Goal: Task Accomplishment & Management: Complete application form

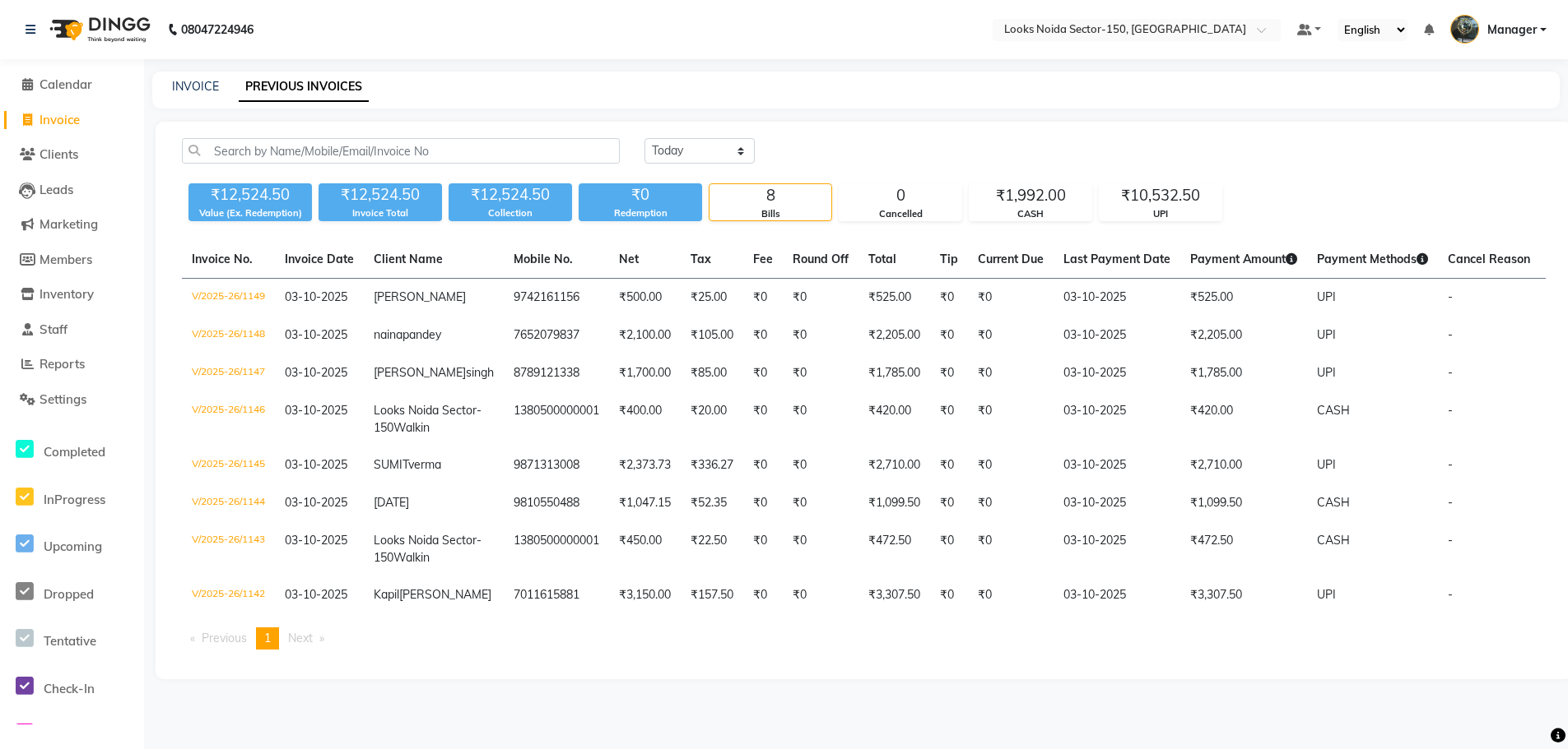
click at [70, 121] on span "Invoice" at bounding box center [59, 120] width 40 height 16
select select "service"
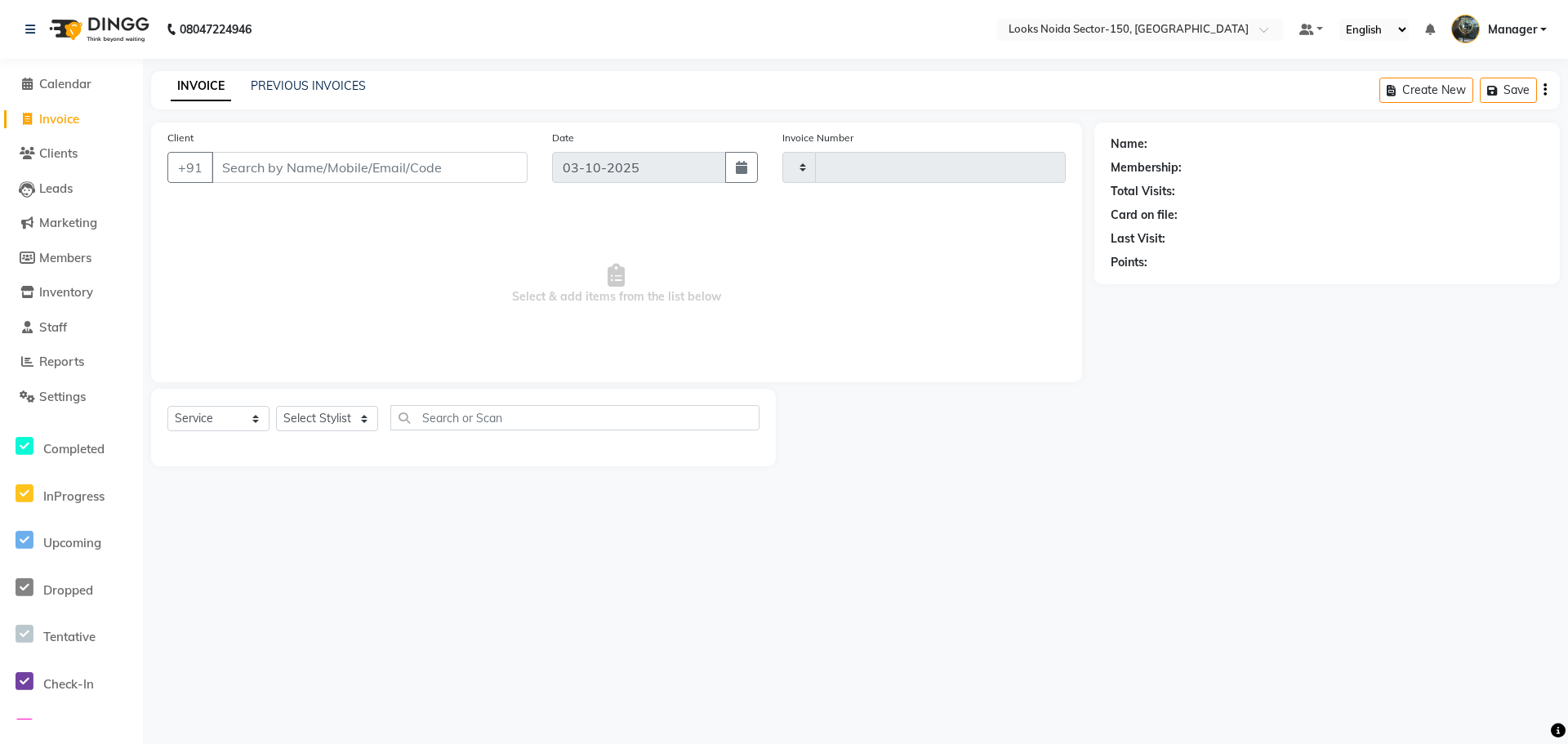
type input "1150"
select select "8587"
click at [254, 420] on select "Select Service Product Membership Package Voucher Prepaid Gift Card" at bounding box center [219, 418] width 102 height 25
click at [361, 417] on select "Select Stylist Amir_BRB Ankita_Pdct Arshad Counter_Sales Deepa Faizan_pdct Farm…" at bounding box center [327, 418] width 102 height 25
select select "85537"
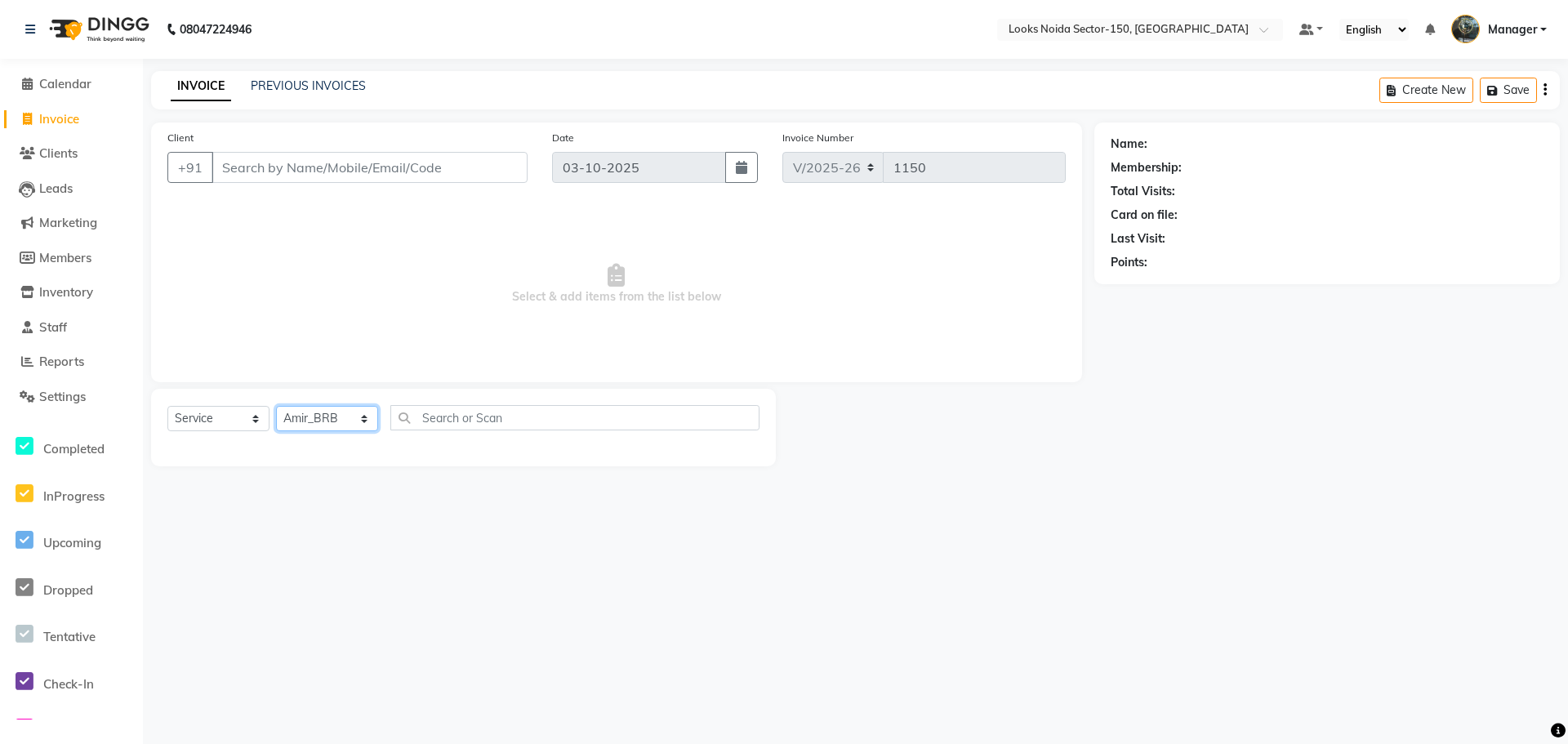
click at [276, 406] on select "Select Stylist Amir_BRB Ankita_Pdct Arshad Counter_Sales Deepa Faizan_pdct Farm…" at bounding box center [327, 418] width 102 height 25
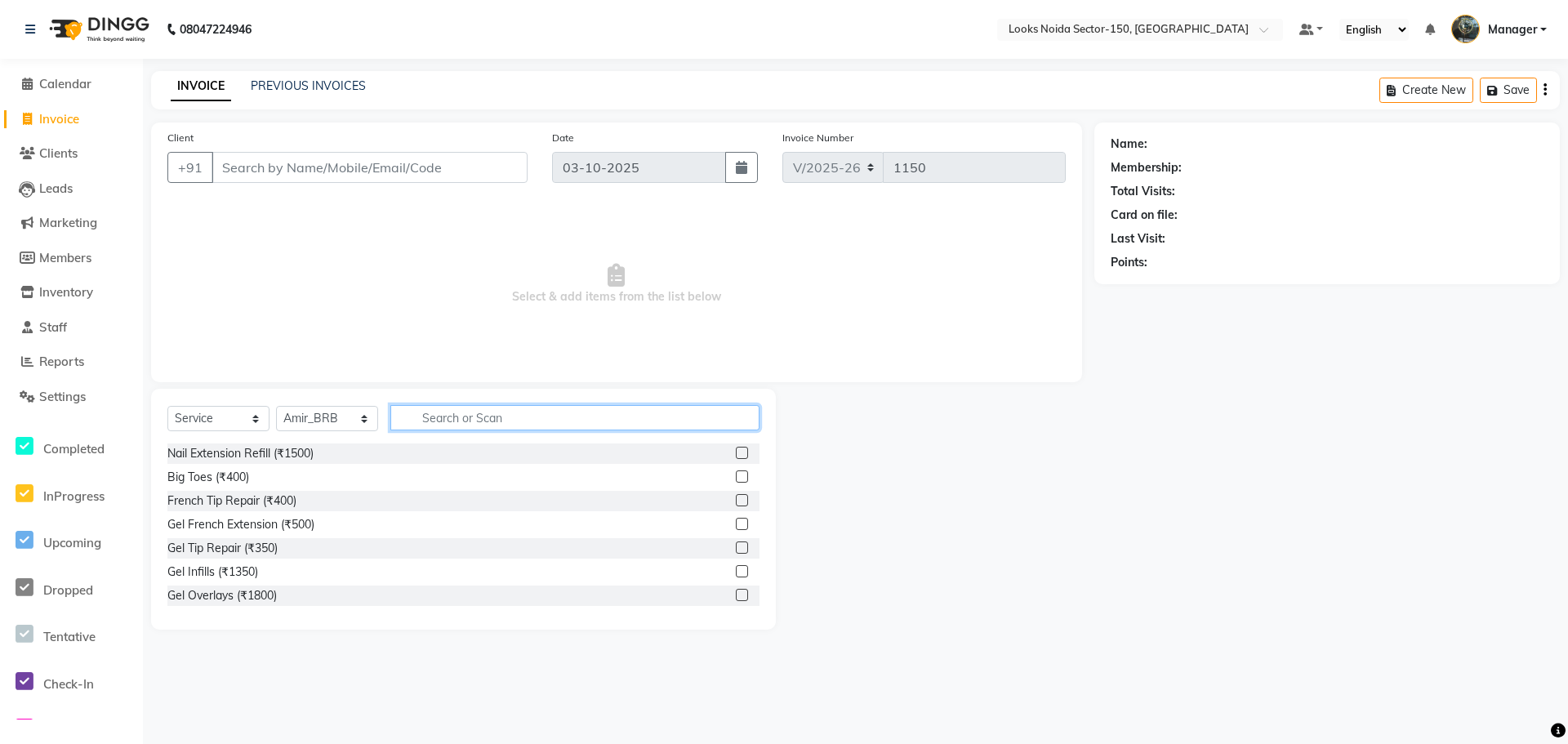
click at [517, 416] on input "text" at bounding box center [574, 418] width 369 height 25
type input "cut"
click at [736, 477] on label at bounding box center [742, 477] width 12 height 12
click at [736, 477] on input "checkbox" at bounding box center [741, 477] width 10 height 10
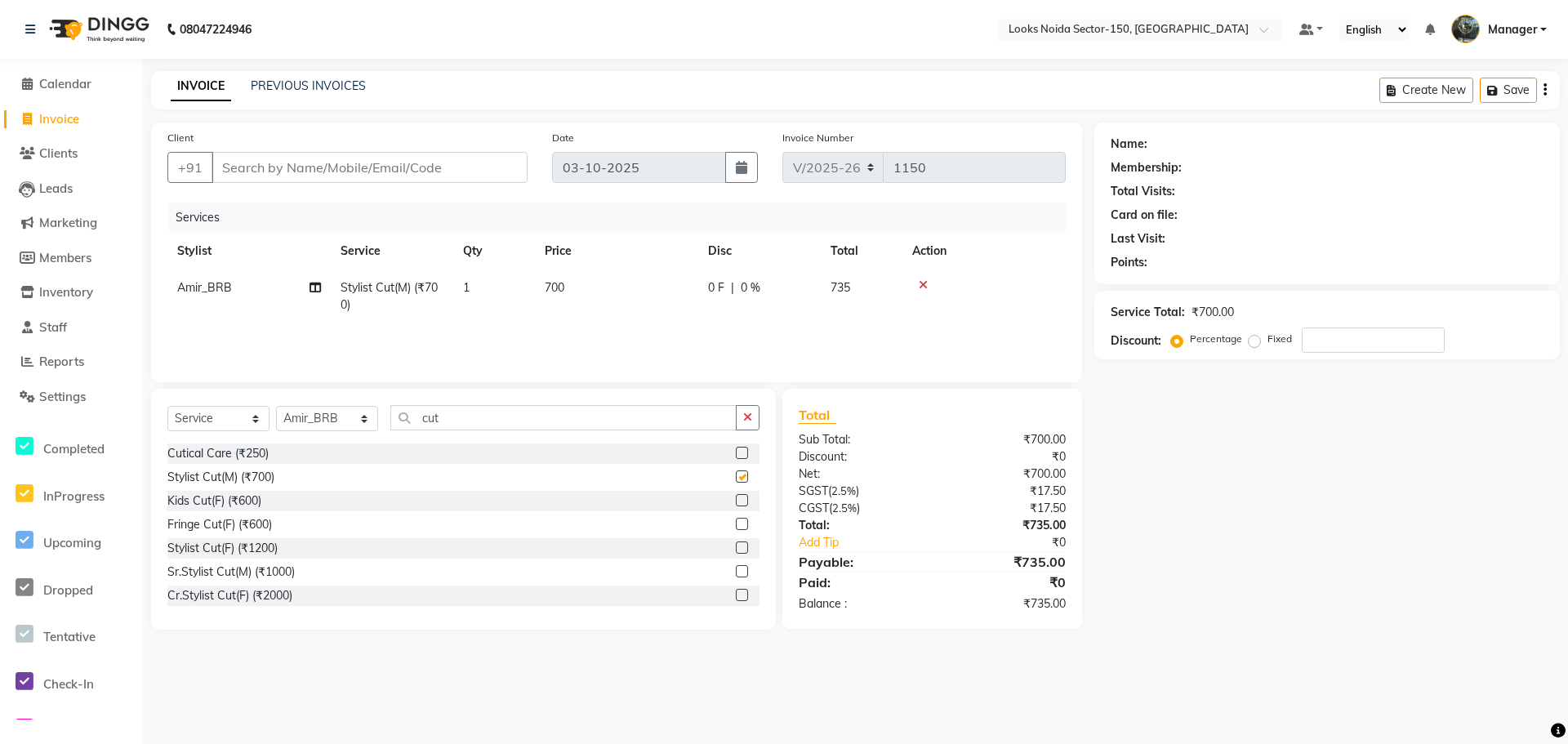
checkbox input "false"
click at [554, 281] on span "700" at bounding box center [554, 287] width 20 height 15
drag, startPoint x: 675, startPoint y: 286, endPoint x: 596, endPoint y: 309, distance: 82.3
click at [596, 309] on tr "Amir_BRB Ankita_Pdct Arshad Counter_Sales Deepa Faizan_pdct Farman_BRB Jawed Ka…" at bounding box center [616, 301] width 898 height 63
type input "500"
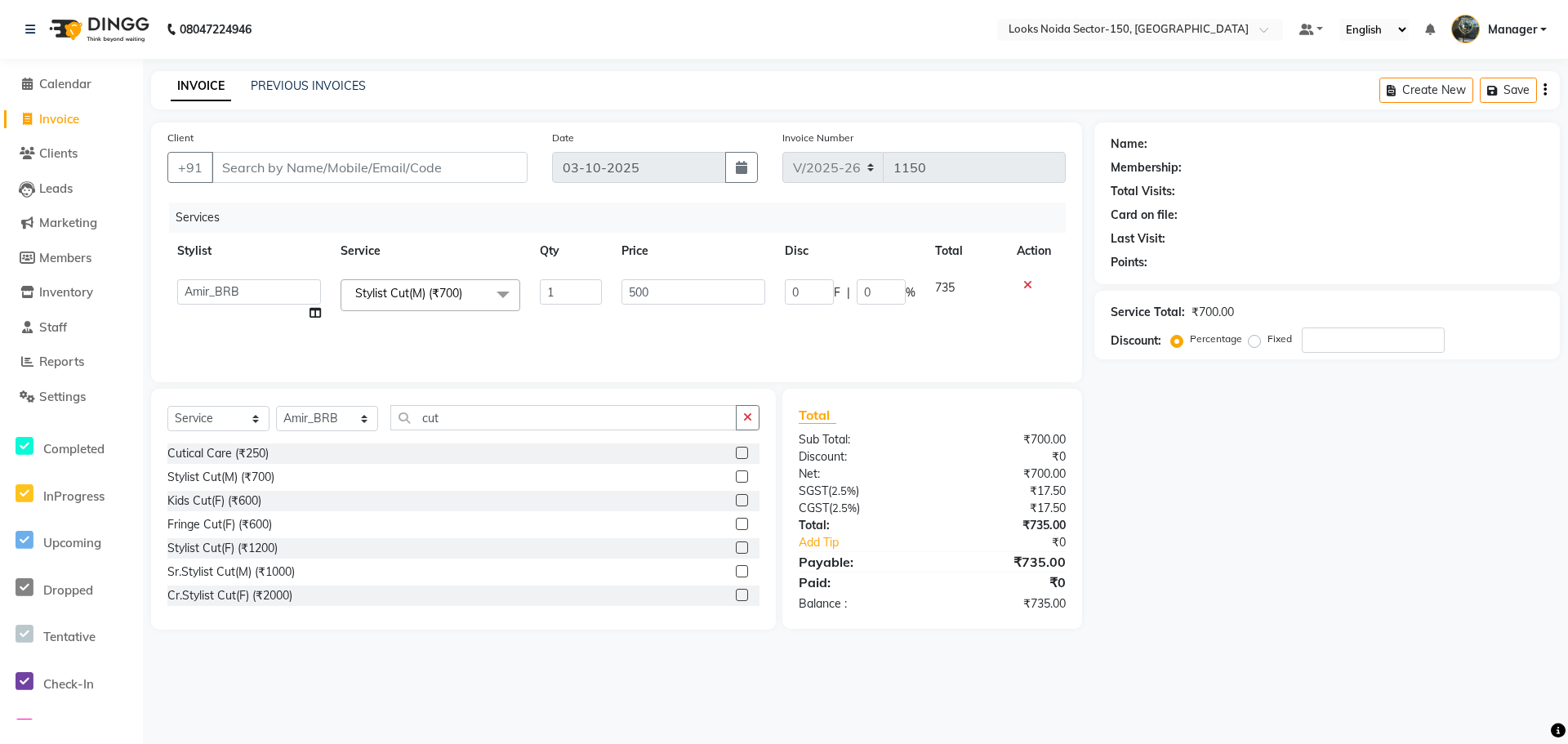
click at [866, 347] on div "Services Stylist Service Qty Price Disc Total Action Amir_BRB Ankita_Pdct Arsha…" at bounding box center [616, 284] width 898 height 163
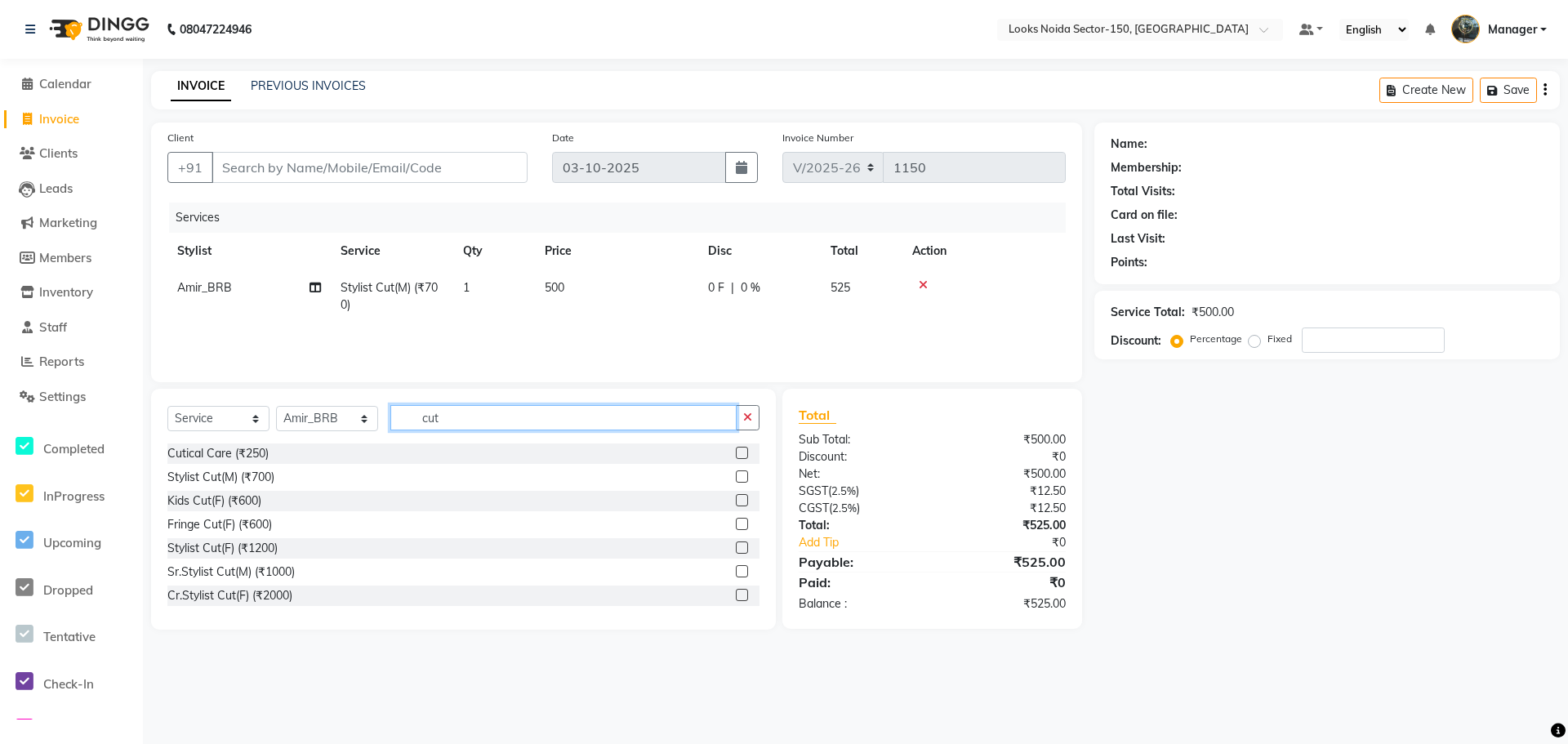
click at [465, 423] on input "cut" at bounding box center [563, 418] width 346 height 25
type input "c"
type input "bea"
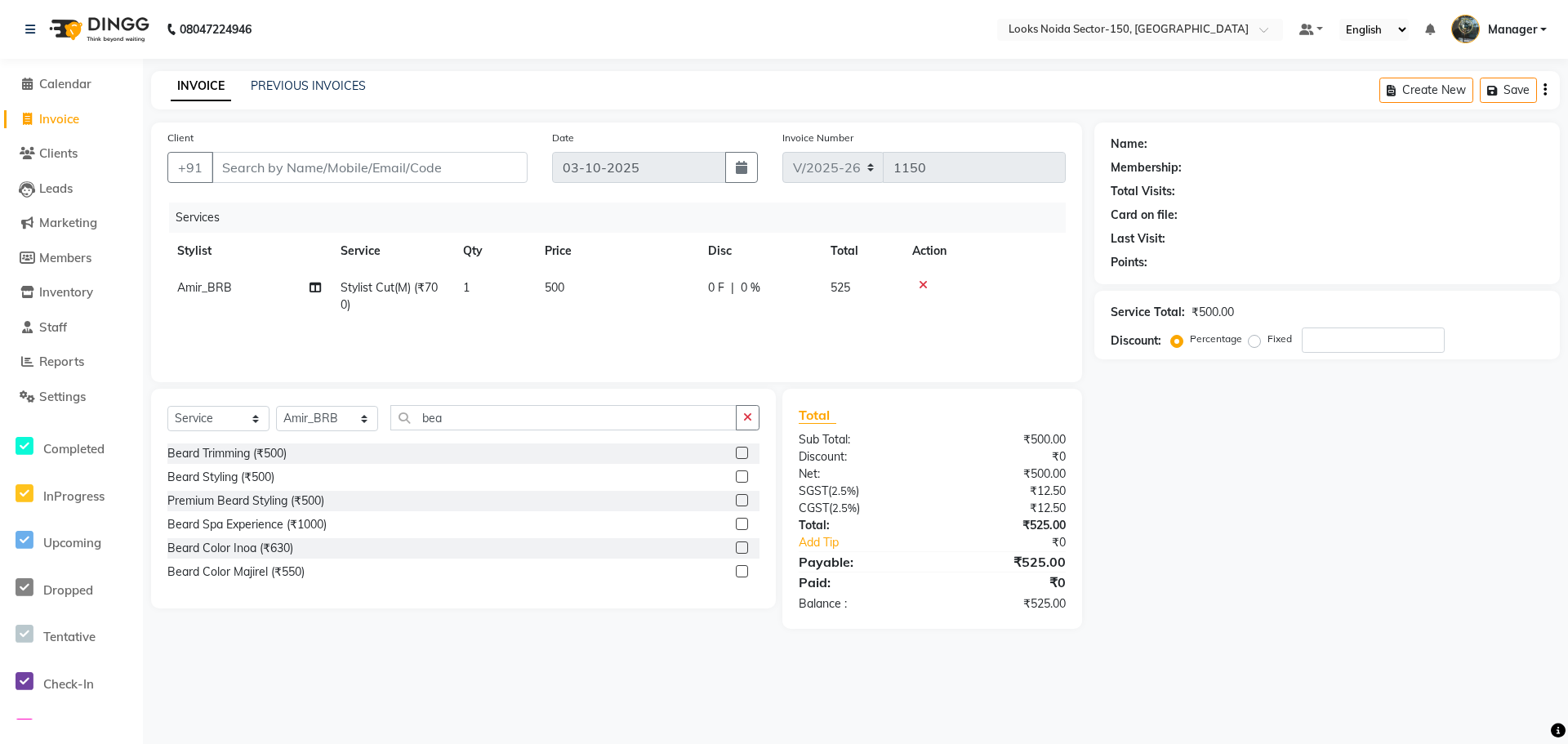
click at [743, 456] on label at bounding box center [742, 453] width 12 height 12
click at [743, 456] on input "checkbox" at bounding box center [741, 454] width 10 height 10
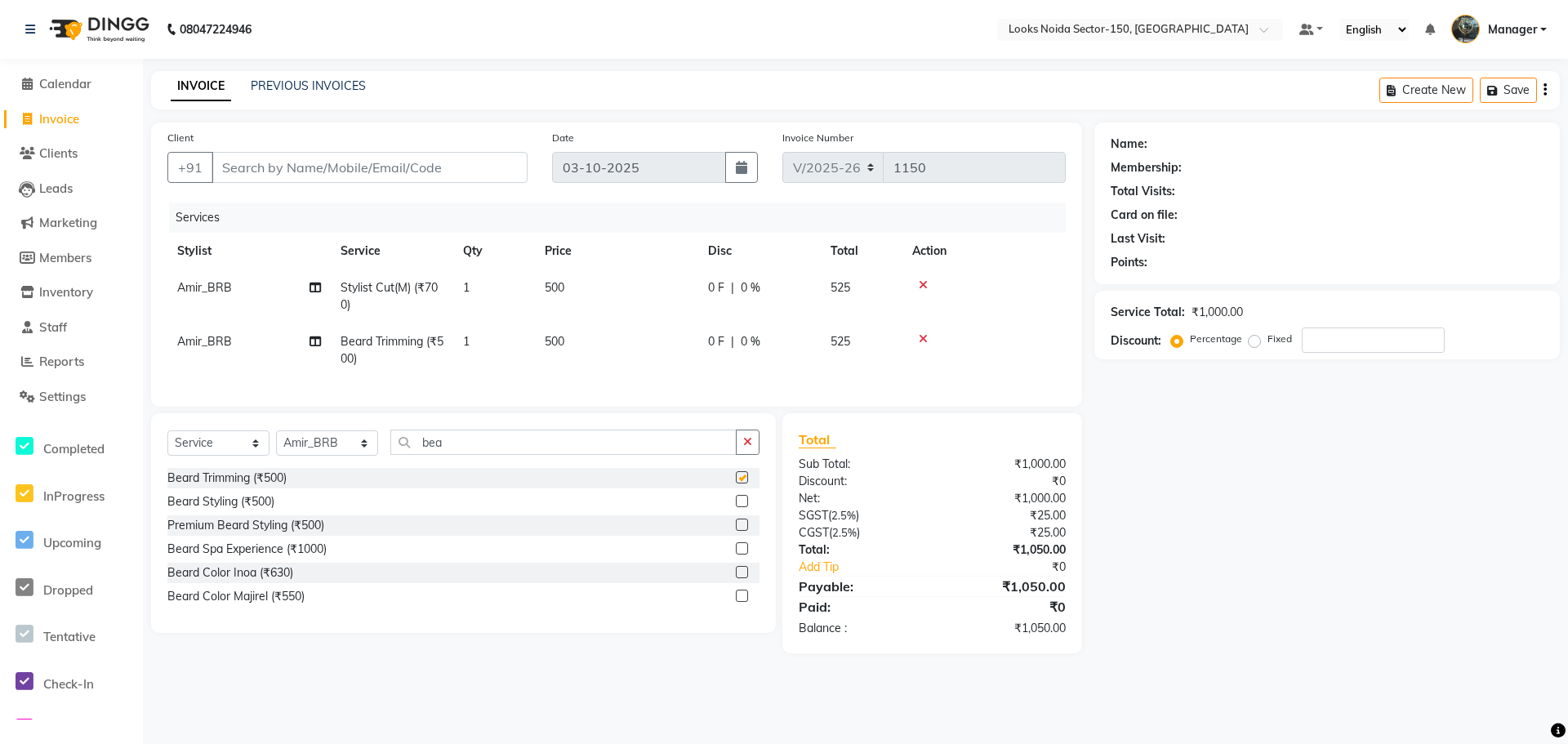
checkbox input "false"
click at [556, 336] on span "500" at bounding box center [554, 341] width 20 height 15
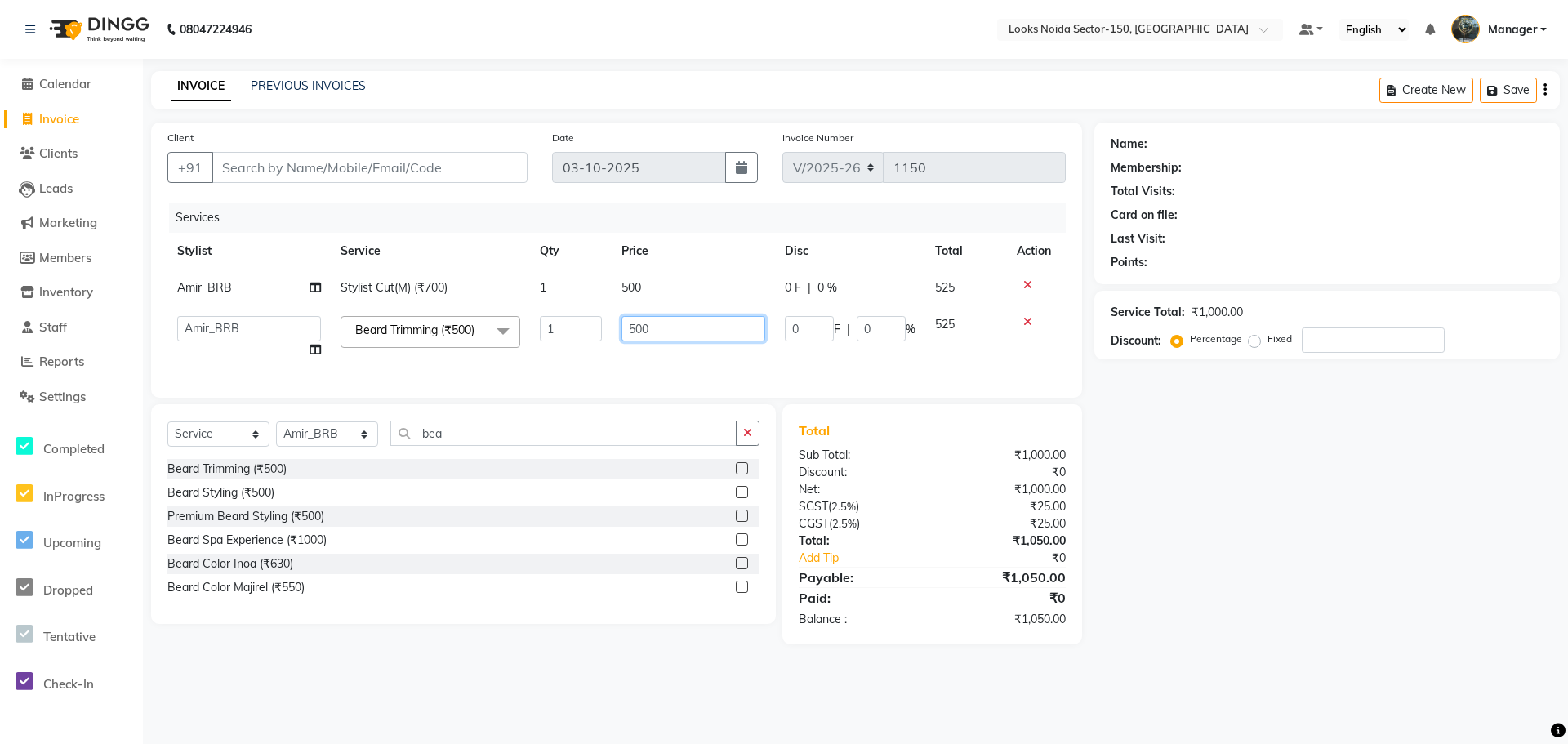
drag, startPoint x: 609, startPoint y: 337, endPoint x: 597, endPoint y: 339, distance: 12.2
click at [598, 339] on tr "Amir_BRB Ankita_Pdct Arshad Counter_Sales Deepa Faizan_pdct Farman_BRB Jawed Ka…" at bounding box center [616, 338] width 898 height 63
type input "350"
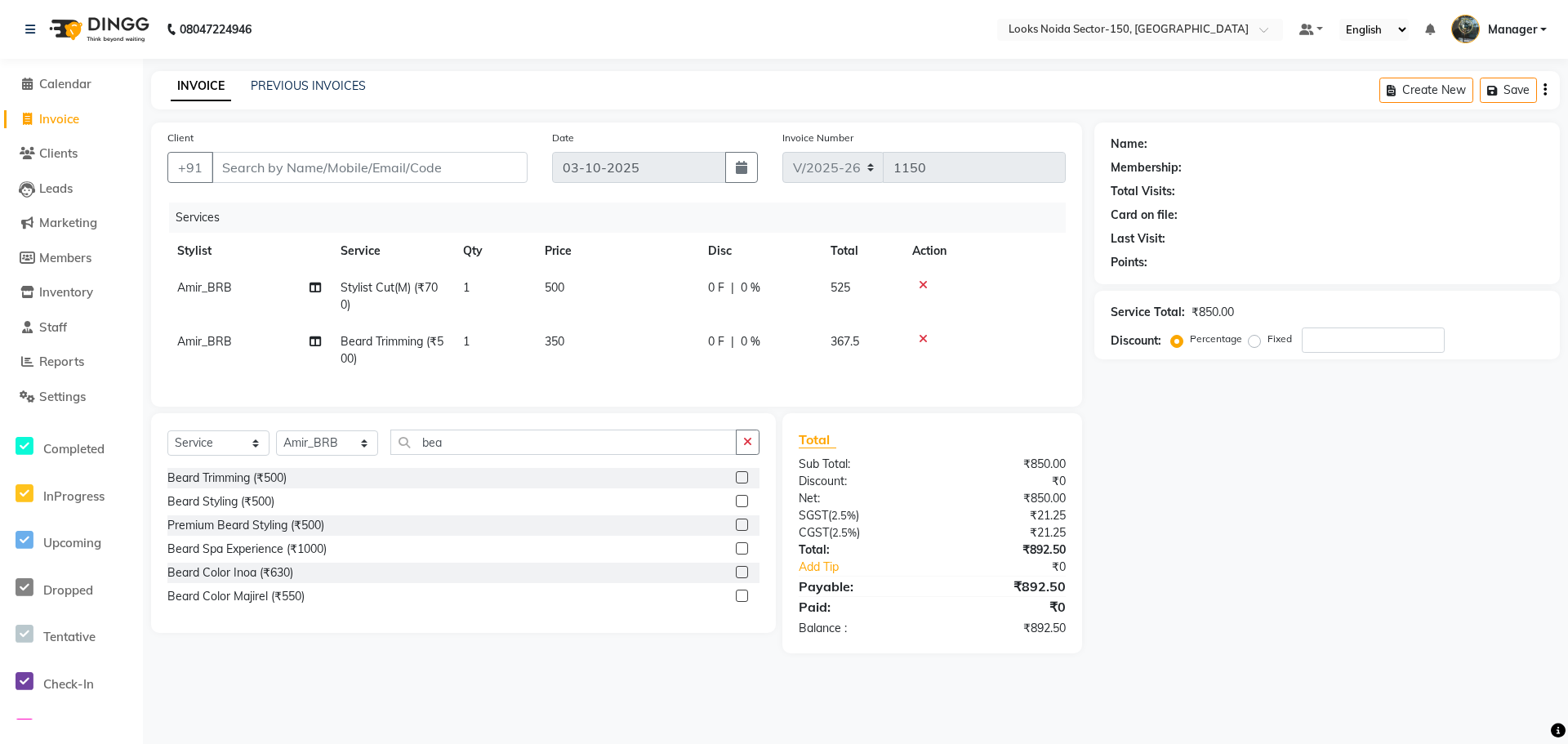
click at [584, 359] on tr "Amir_BRB Beard Trimming (₹500) 1 350 0 F | 0 % 367.5" at bounding box center [616, 351] width 898 height 54
click at [253, 450] on select "Select Service Product Membership Package Voucher Prepaid Gift Card" at bounding box center [219, 443] width 102 height 25
select select "product"
click at [167, 443] on select "Select Service Product Membership Package Voucher Prepaid Gift Card" at bounding box center [219, 443] width 102 height 25
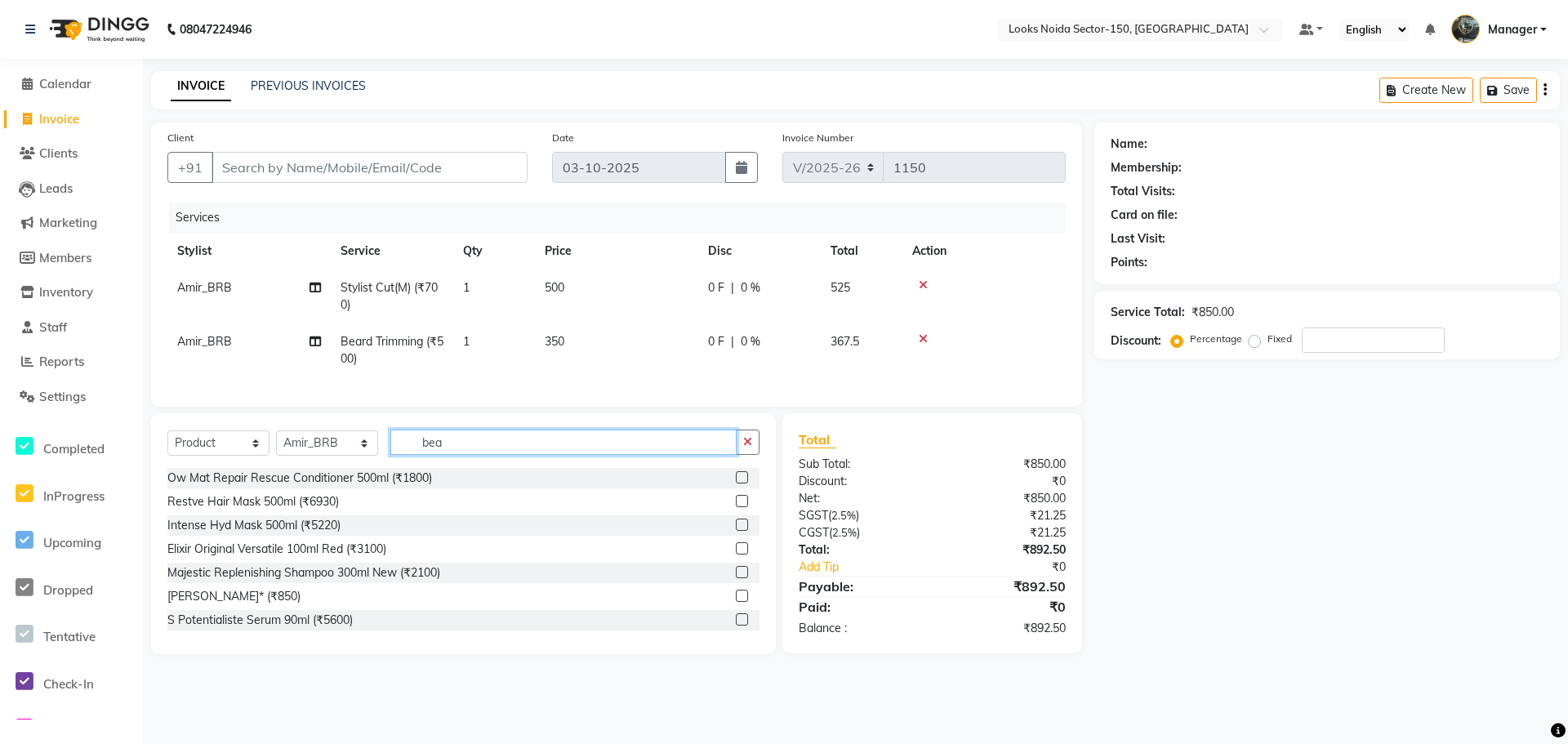
click at [529, 455] on input "bea" at bounding box center [563, 442] width 346 height 25
type input "b"
type input "3474636858033"
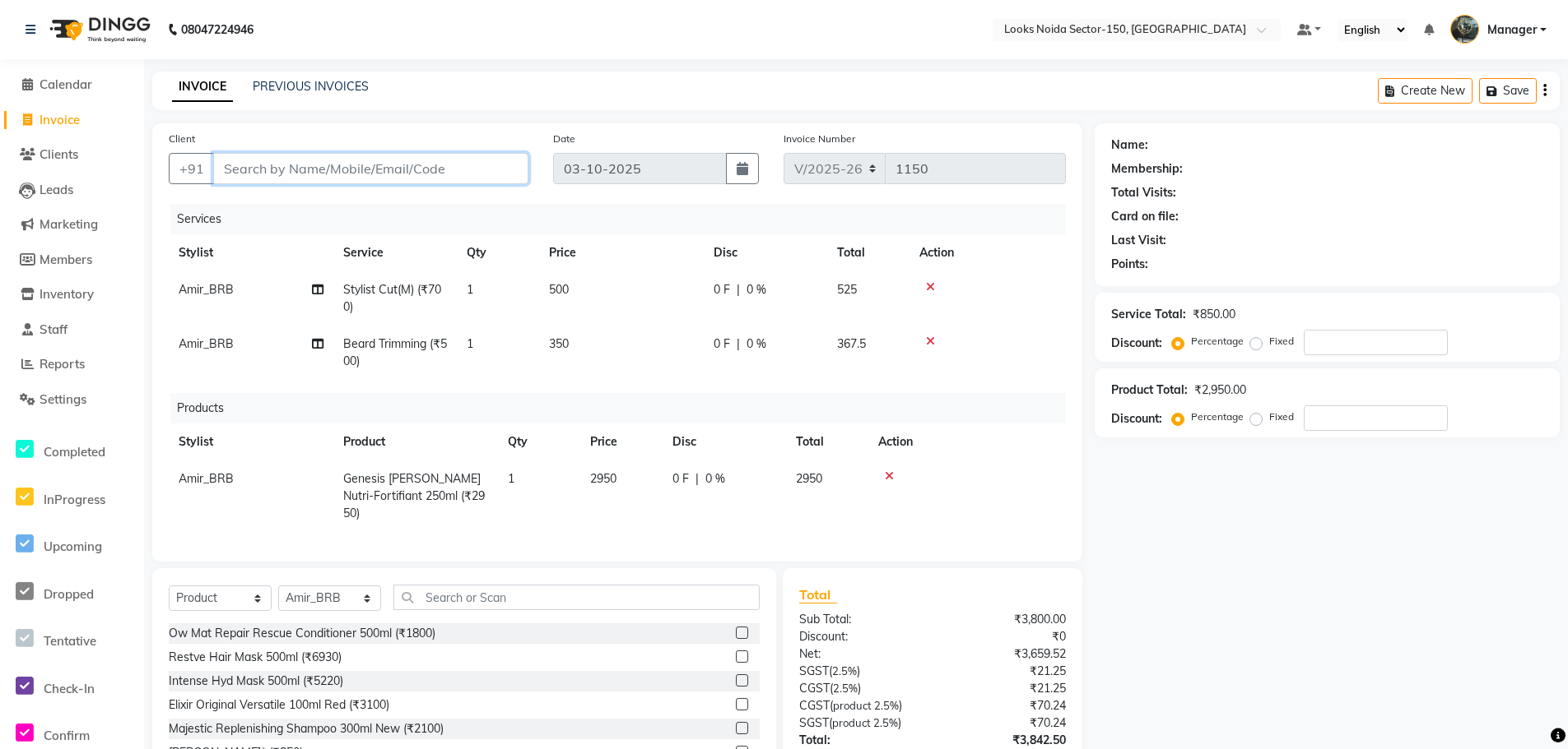
click at [409, 172] on input "Client" at bounding box center [371, 169] width 315 height 31
click at [425, 169] on input "Client" at bounding box center [371, 169] width 315 height 31
type input "8"
type input "0"
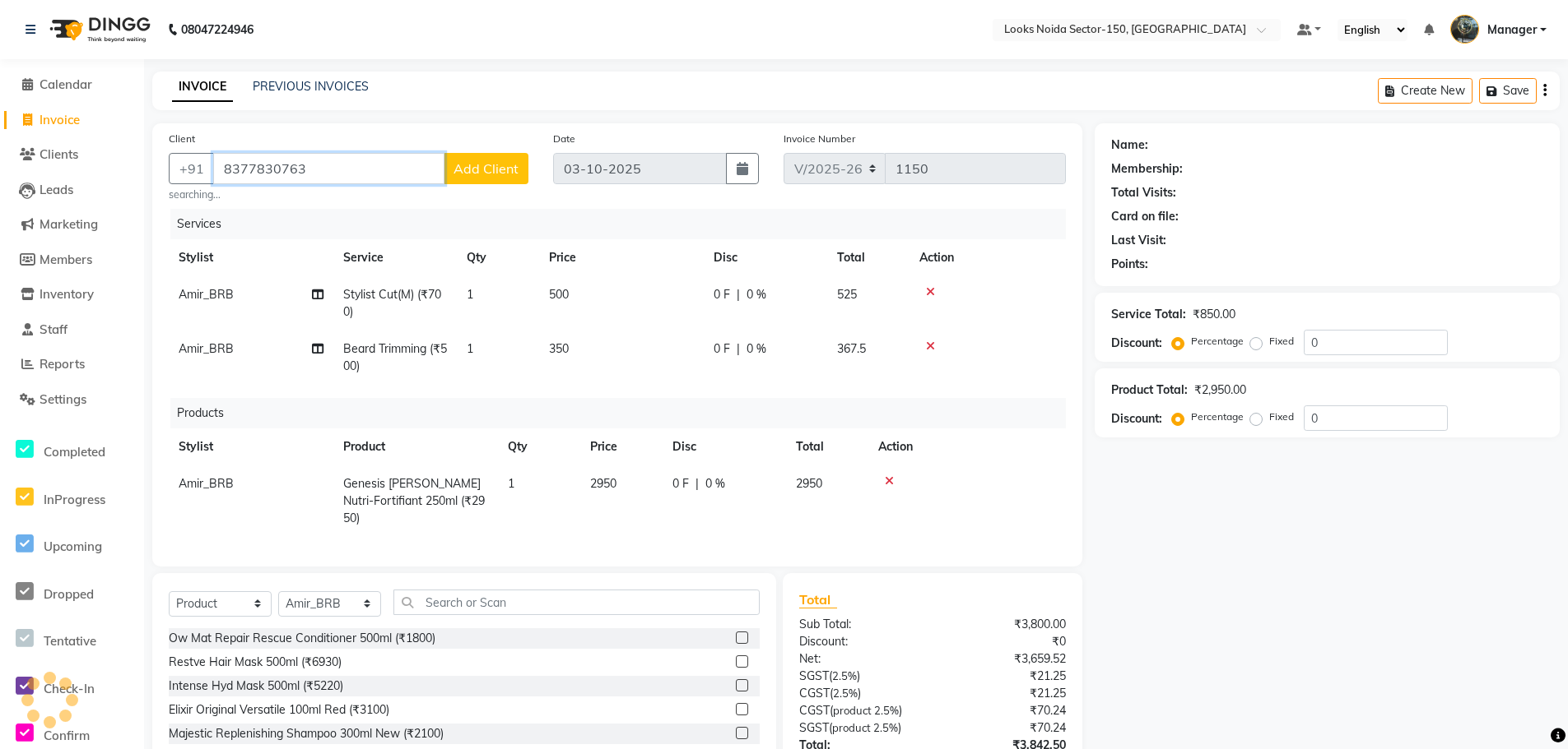
type input "8377830763"
click at [509, 170] on span "Add Client" at bounding box center [485, 168] width 65 height 17
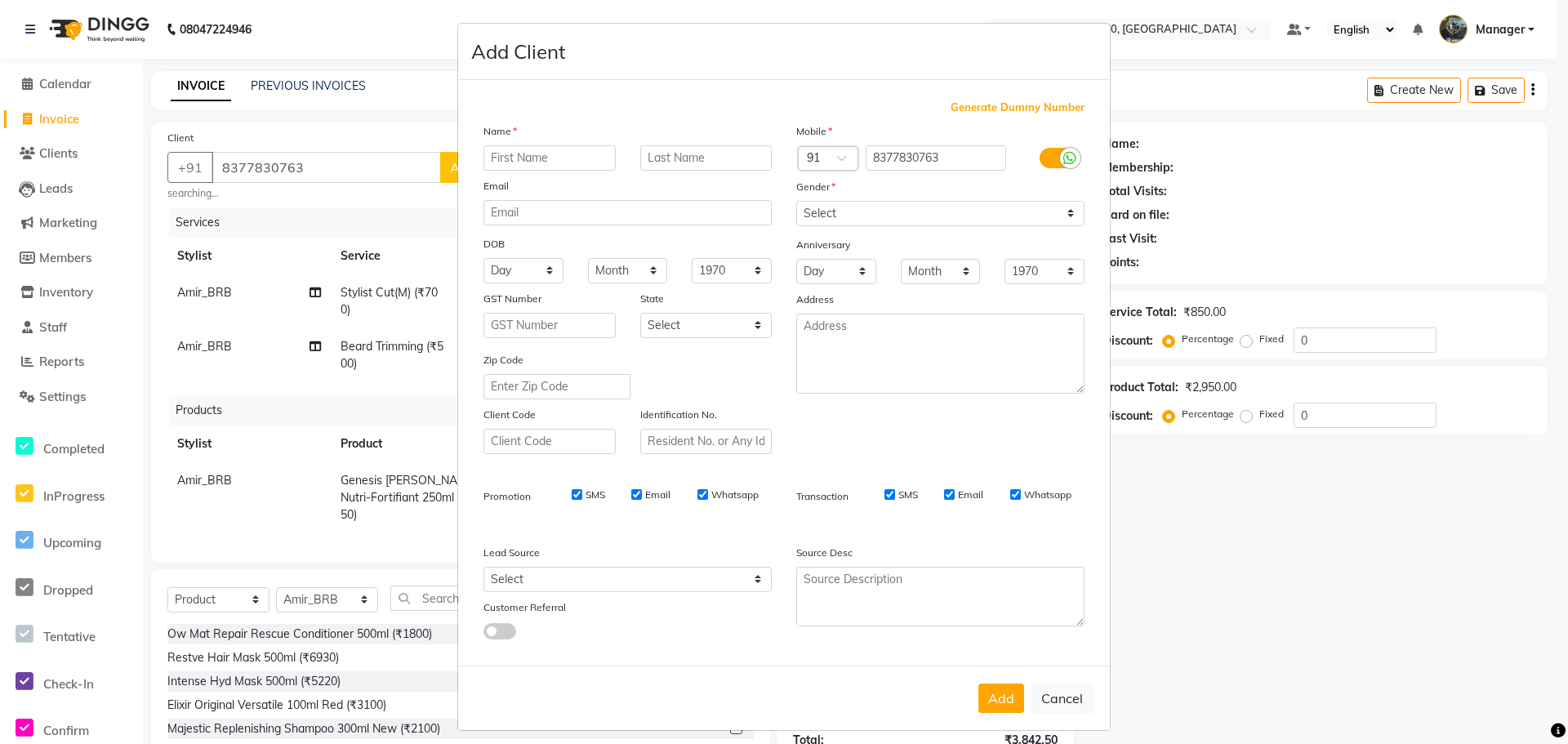
click at [586, 164] on input "text" at bounding box center [549, 157] width 132 height 25
type input "naveen"
click at [743, 158] on input "text" at bounding box center [706, 157] width 132 height 25
type input "mallik"
drag, startPoint x: 1053, startPoint y: 214, endPoint x: 1046, endPoint y: 204, distance: 12.2
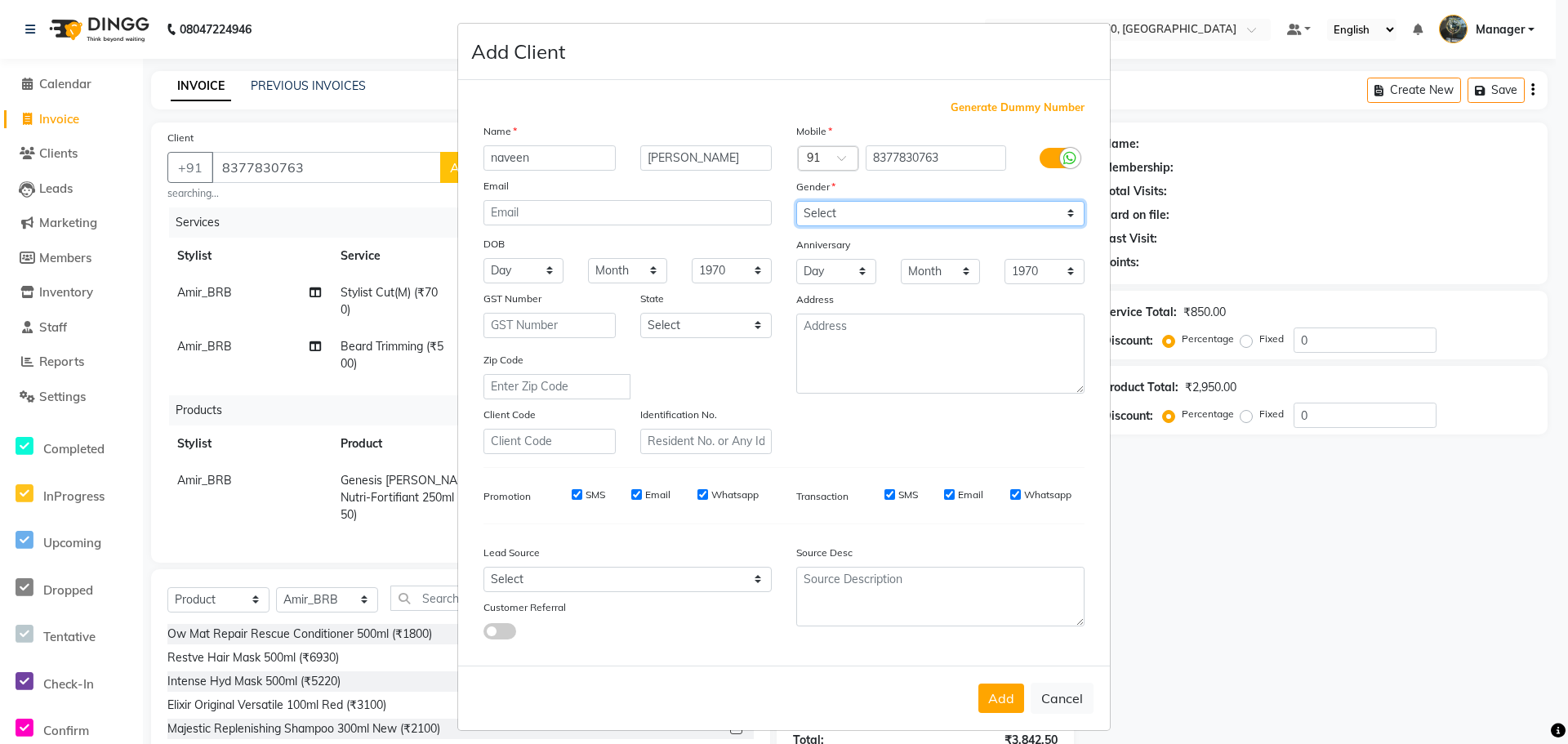
click at [1053, 214] on select "Select Male Female Other Prefer Not To Say" at bounding box center [940, 213] width 288 height 25
select select "male"
click at [796, 201] on select "Select Male Female Other Prefer Not To Say" at bounding box center [940, 213] width 288 height 25
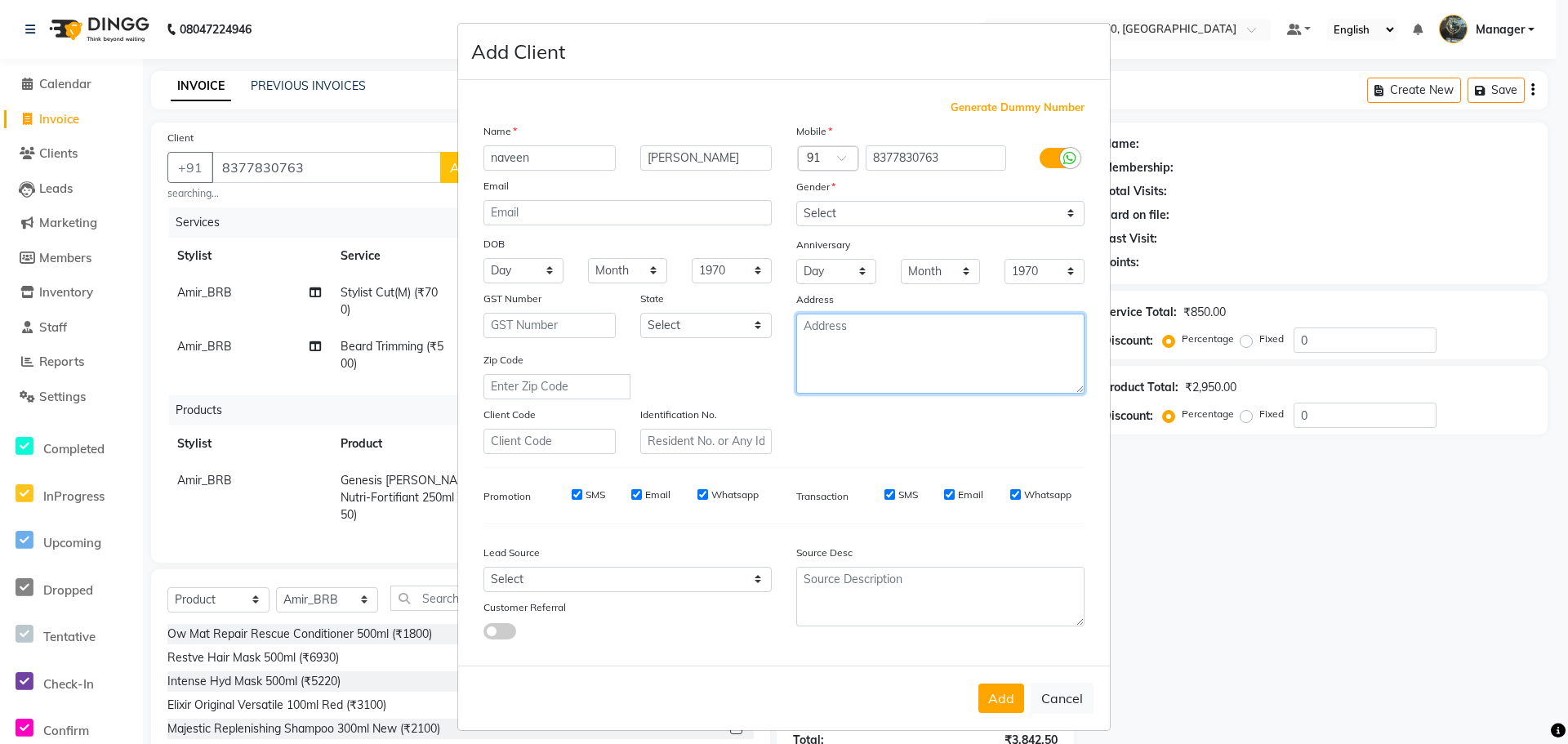
click at [864, 326] on textarea at bounding box center [940, 353] width 288 height 80
type textarea "looks 149"
click at [536, 270] on select "Day 01 02 03 04 05 06 07 08 09 10 11 12 13 14 15 16 17 18 19 20 21 22 23 24 25 …" at bounding box center [523, 270] width 80 height 25
click at [483, 258] on select "Day 01 02 03 04 05 06 07 08 09 10 11 12 13 14 15 16 17 18 19 20 21 22 23 24 25 …" at bounding box center [523, 270] width 80 height 25
click at [547, 263] on select "Day 01 02 03 04 05 06 07 08 09 10 11 12 13 14 15 16 17 18 19 20 21 22 23 24 25 …" at bounding box center [523, 270] width 80 height 25
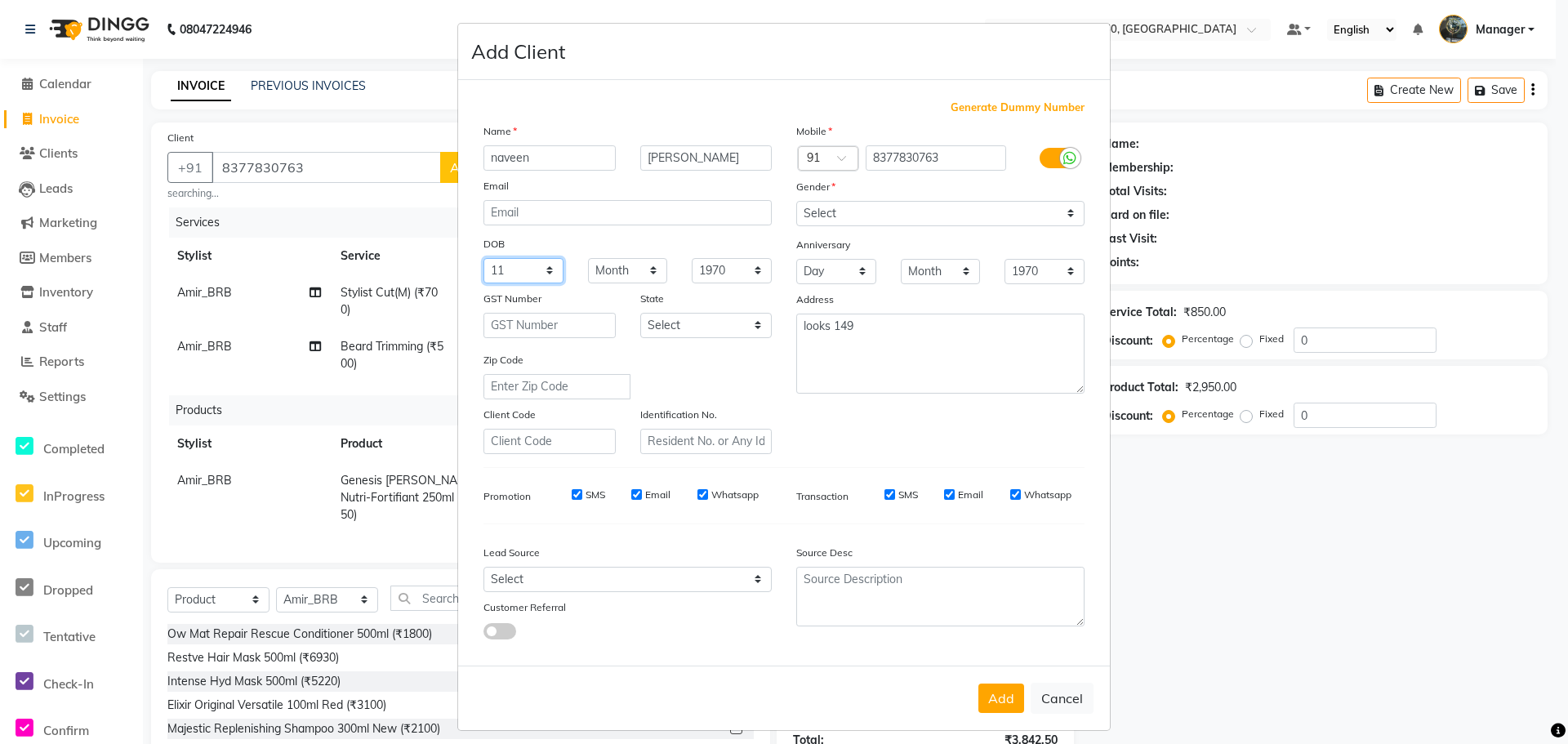
select select "12"
click at [483, 258] on select "Day 01 02 03 04 05 06 07 08 09 10 11 12 13 14 15 16 17 18 19 20 21 22 23 24 25 …" at bounding box center [523, 270] width 80 height 25
click at [651, 268] on select "Month January February March April May June July August September October Novem…" at bounding box center [628, 270] width 80 height 25
select select "09"
click at [588, 258] on select "Month January February March April May June July August September October Novem…" at bounding box center [628, 270] width 80 height 25
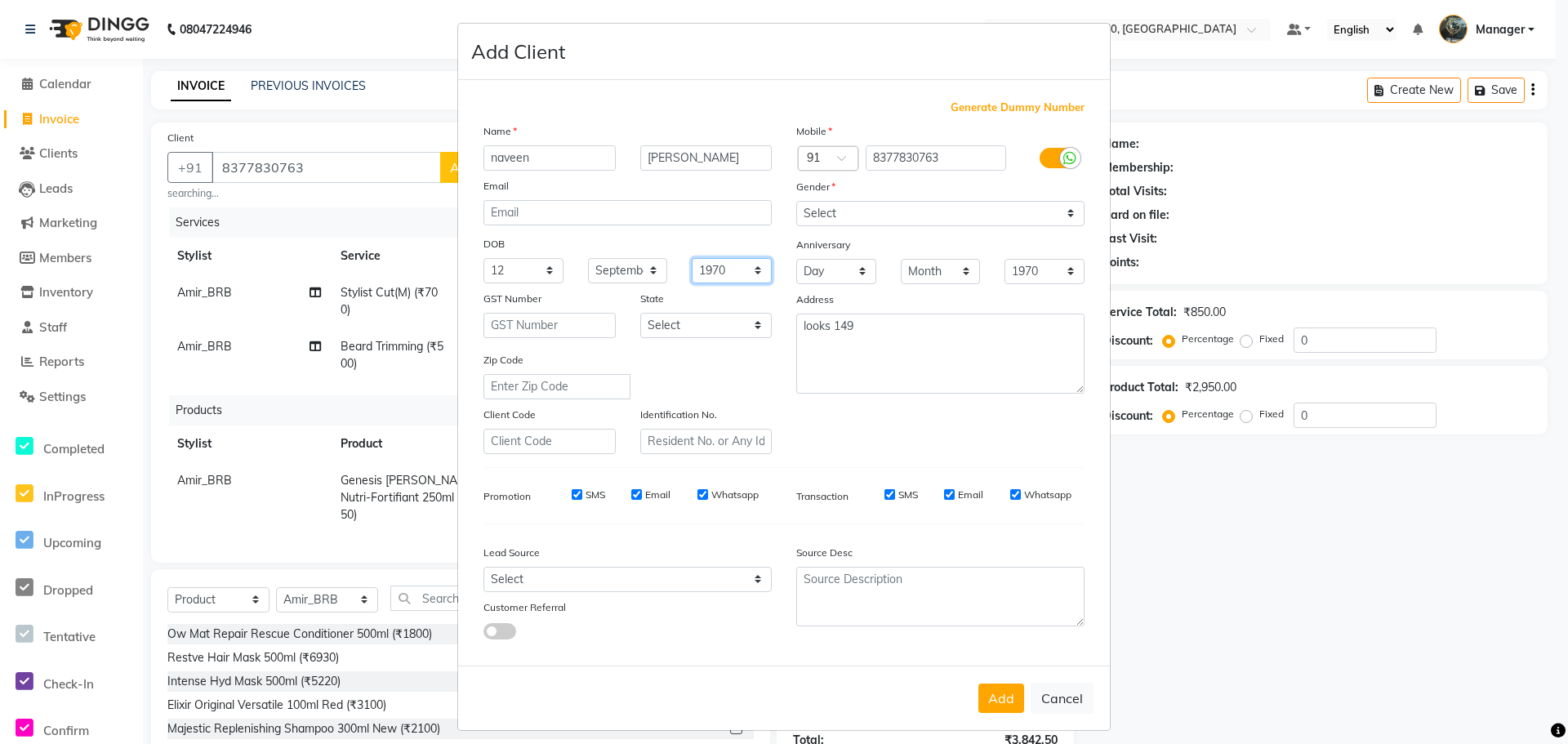
click at [718, 266] on select "1940 1941 1942 1943 1944 1945 1946 1947 1948 1949 1950 1951 1952 1953 1954 1955…" at bounding box center [732, 270] width 80 height 25
select select "1991"
click at [692, 258] on select "1940 1941 1942 1943 1944 1945 1946 1947 1948 1949 1950 1951 1952 1953 1954 1955…" at bounding box center [732, 270] width 80 height 25
click at [990, 707] on button "Add" at bounding box center [1001, 699] width 46 height 30
select select
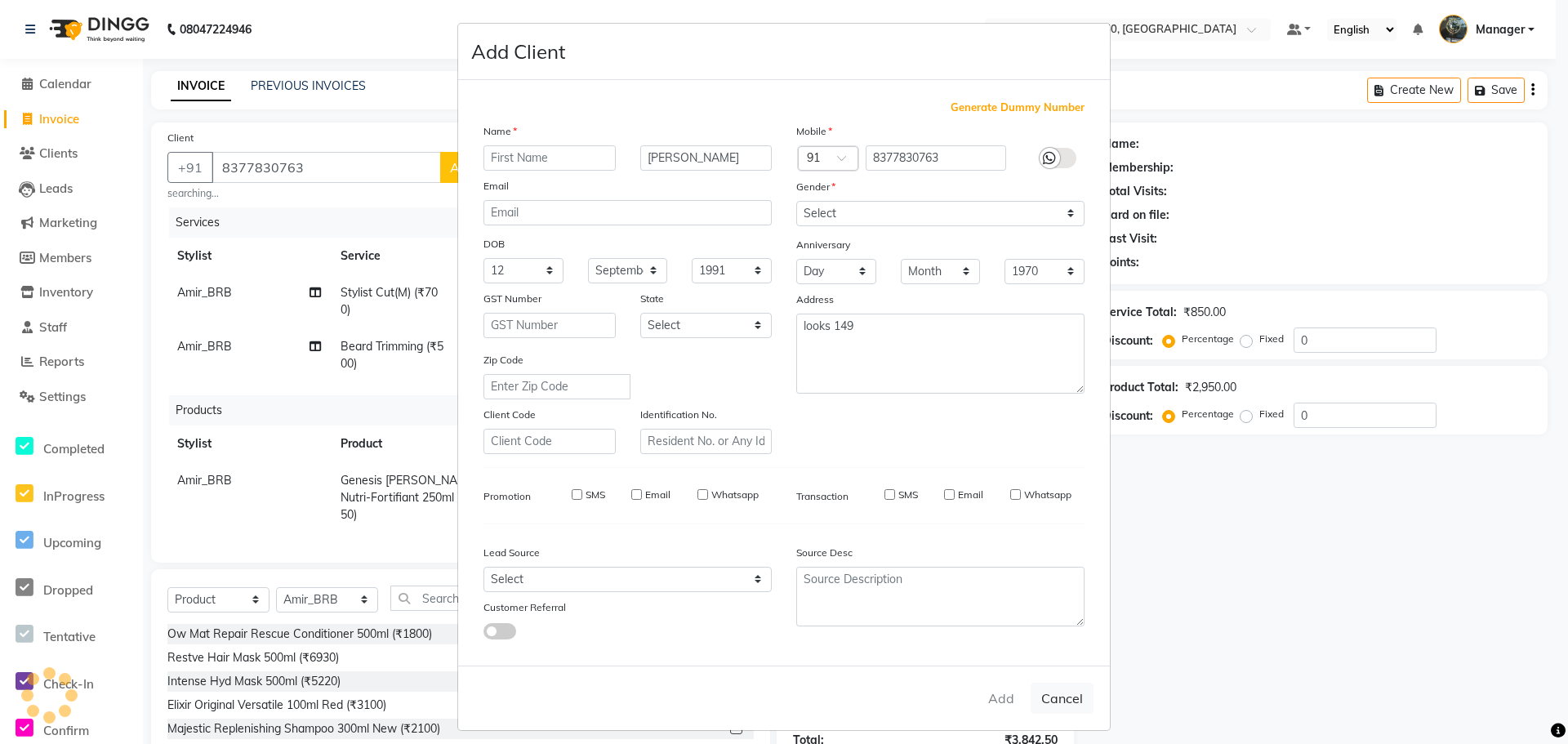
select select
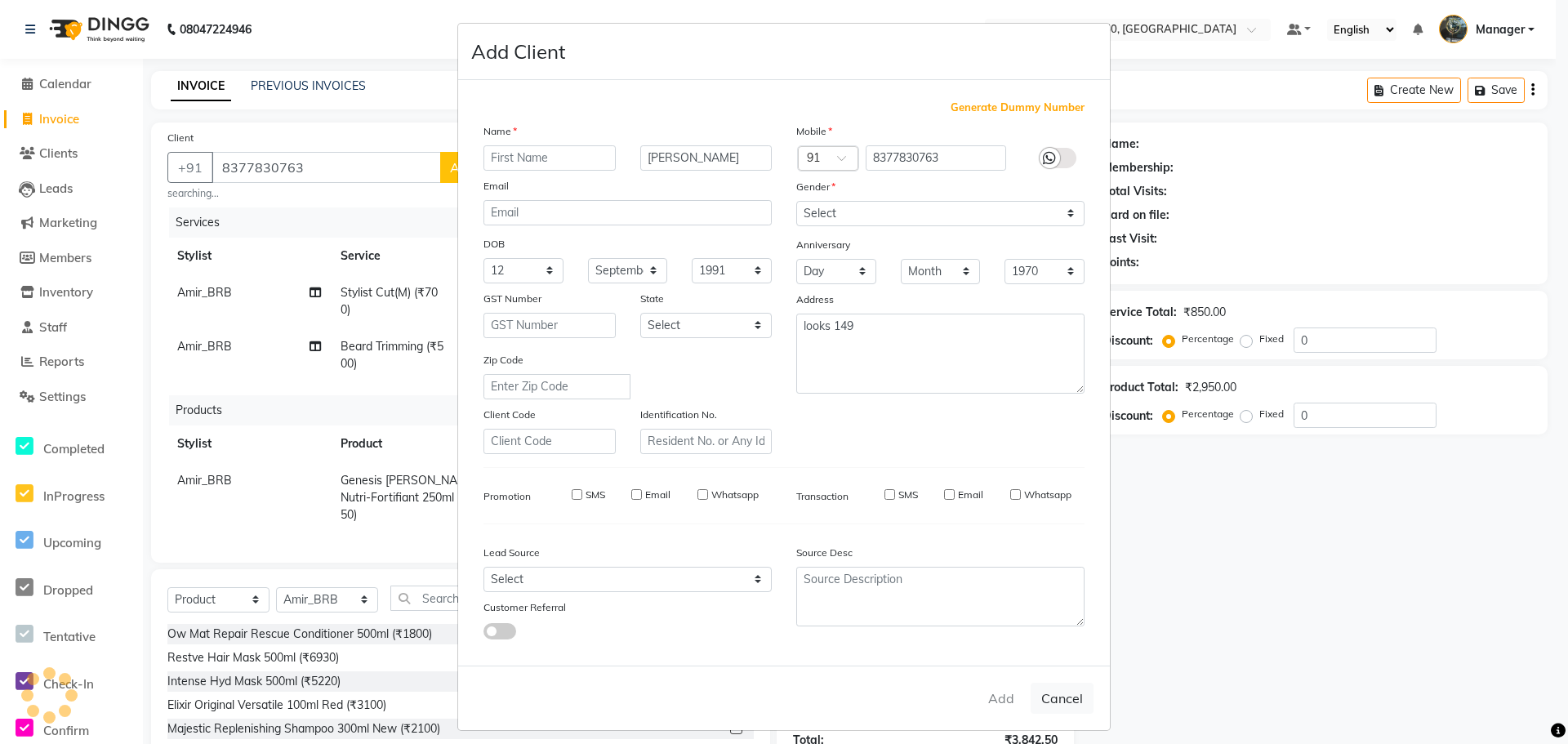
select select
checkbox input "false"
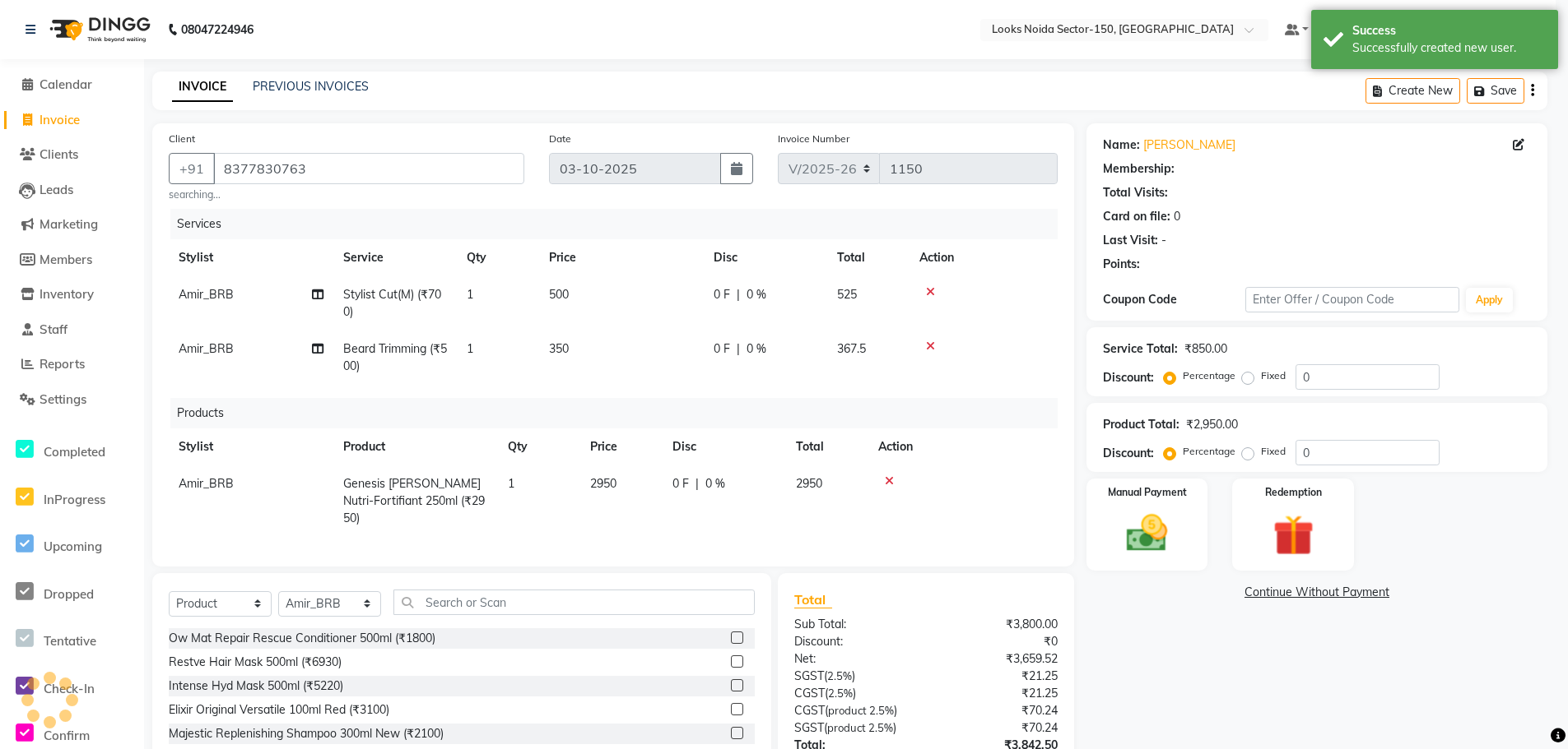
select select "1: Object"
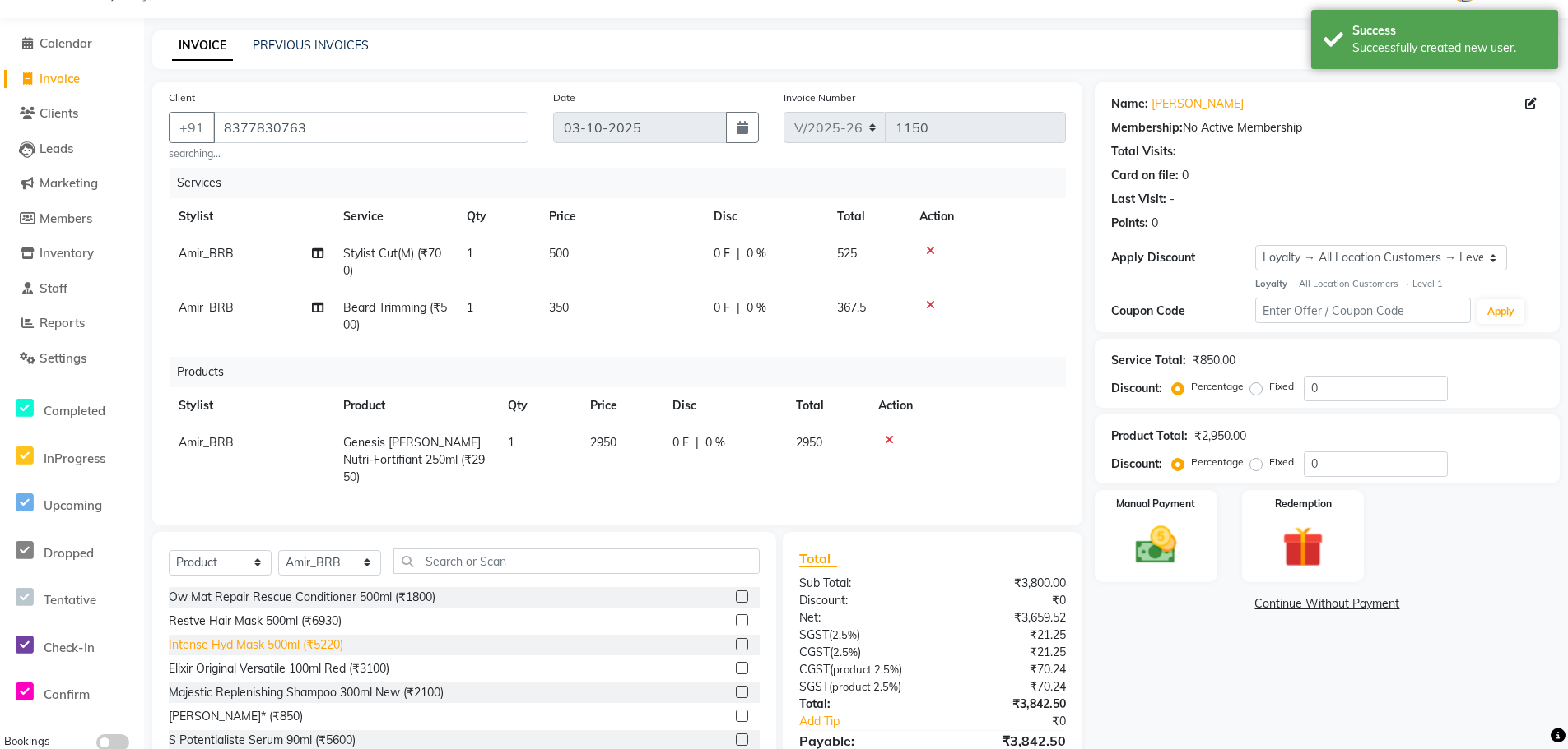
scroll to position [120, 0]
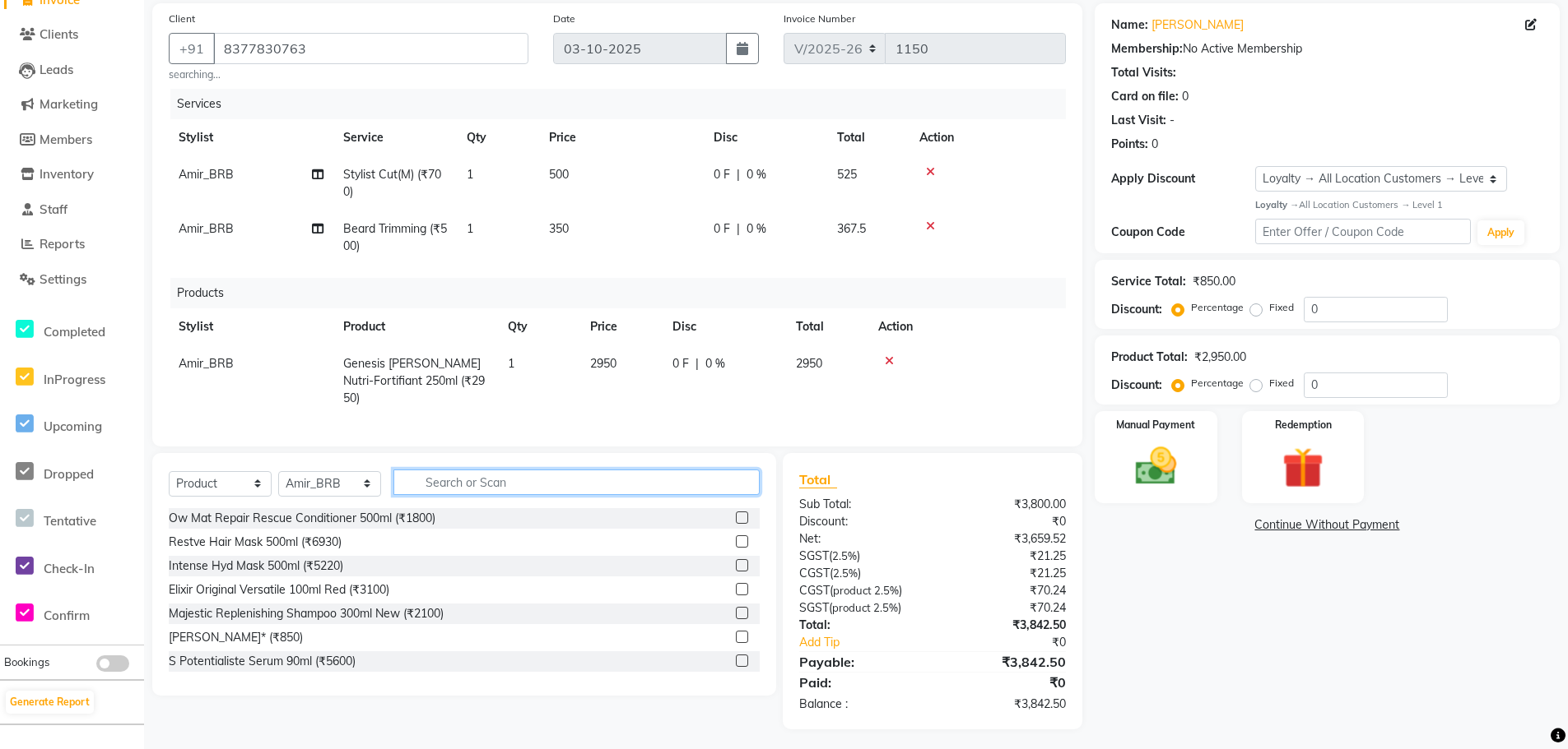
click at [479, 482] on input "text" at bounding box center [576, 482] width 366 height 25
type input "30165366"
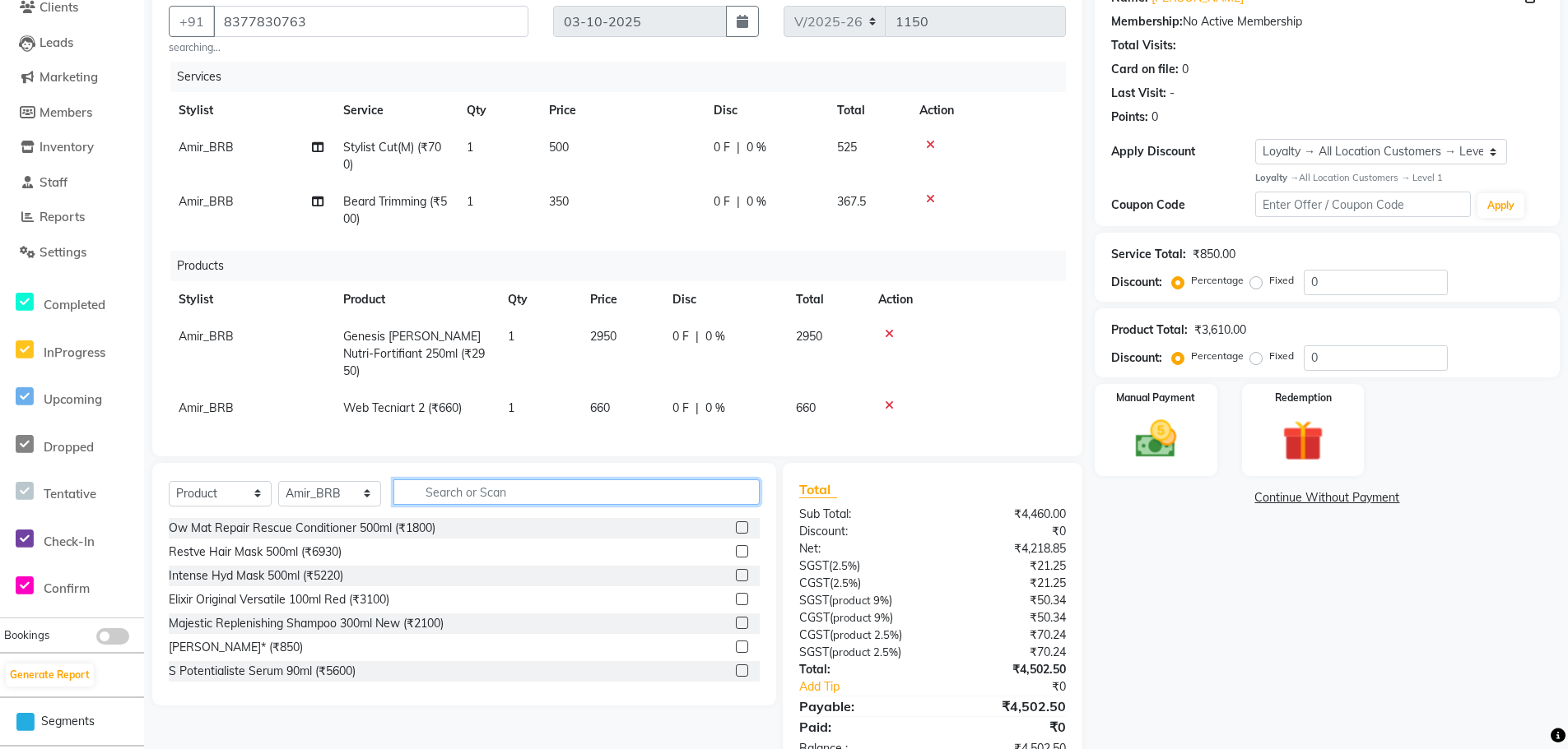
scroll to position [191, 0]
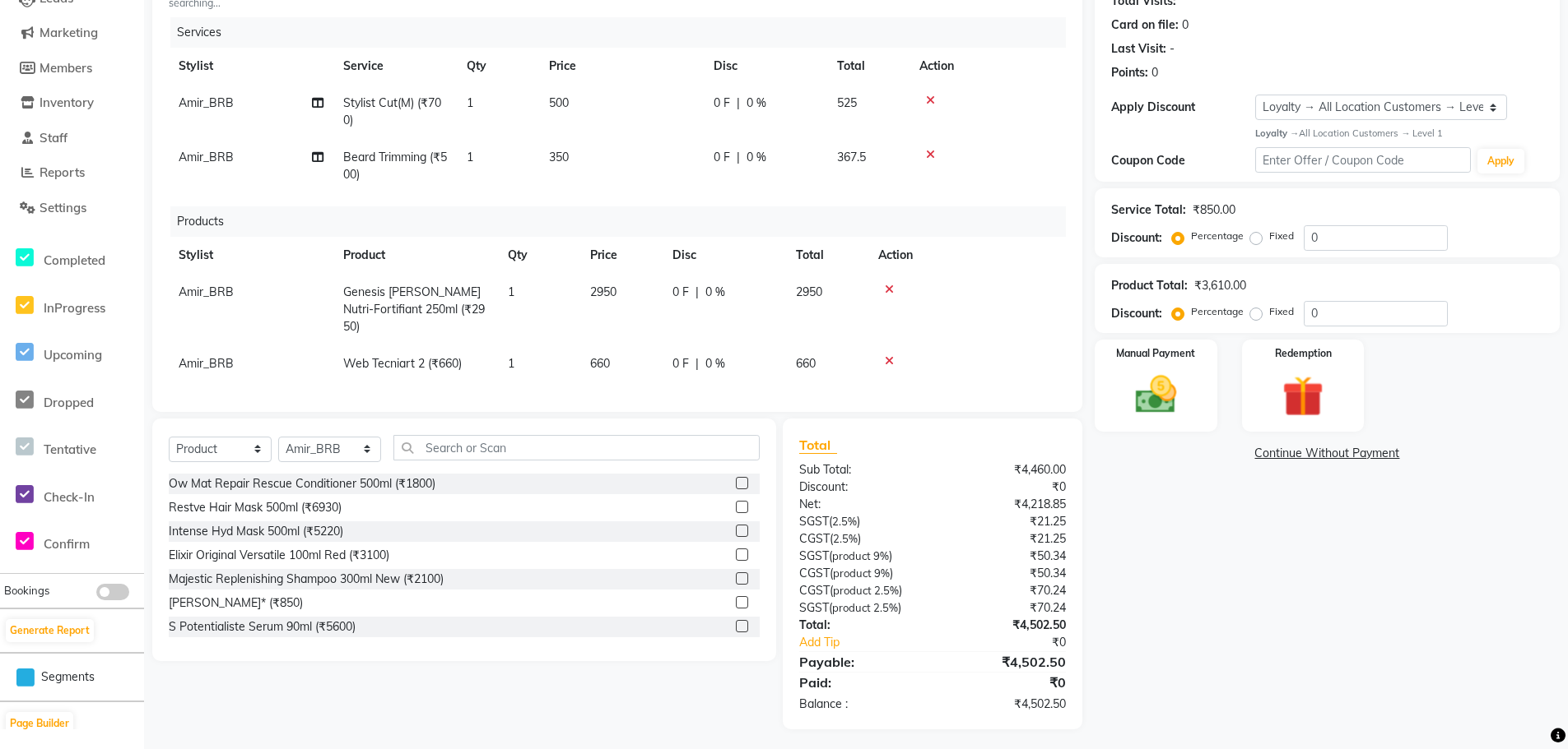
click at [602, 356] on span "660" at bounding box center [600, 363] width 20 height 15
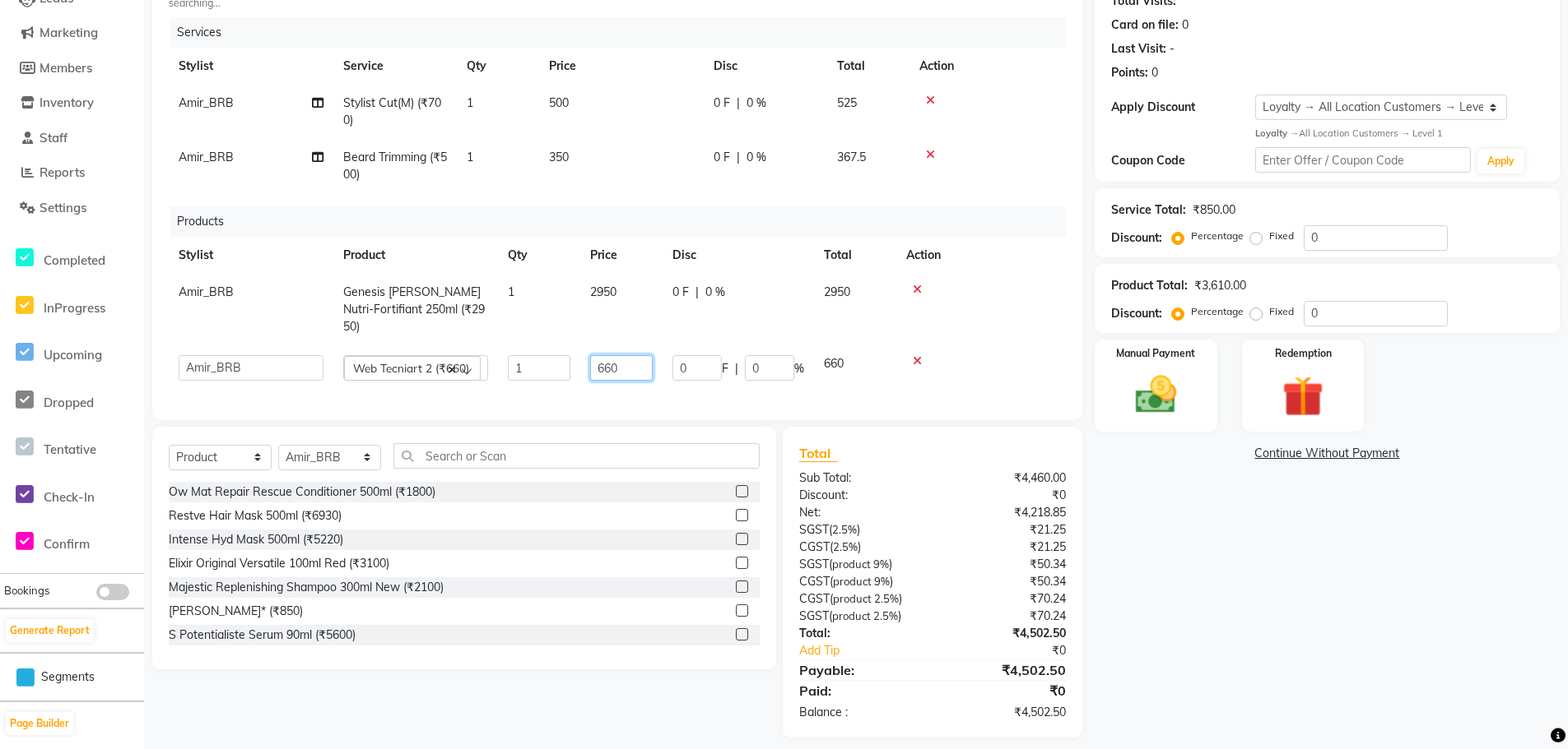
drag, startPoint x: 635, startPoint y: 343, endPoint x: 587, endPoint y: 368, distance: 54.1
click at [587, 368] on td "660" at bounding box center [621, 368] width 82 height 45
type input "990"
click at [924, 371] on div "Services Stylist Service Qty Price Disc Total Action Amir_BRB Stylist Cut(M) (₹…" at bounding box center [617, 211] width 897 height 386
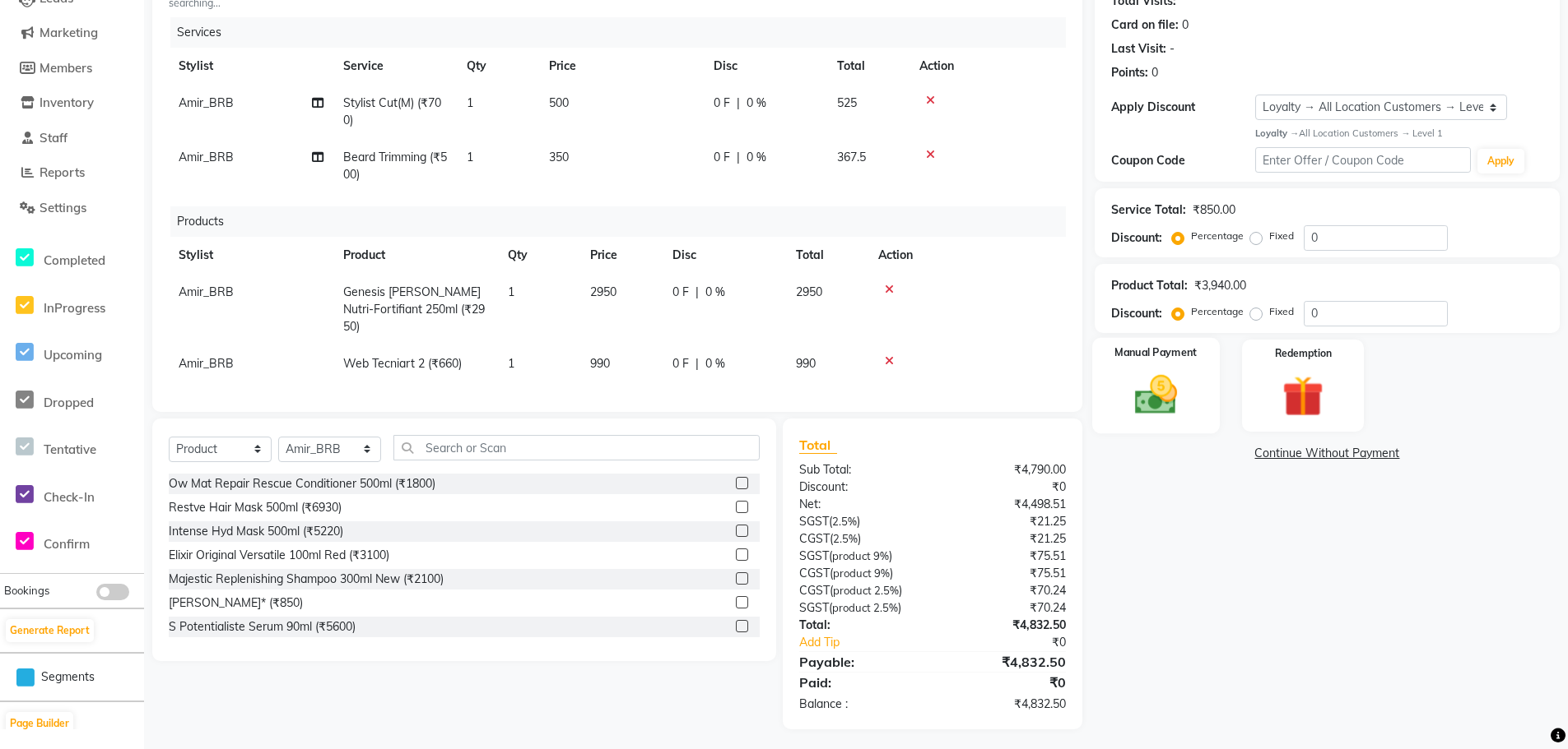
click at [1167, 385] on img at bounding box center [1156, 394] width 70 height 49
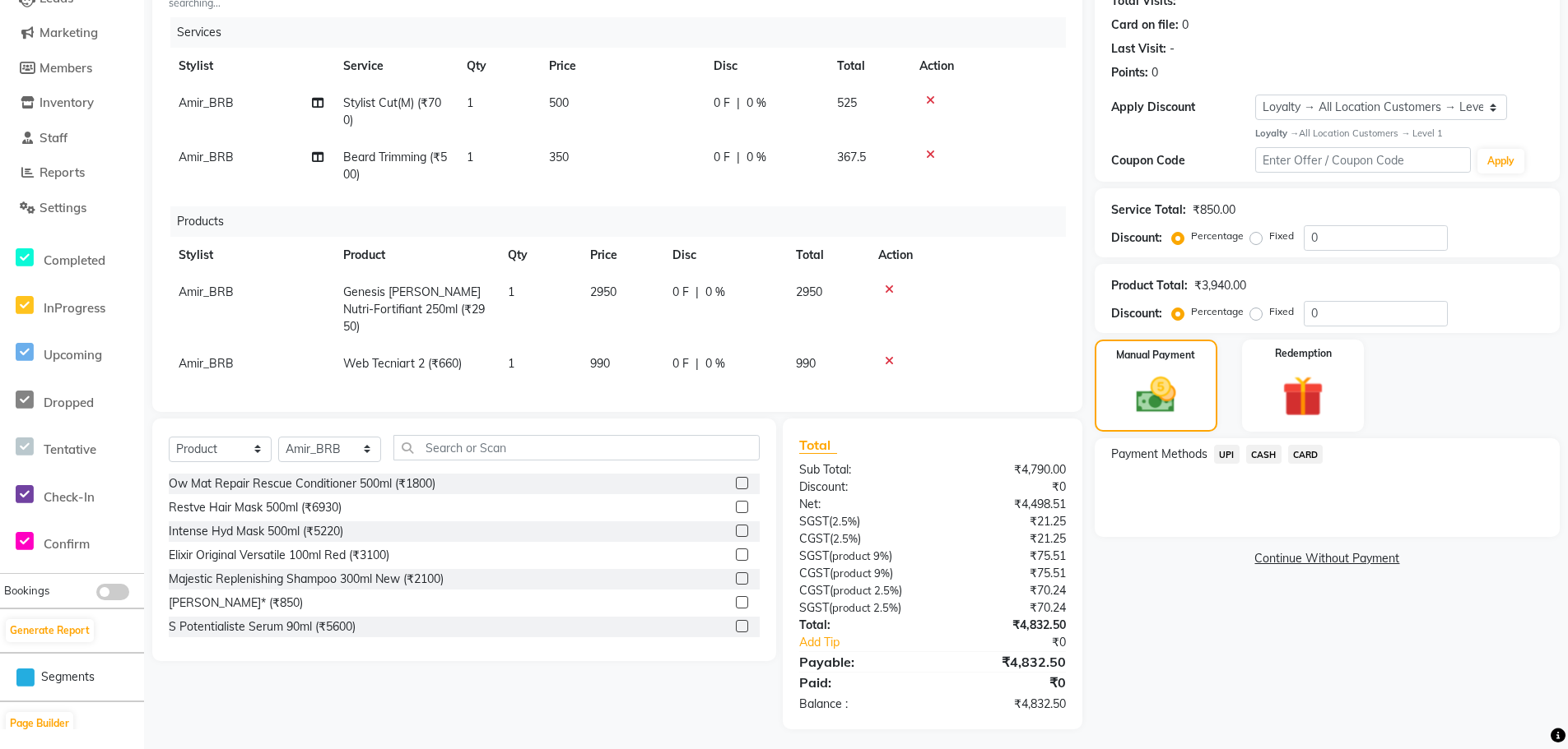
click at [1232, 455] on span "UPI" at bounding box center [1226, 454] width 25 height 19
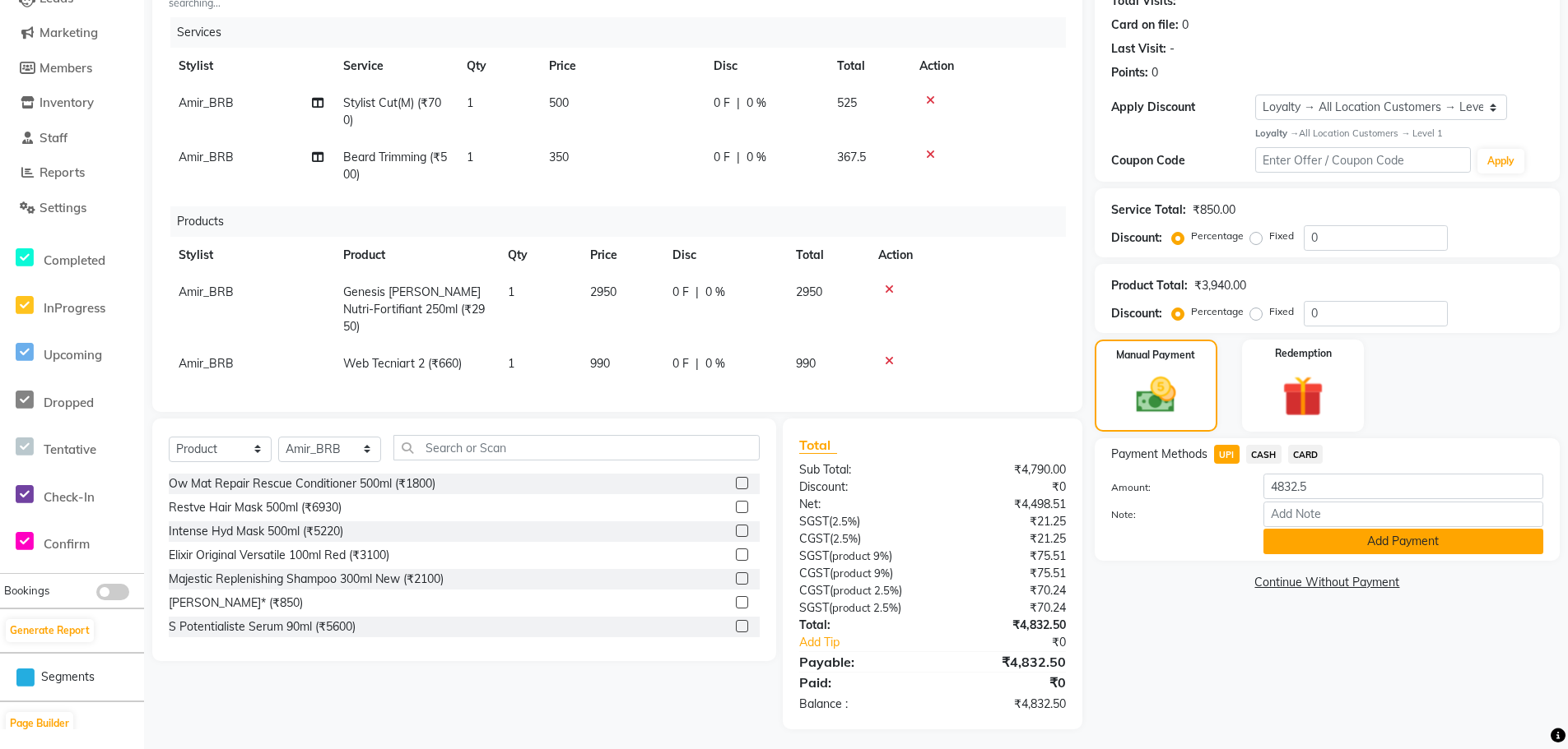
click at [1362, 548] on button "Add Payment" at bounding box center [1403, 541] width 280 height 25
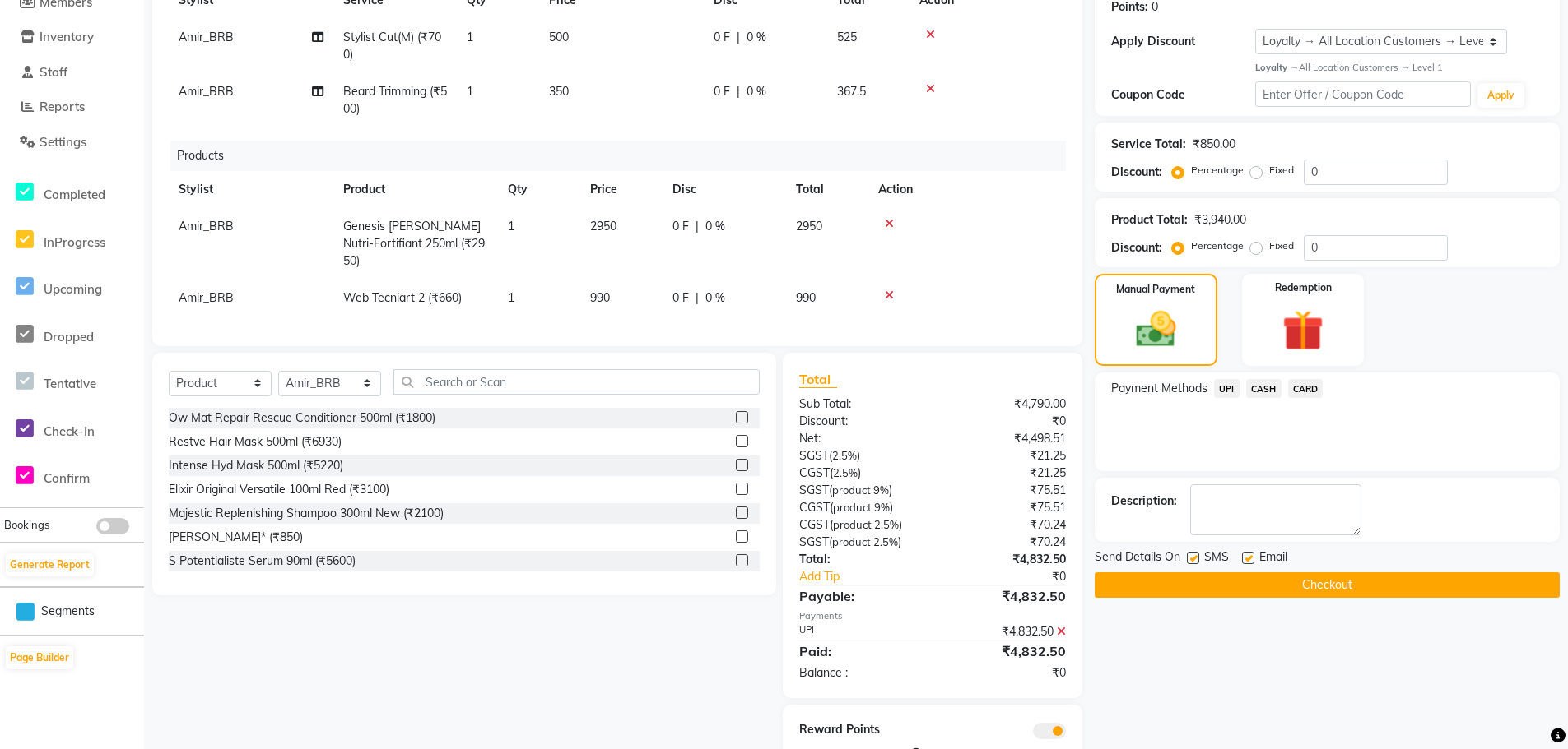
scroll to position [308, 0]
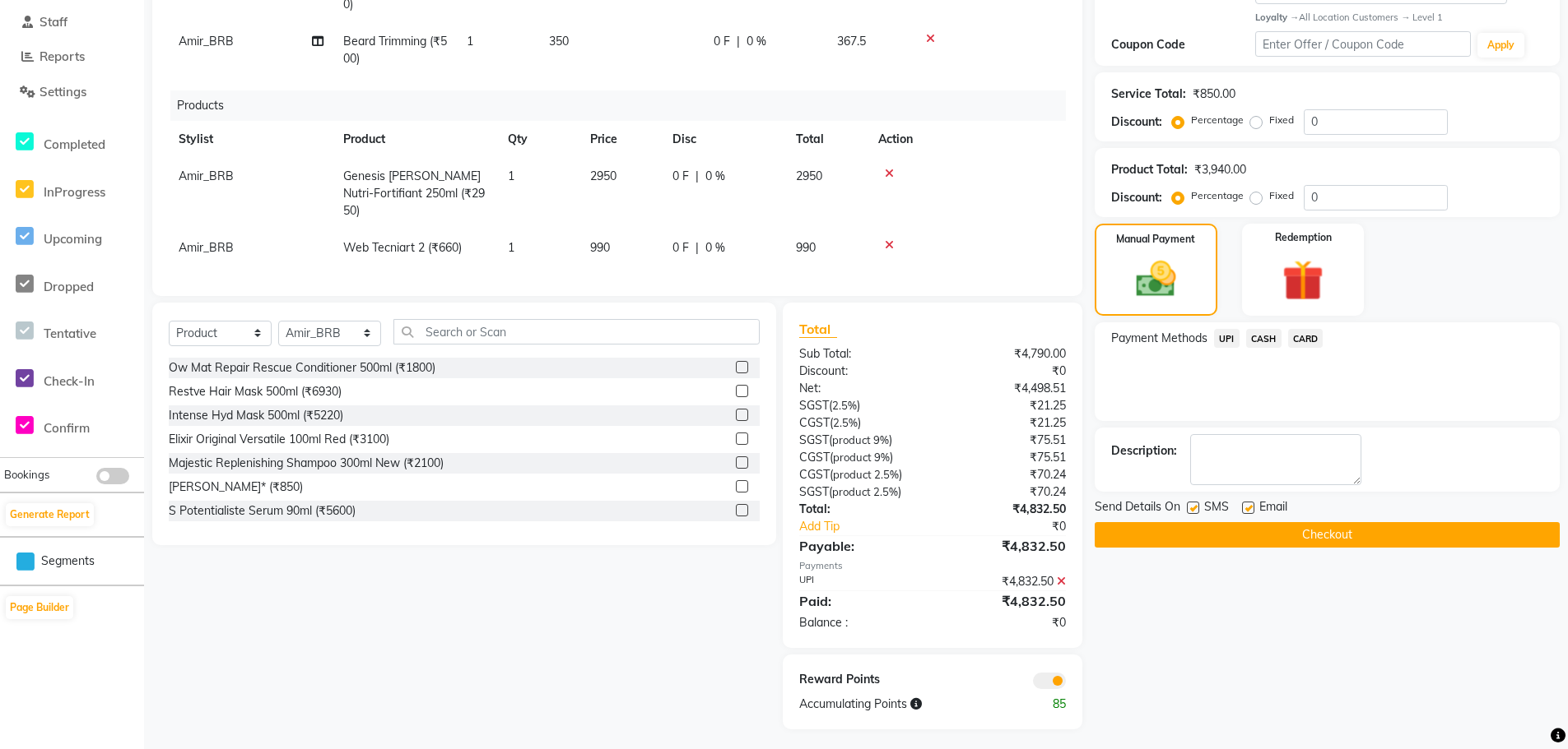
click at [1250, 510] on label at bounding box center [1248, 508] width 12 height 12
click at [1250, 510] on input "checkbox" at bounding box center [1247, 509] width 10 height 10
checkbox input "false"
click at [1194, 510] on label at bounding box center [1193, 508] width 12 height 12
click at [1194, 510] on input "checkbox" at bounding box center [1192, 509] width 10 height 10
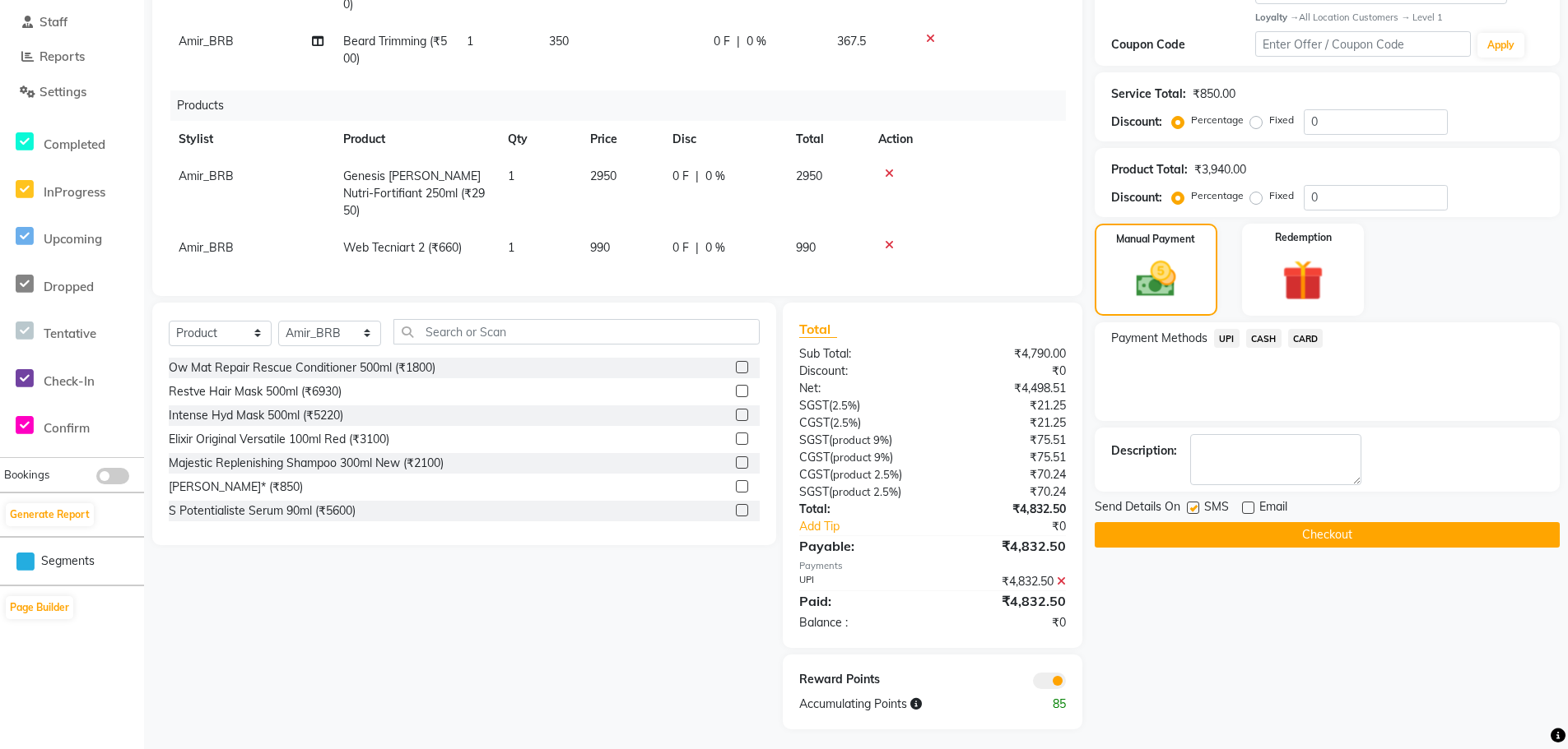
checkbox input "false"
click at [1202, 531] on button "Checkout" at bounding box center [1328, 535] width 465 height 25
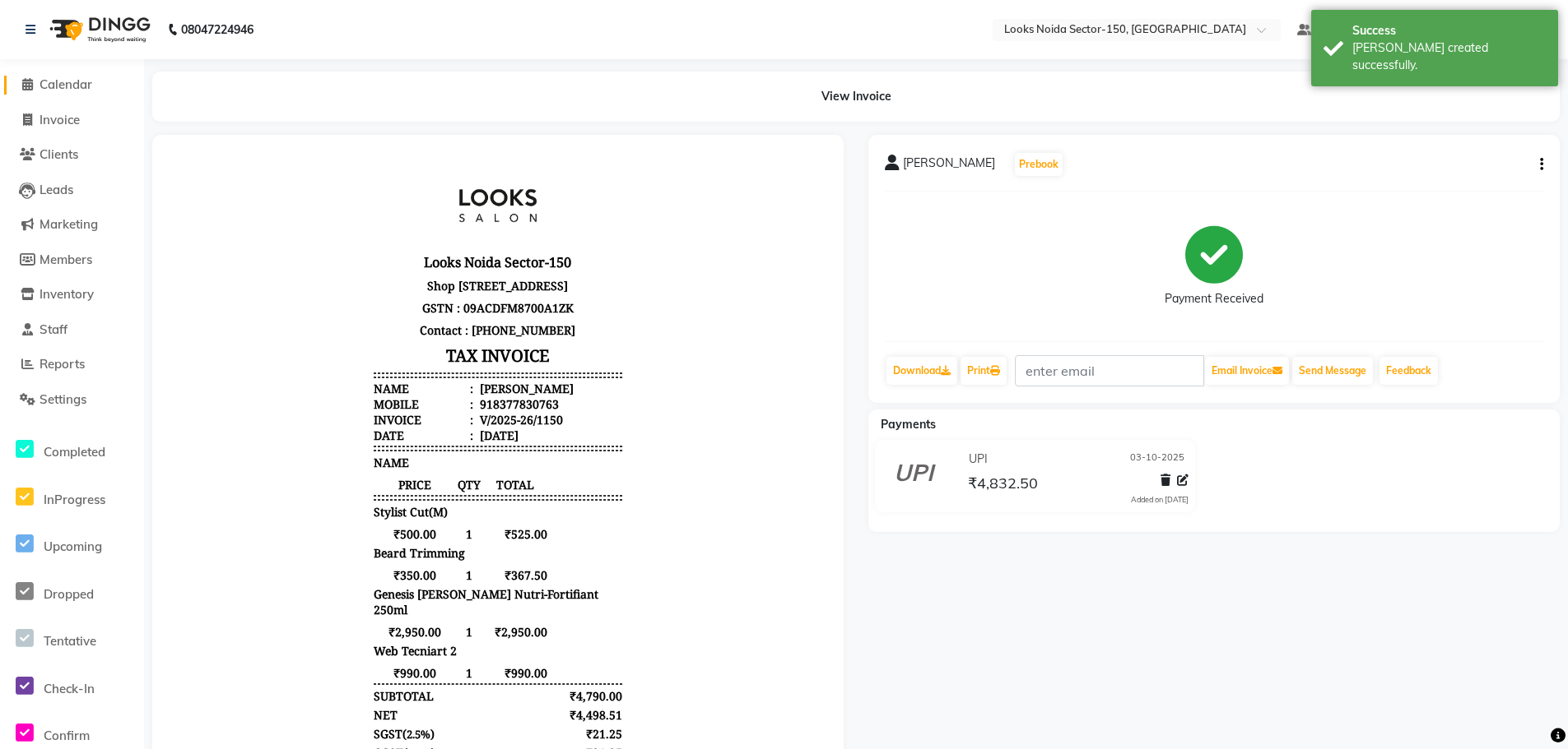
click at [73, 84] on span "Calendar" at bounding box center [66, 85] width 52 height 16
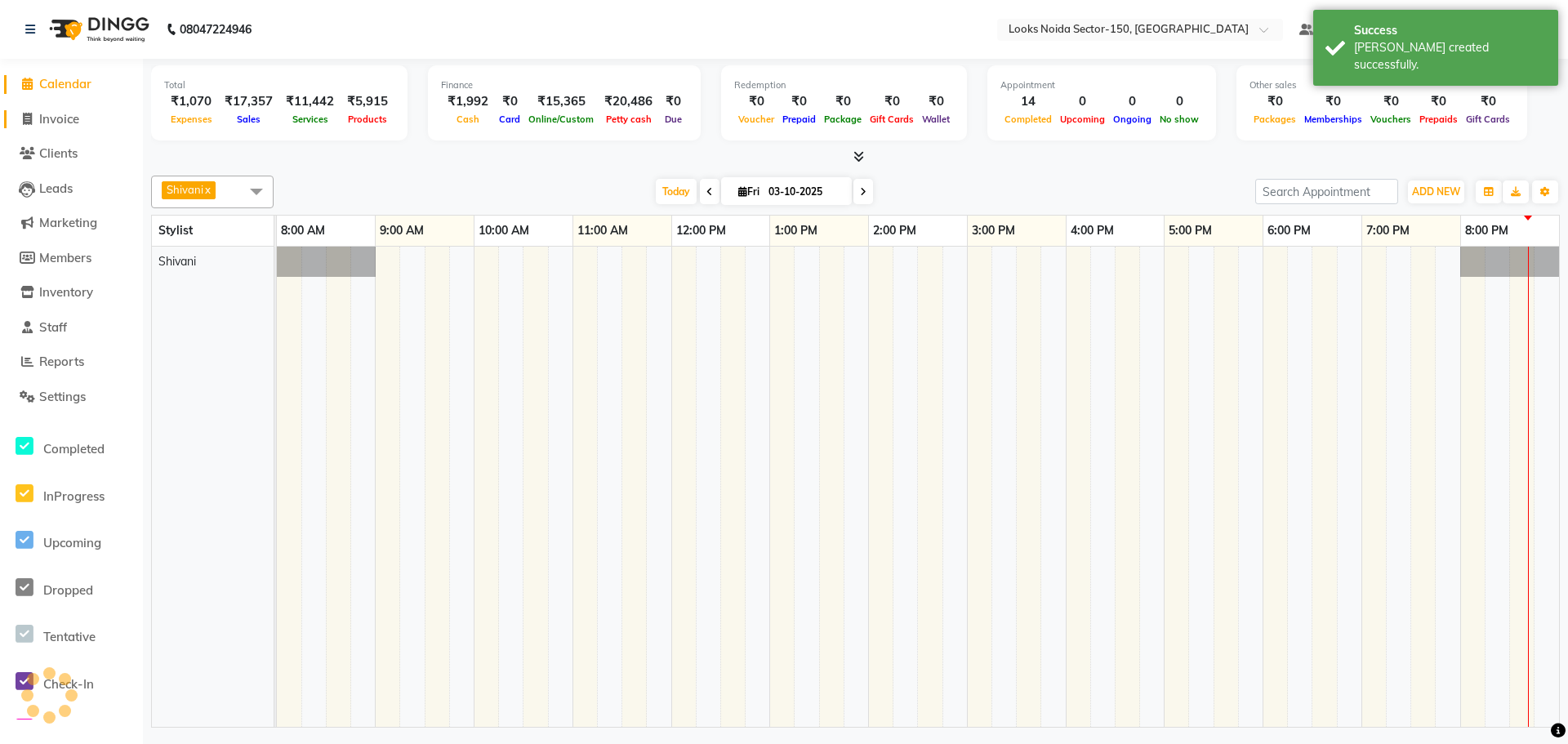
click at [74, 122] on span "Invoice" at bounding box center [59, 119] width 40 height 16
select select "service"
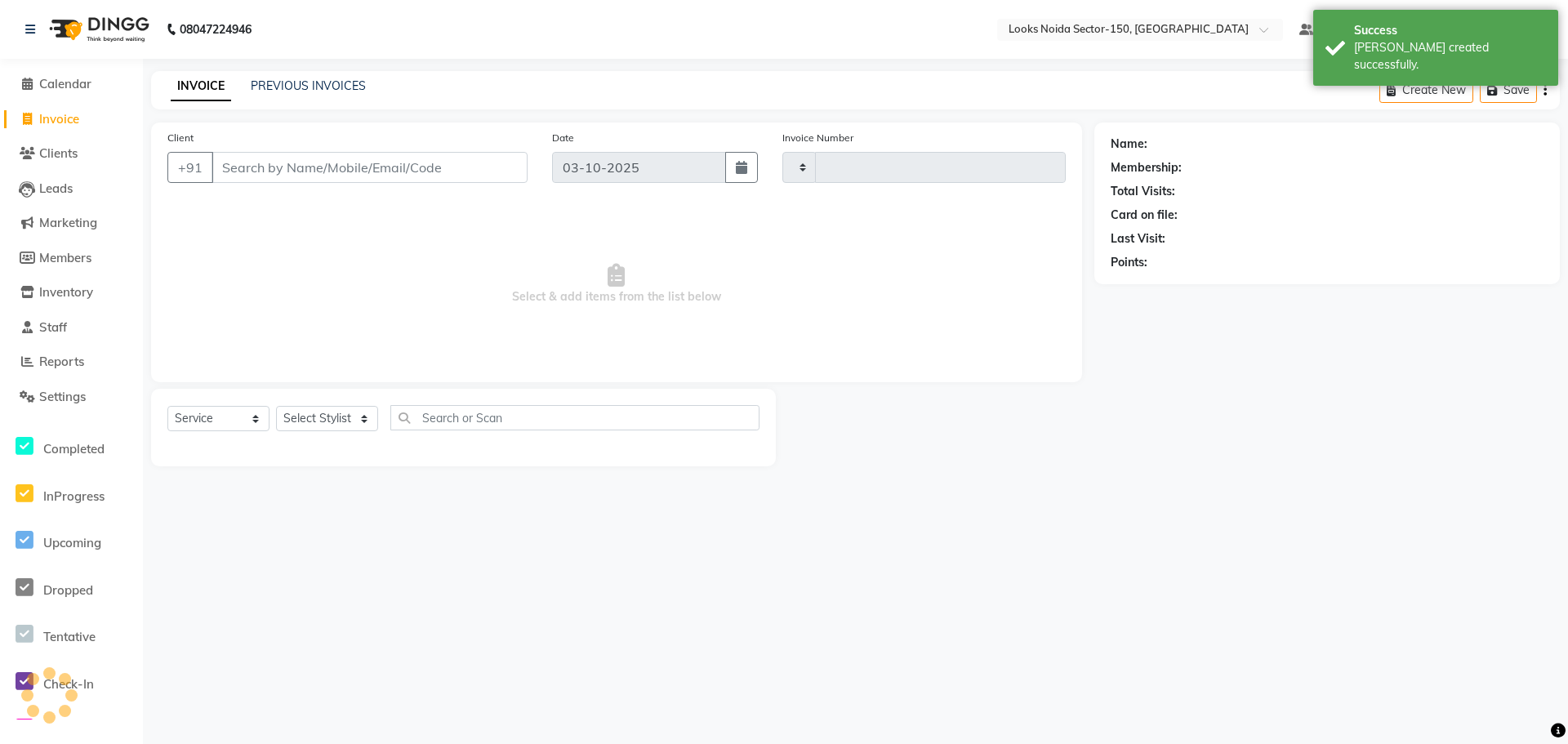
type input "1151"
select select "8587"
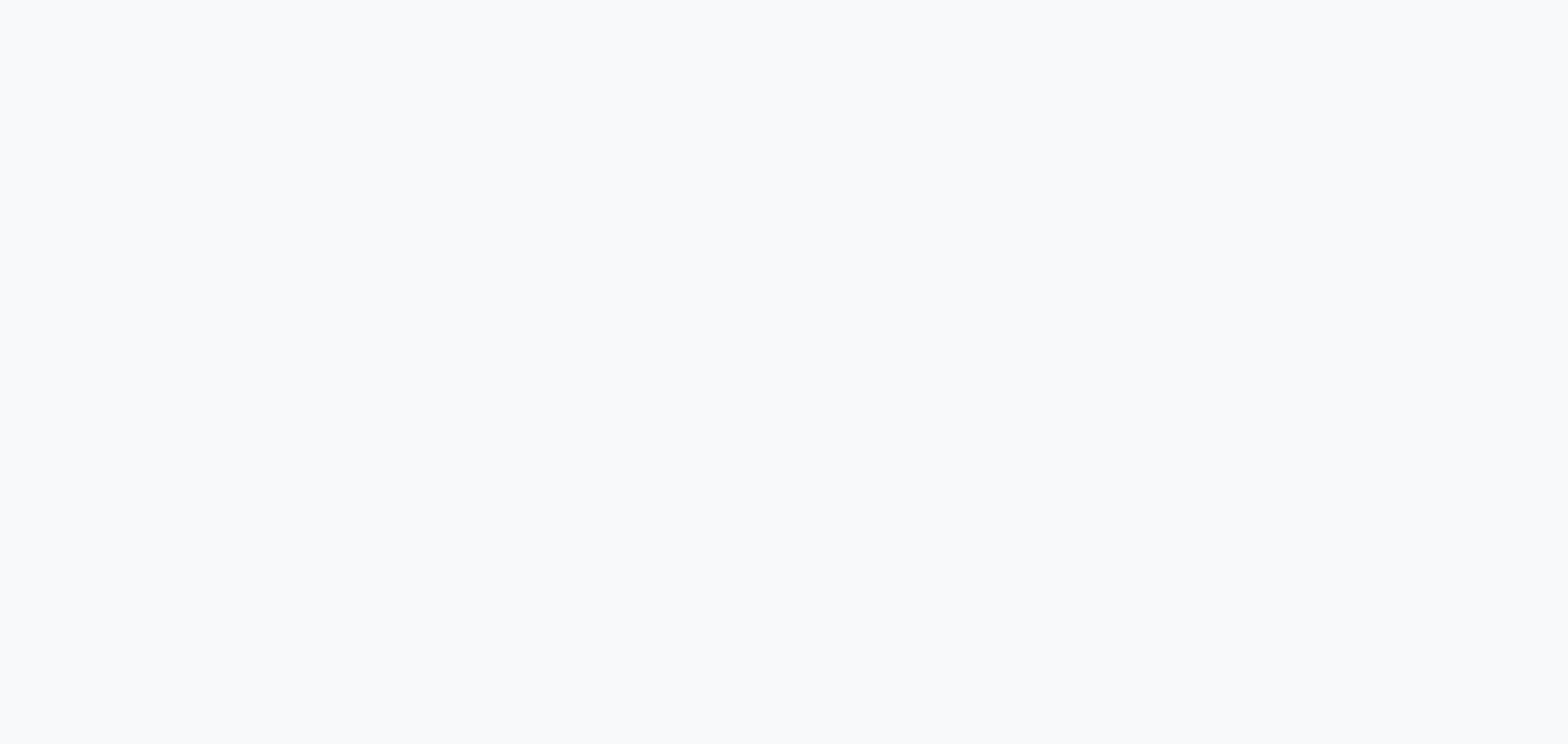
select select "8587"
select select "service"
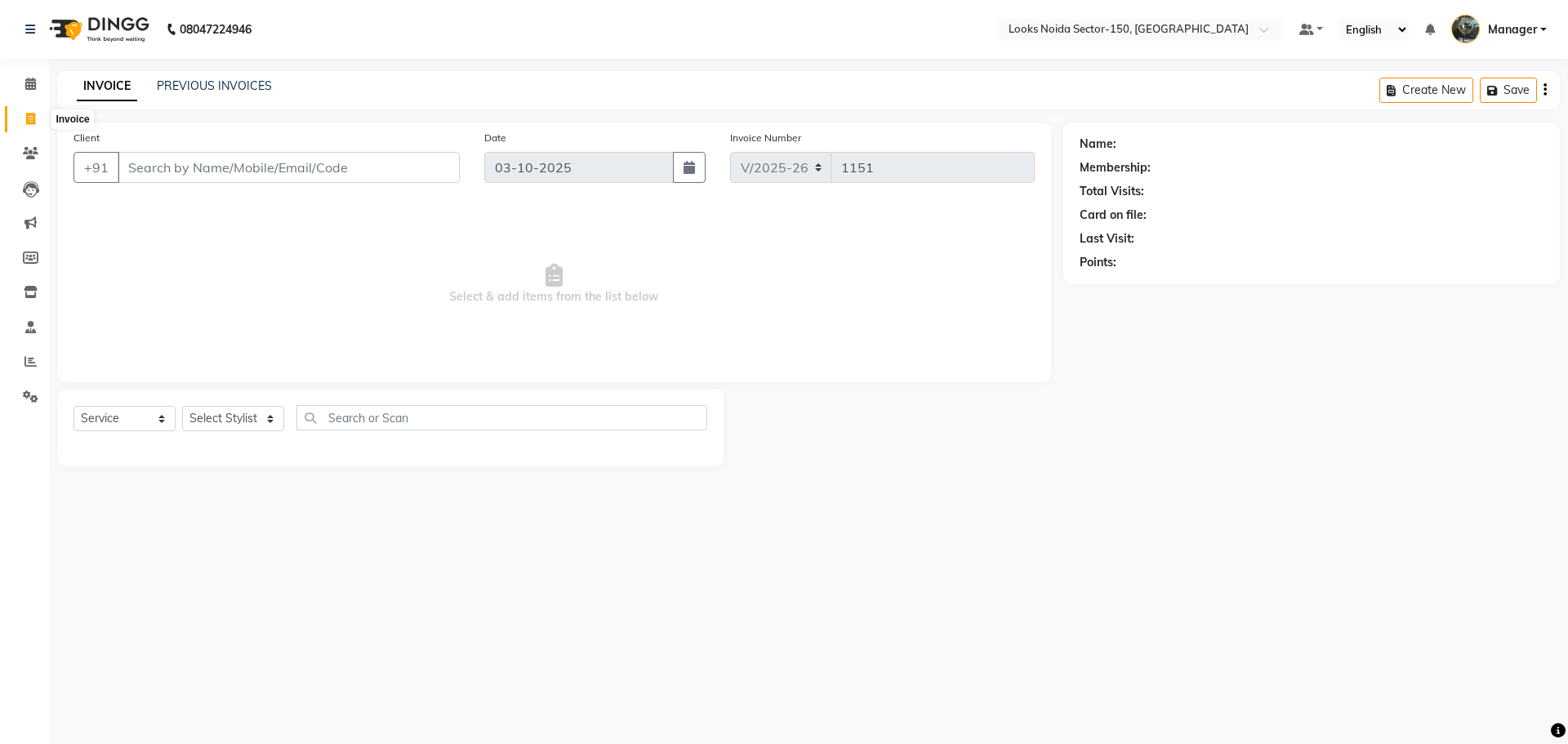
drag, startPoint x: 31, startPoint y: 115, endPoint x: 23, endPoint y: 109, distance: 10.0
click at [31, 115] on icon at bounding box center [30, 119] width 9 height 12
select select "service"
type input "1151"
select select "8587"
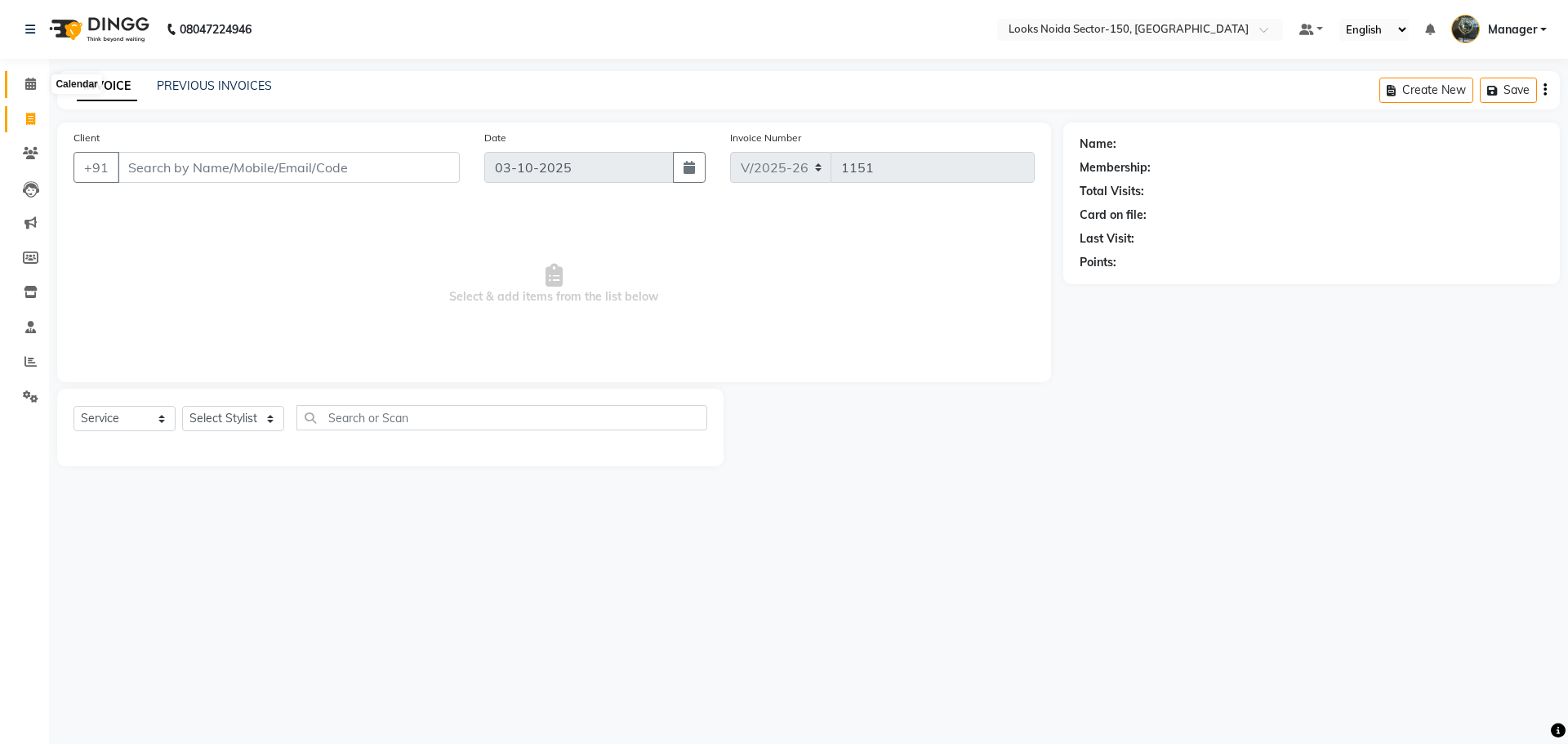
click at [25, 87] on icon at bounding box center [30, 83] width 10 height 12
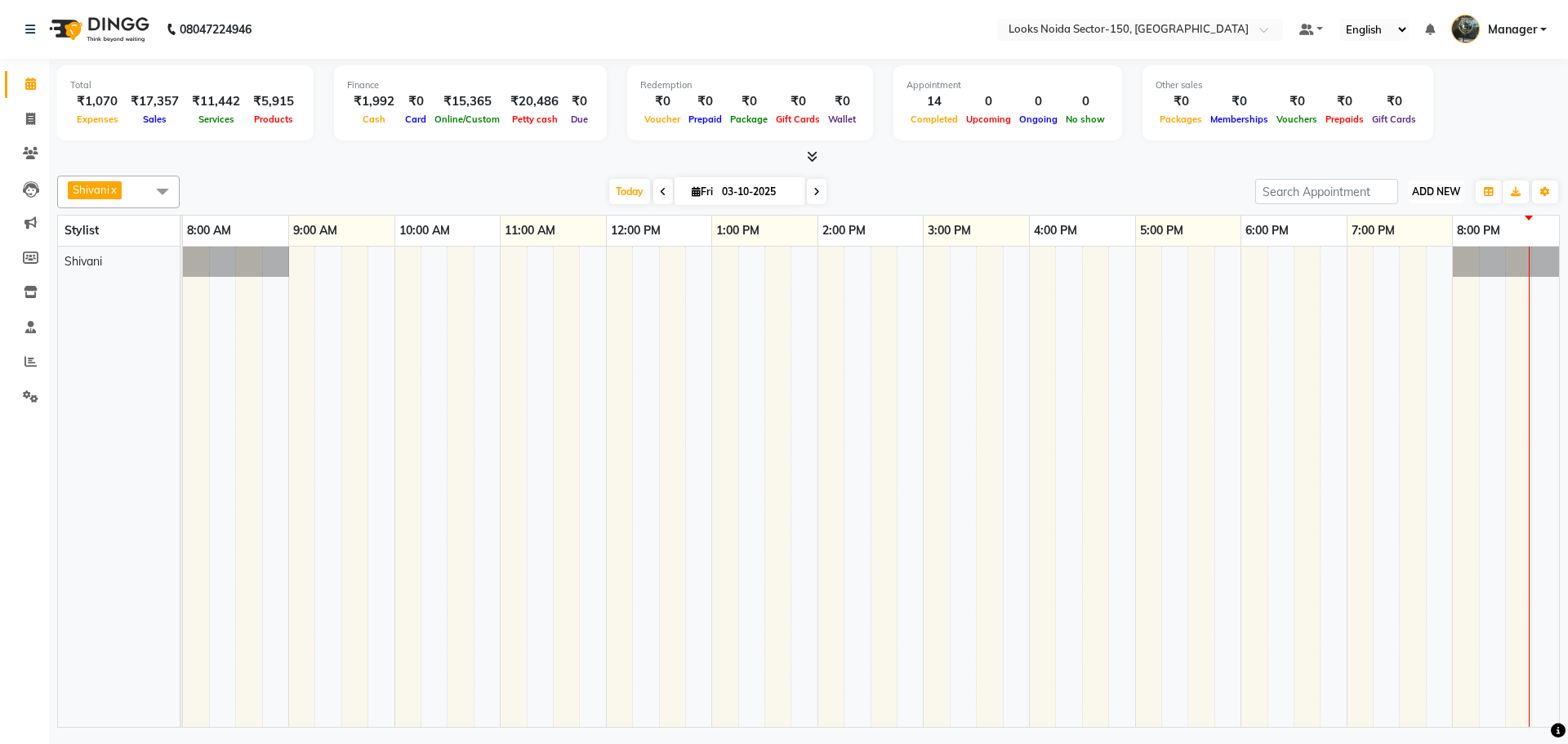
click at [1428, 195] on span "ADD NEW" at bounding box center [1436, 192] width 49 height 12
click at [1408, 266] on link "Add Expense" at bounding box center [1399, 266] width 129 height 21
select select "1"
select select "7800"
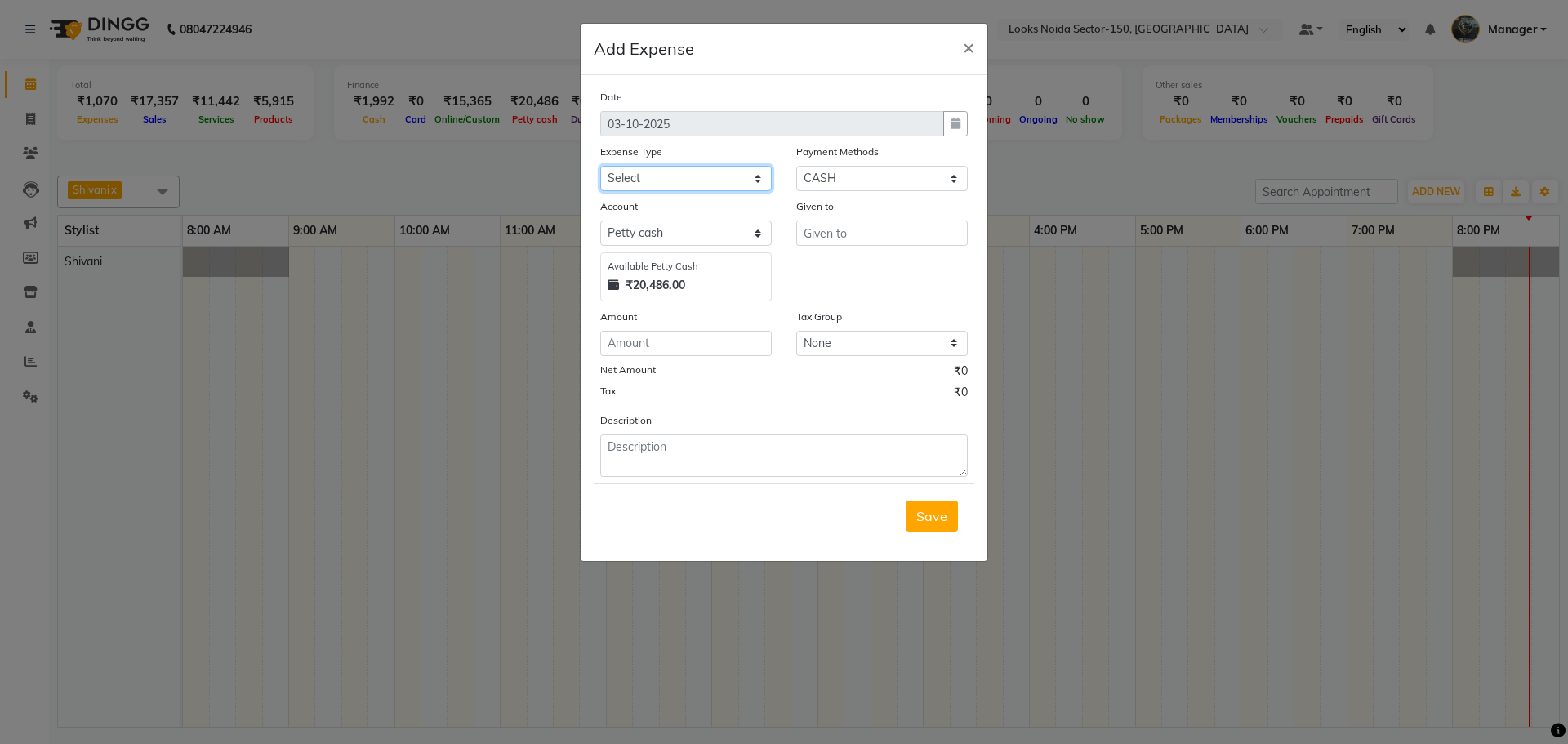
click at [715, 174] on select "Select Accommodation Aesthetics Bank Deposit BLINKIT Cash Handover Client Refun…" at bounding box center [686, 178] width 172 height 25
select select "22746"
click at [600, 166] on select "Select Accommodation Aesthetics Bank Deposit BLINKIT Cash Handover Client Refun…" at bounding box center [686, 178] width 172 height 25
click at [910, 235] on input "text" at bounding box center [882, 233] width 172 height 25
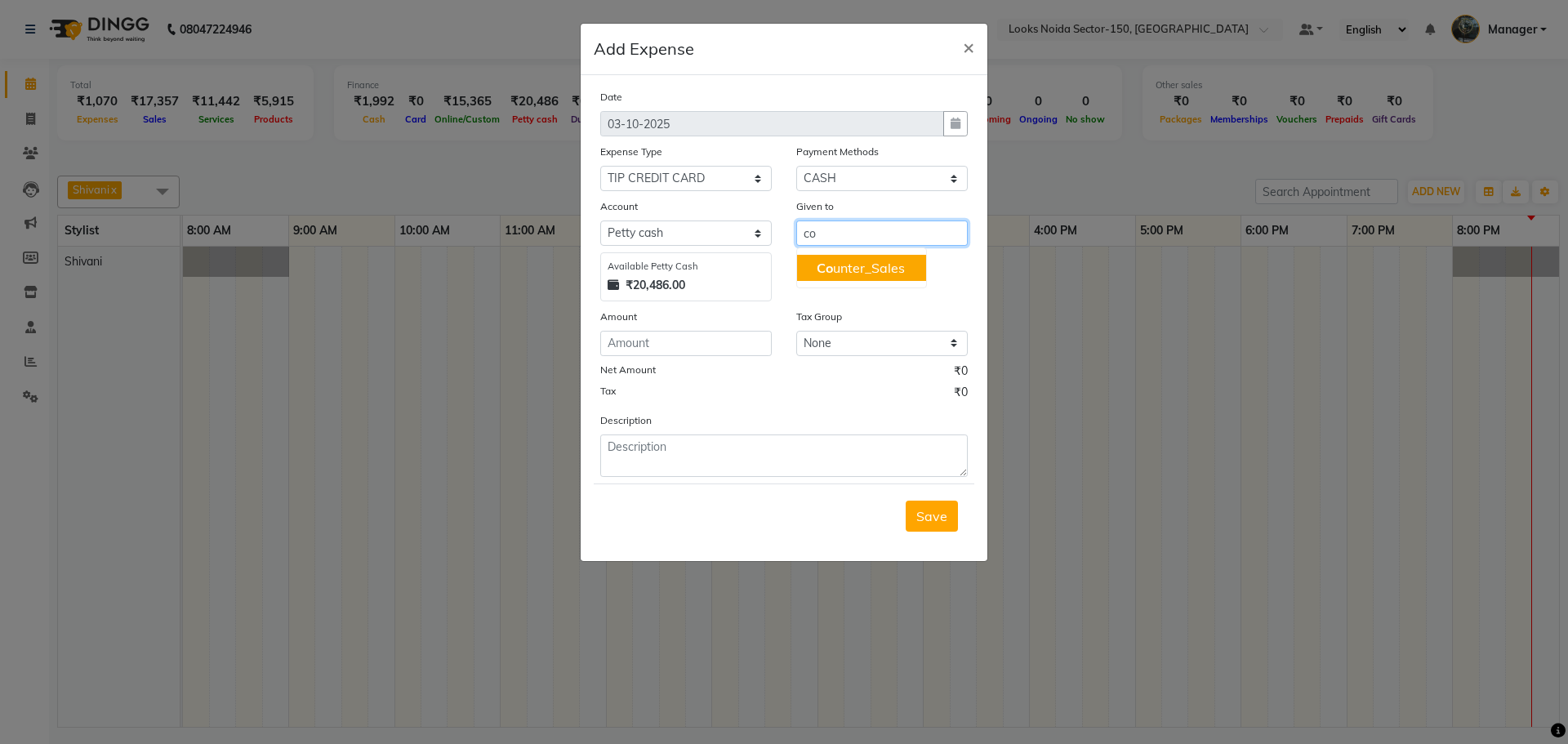
click at [903, 271] on ngb-highlight "Co unter_Sales" at bounding box center [861, 267] width 89 height 16
type input "Counter_Sales"
click at [686, 337] on input "number" at bounding box center [686, 343] width 172 height 25
type input "100"
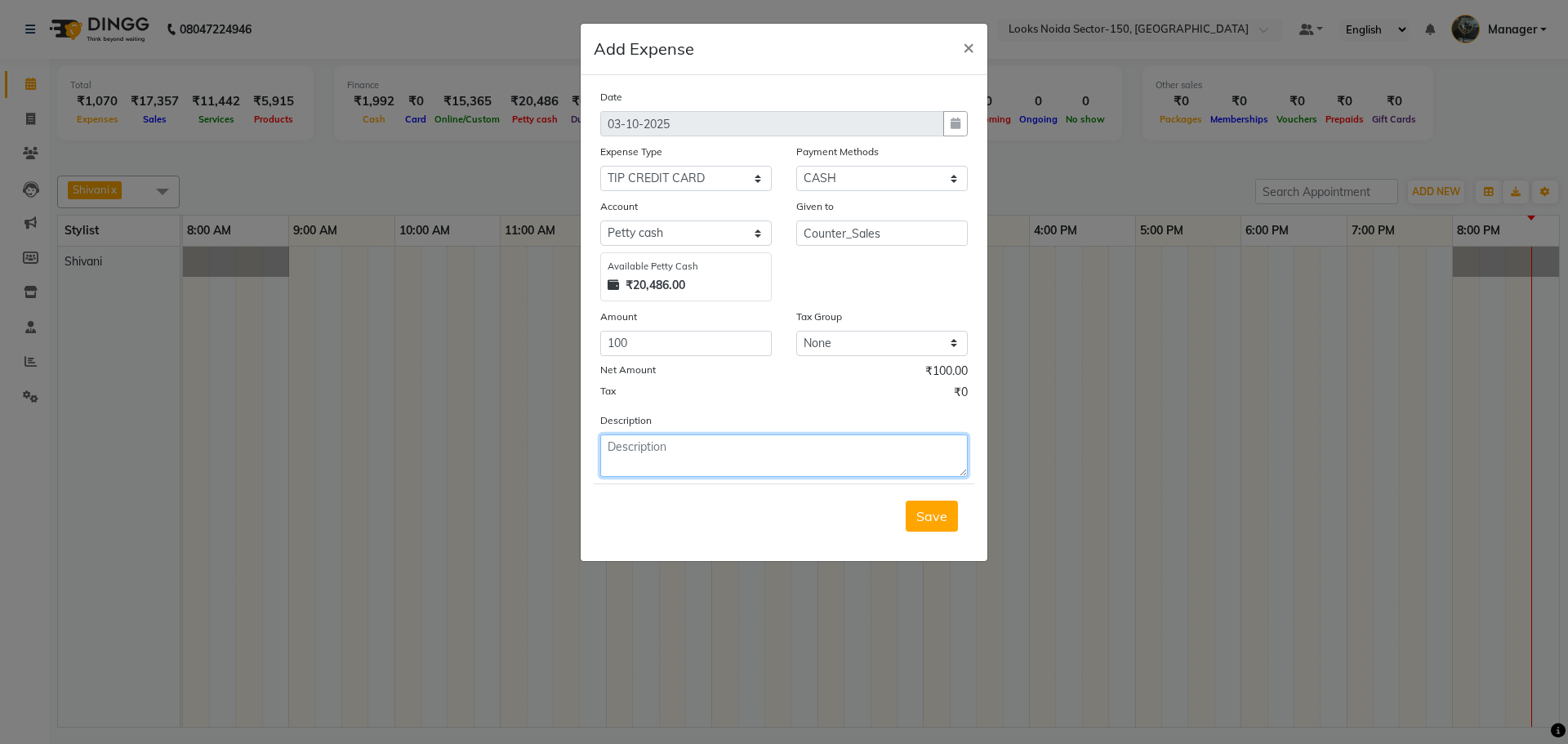
click at [698, 451] on textarea at bounding box center [784, 456] width 367 height 43
type textarea "extra in card for tip"
click at [926, 522] on span "Save" at bounding box center [932, 516] width 31 height 16
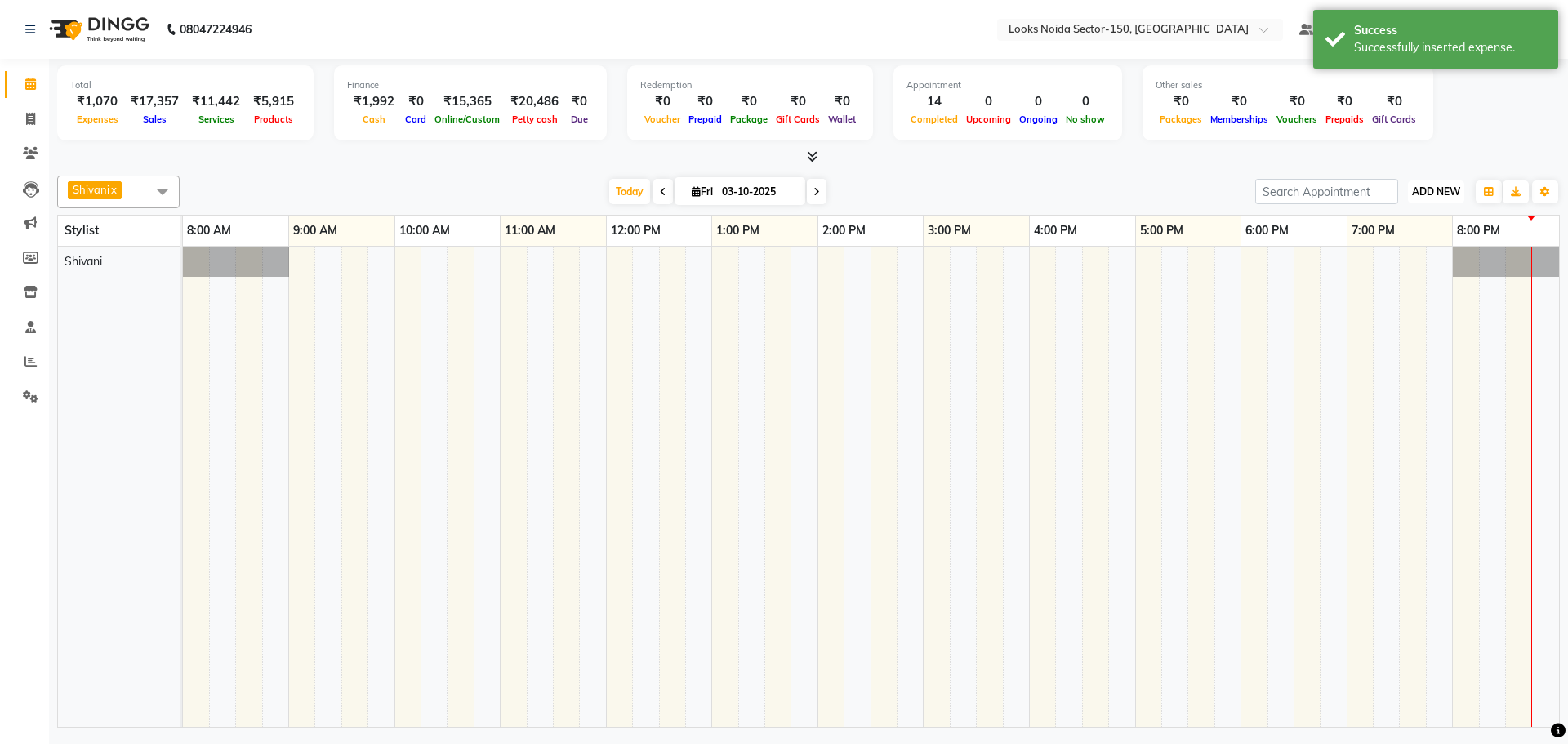
click at [1431, 193] on span "ADD NEW" at bounding box center [1436, 192] width 49 height 12
click at [1407, 261] on link "Add Expense" at bounding box center [1399, 266] width 129 height 21
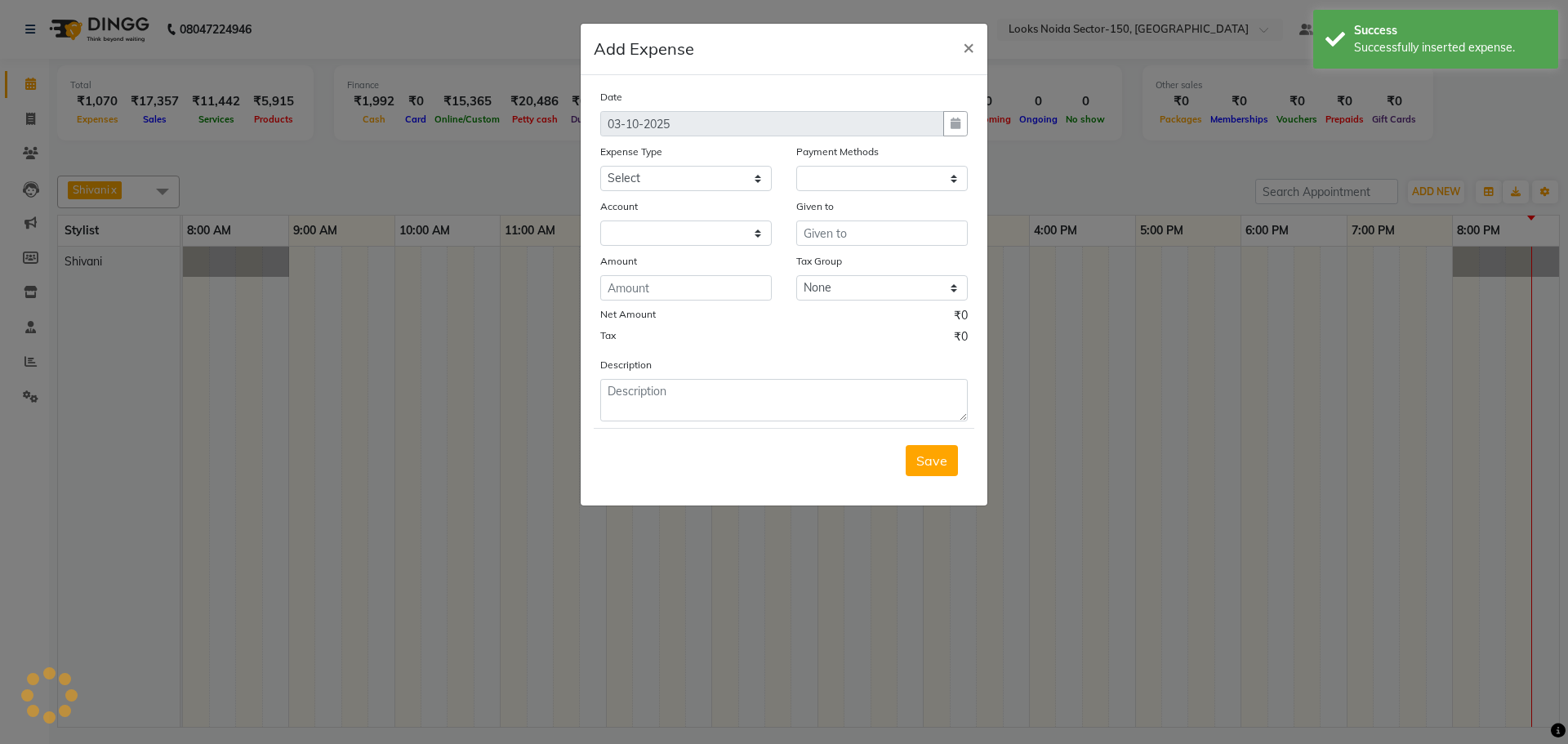
select select "1"
select select "7800"
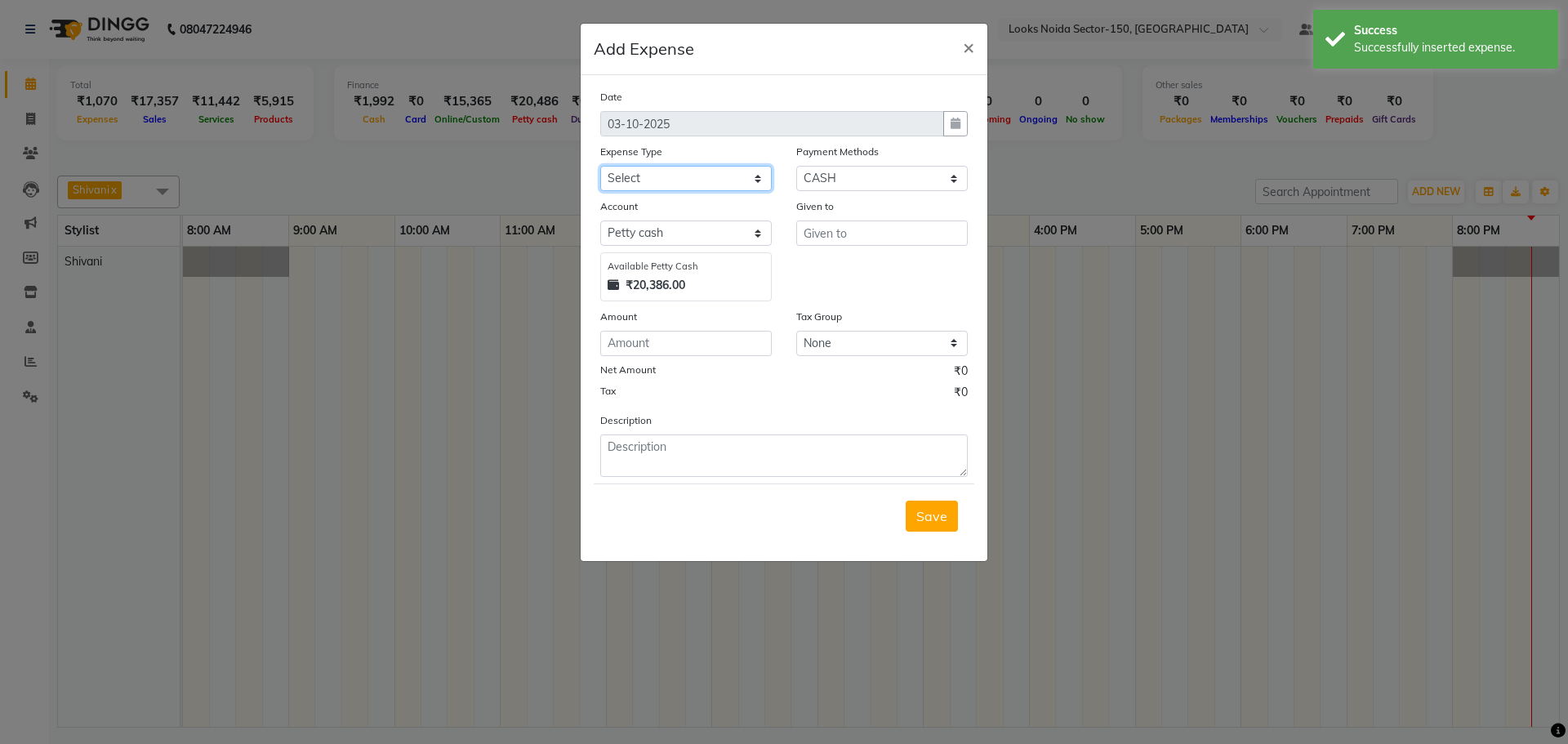
click at [686, 180] on select "Select Accommodation Aesthetics Bank Deposit BLINKIT Cash Handover Client Refun…" at bounding box center [686, 178] width 172 height 25
select select "24888"
click at [600, 166] on select "Select Accommodation Aesthetics Bank Deposit BLINKIT Cash Handover Client Refun…" at bounding box center [686, 178] width 172 height 25
click at [918, 238] on input "text" at bounding box center [882, 233] width 172 height 25
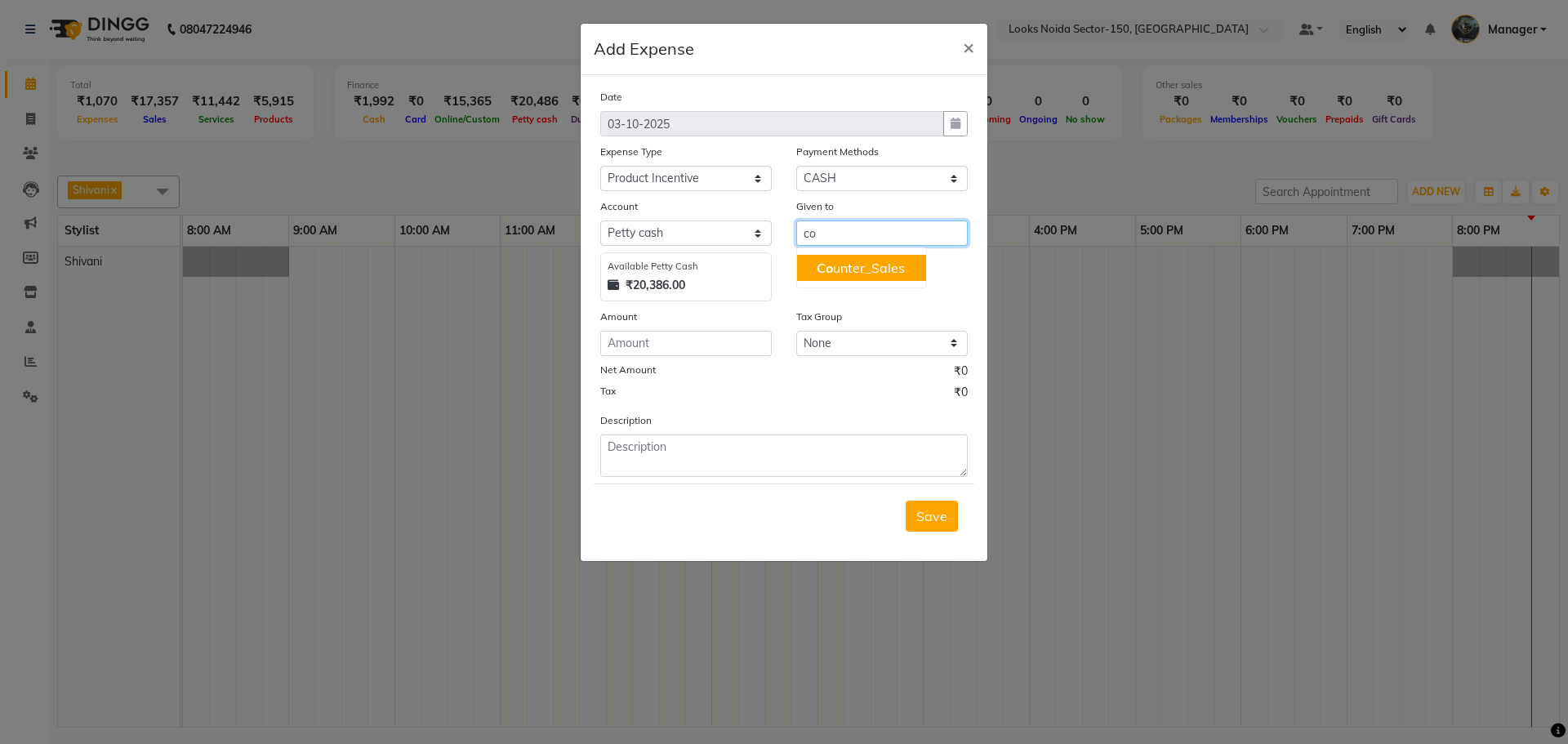
click at [893, 273] on ngb-highlight "Co unter_Sales" at bounding box center [861, 267] width 89 height 16
type input "Counter_Sales"
click at [662, 344] on input "number" at bounding box center [686, 343] width 172 height 25
type input "356"
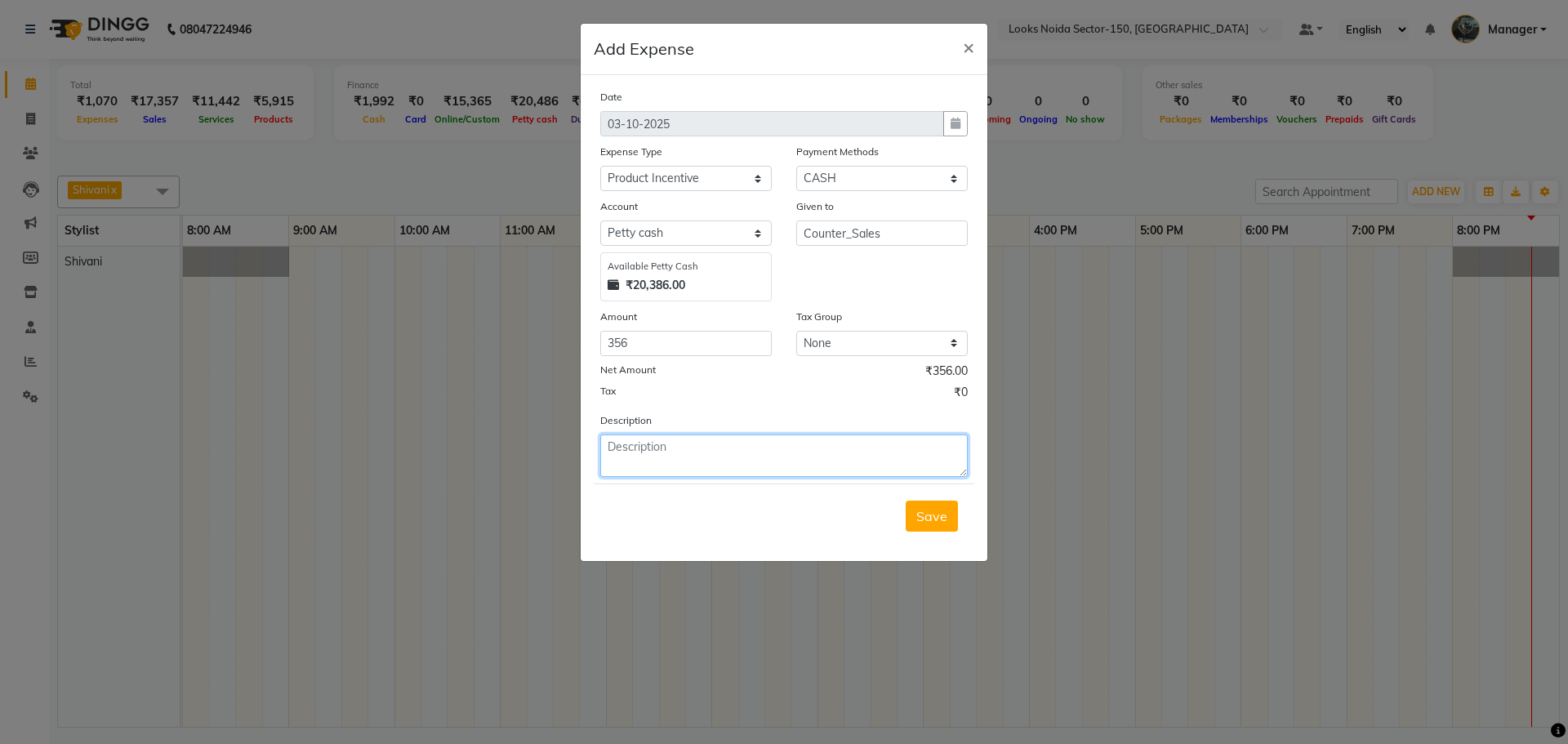
click at [707, 451] on textarea at bounding box center [784, 456] width 367 height 43
type textarea "given to amir"
click at [956, 514] on button "Save" at bounding box center [932, 517] width 52 height 31
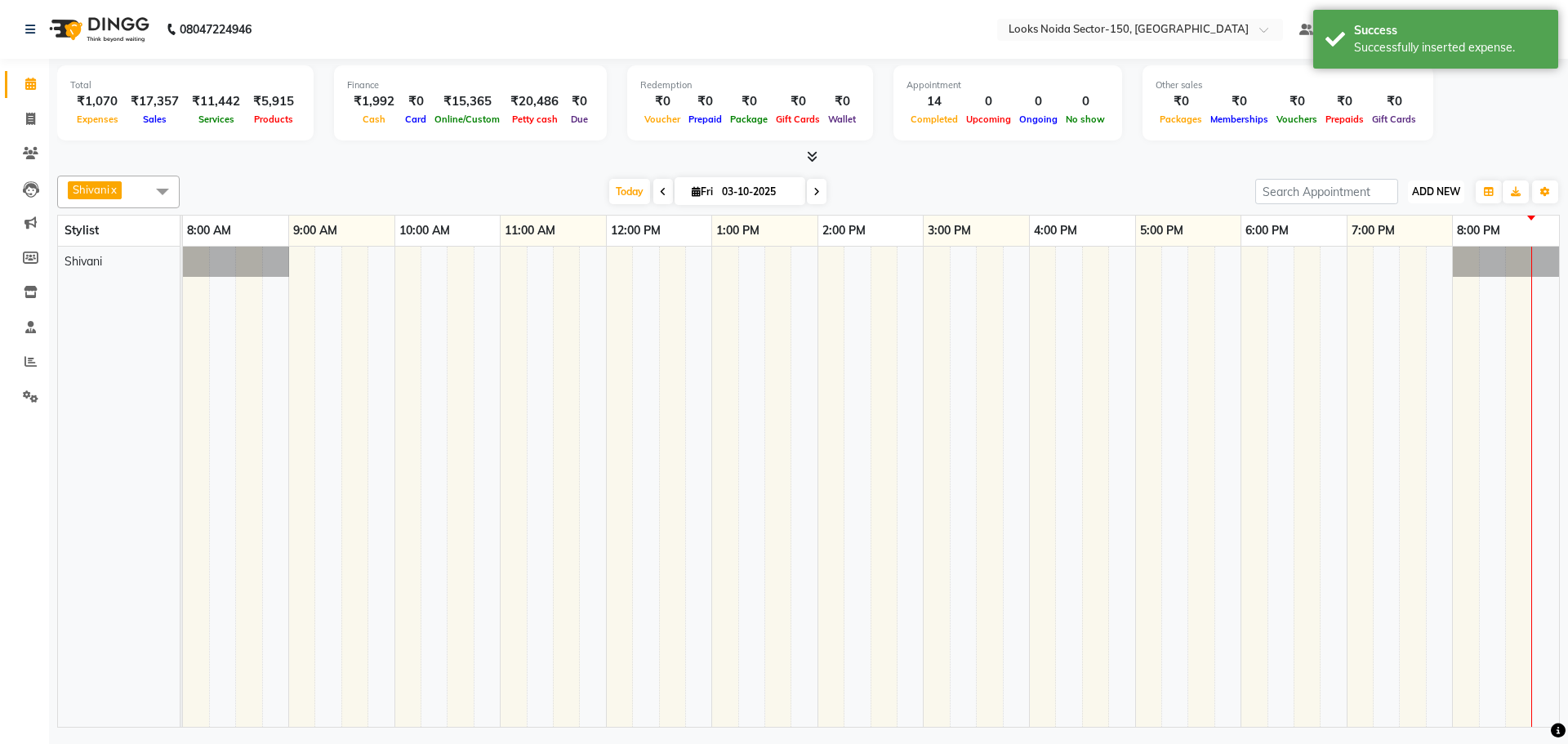
click at [1446, 191] on span "ADD NEW" at bounding box center [1436, 192] width 49 height 12
click at [1398, 266] on link "Add Expense" at bounding box center [1399, 266] width 129 height 21
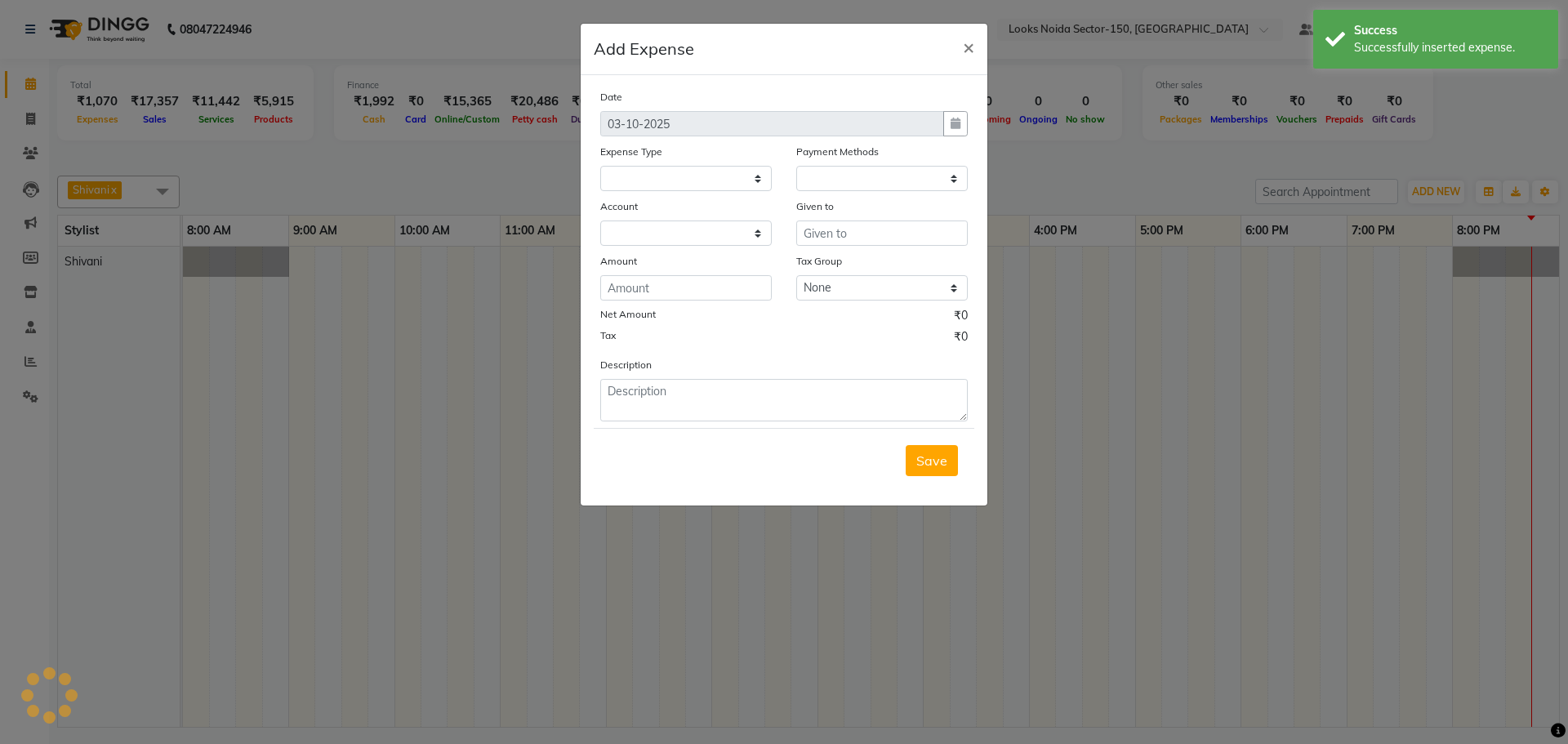
select select
select select "1"
select select "7800"
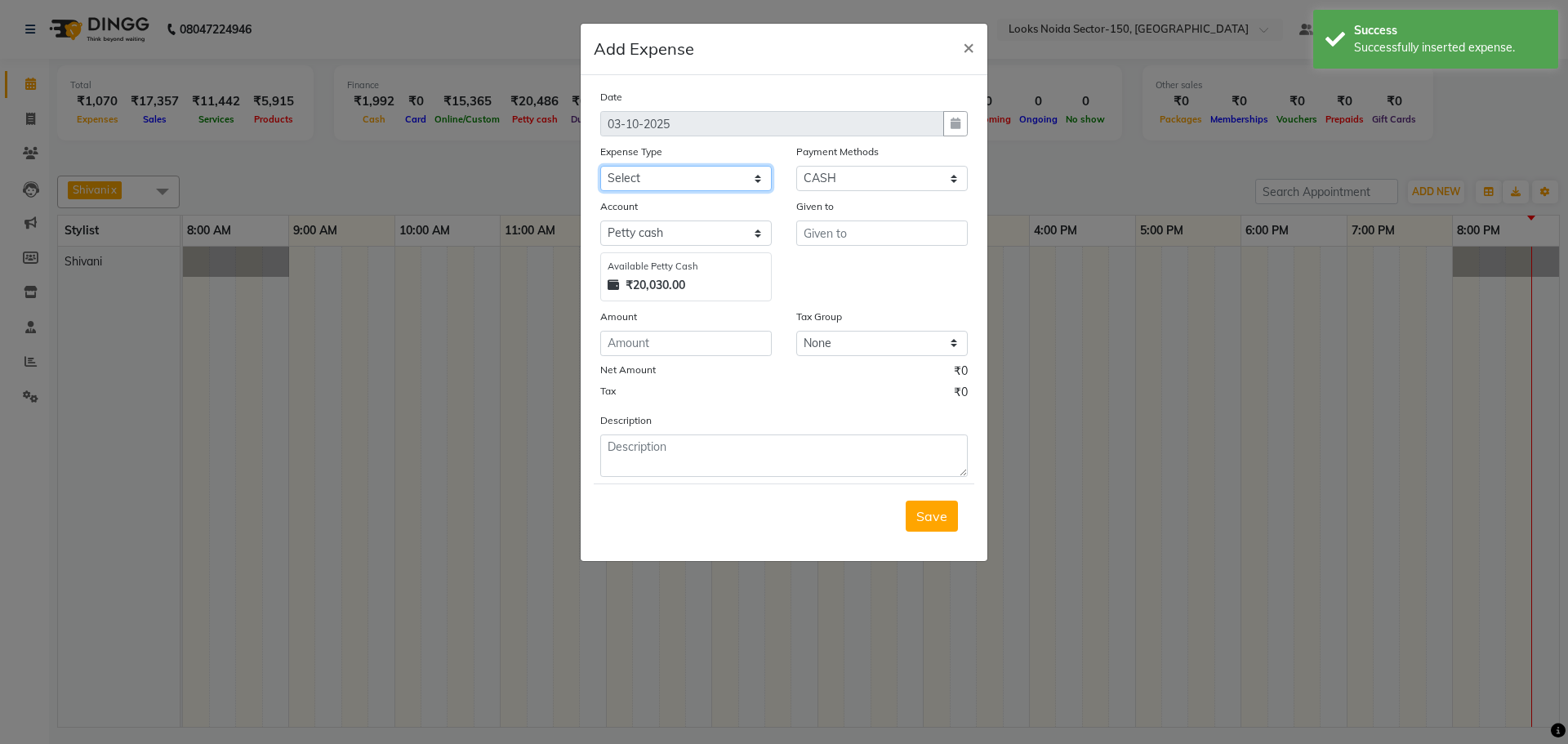
click at [722, 183] on select "Select Accommodation Aesthetics Bank Deposit BLINKIT Cash Handover Client Refun…" at bounding box center [686, 178] width 172 height 25
select select "24888"
click at [600, 166] on select "Select Accommodation Aesthetics Bank Deposit BLINKIT Cash Handover Client Refun…" at bounding box center [686, 178] width 172 height 25
click at [861, 234] on input "text" at bounding box center [882, 233] width 172 height 25
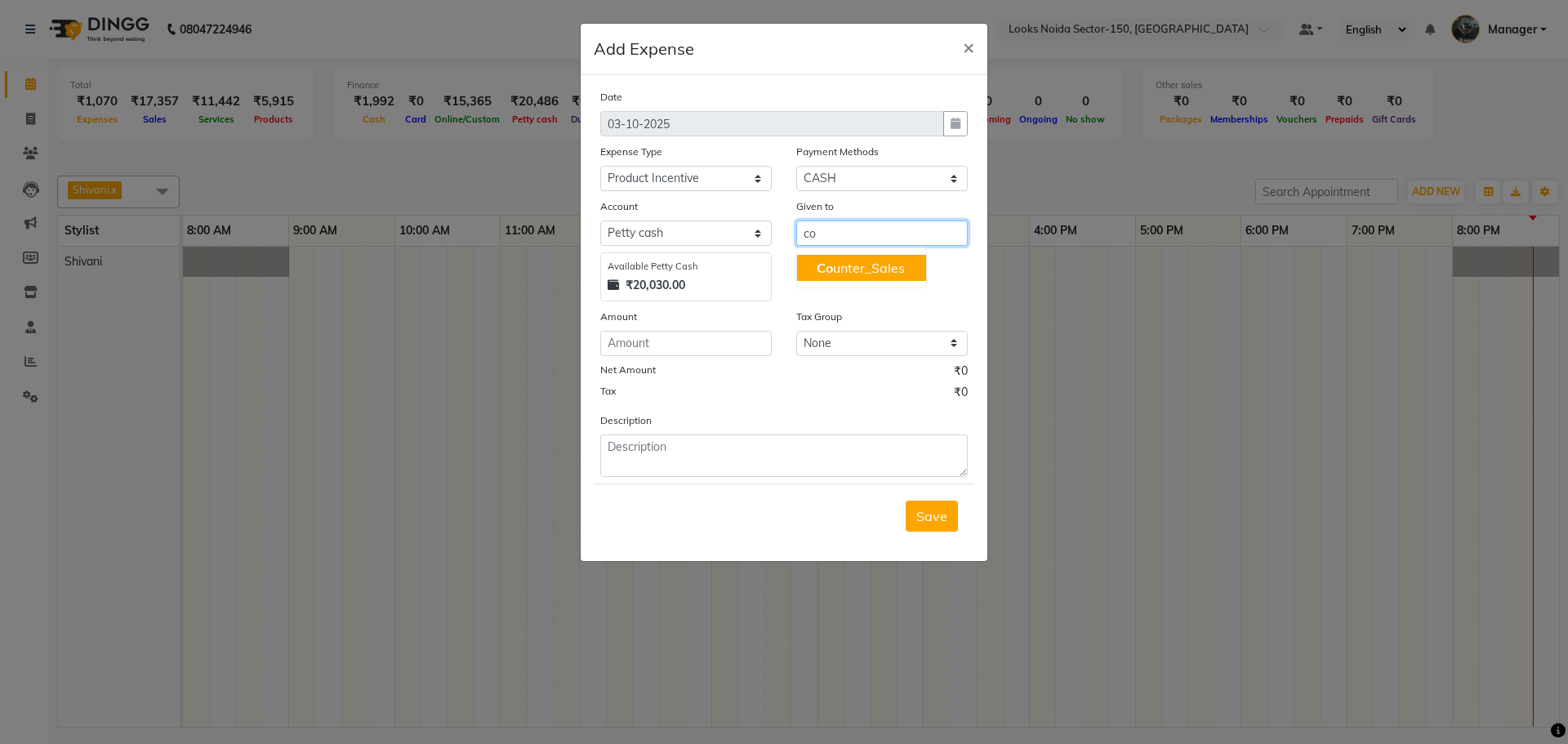
click at [874, 261] on ngb-highlight "Co unter_Sales" at bounding box center [861, 267] width 89 height 16
type input "Counter_Sales"
click at [697, 339] on input "number" at bounding box center [686, 343] width 172 height 25
type input "148"
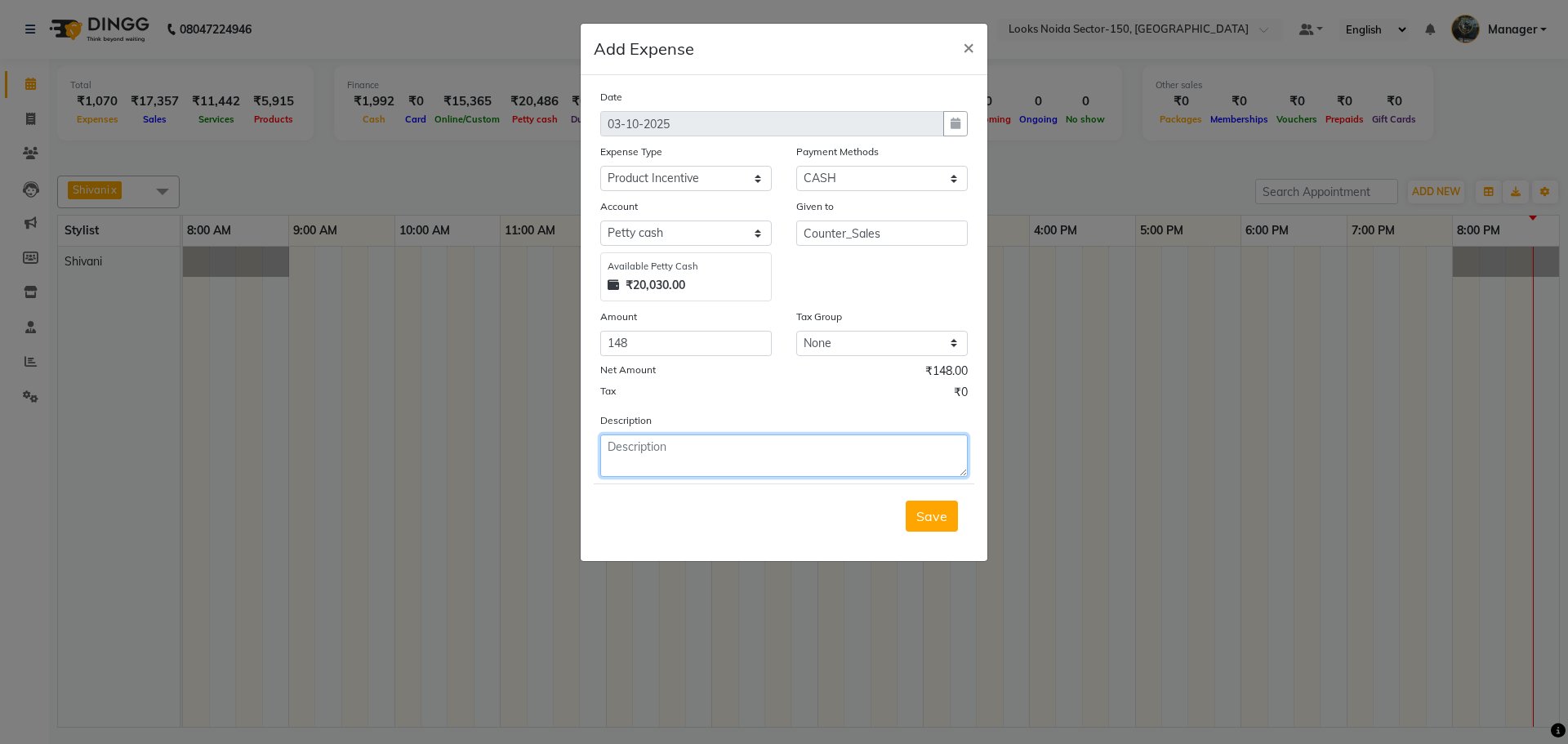
click at [689, 463] on textarea at bounding box center [784, 456] width 367 height 43
click at [768, 446] on textarea "given to rishi yesterday" at bounding box center [784, 456] width 367 height 43
type textarea "given to rishi yesterday product incentive"
click at [928, 520] on span "Save" at bounding box center [932, 516] width 31 height 16
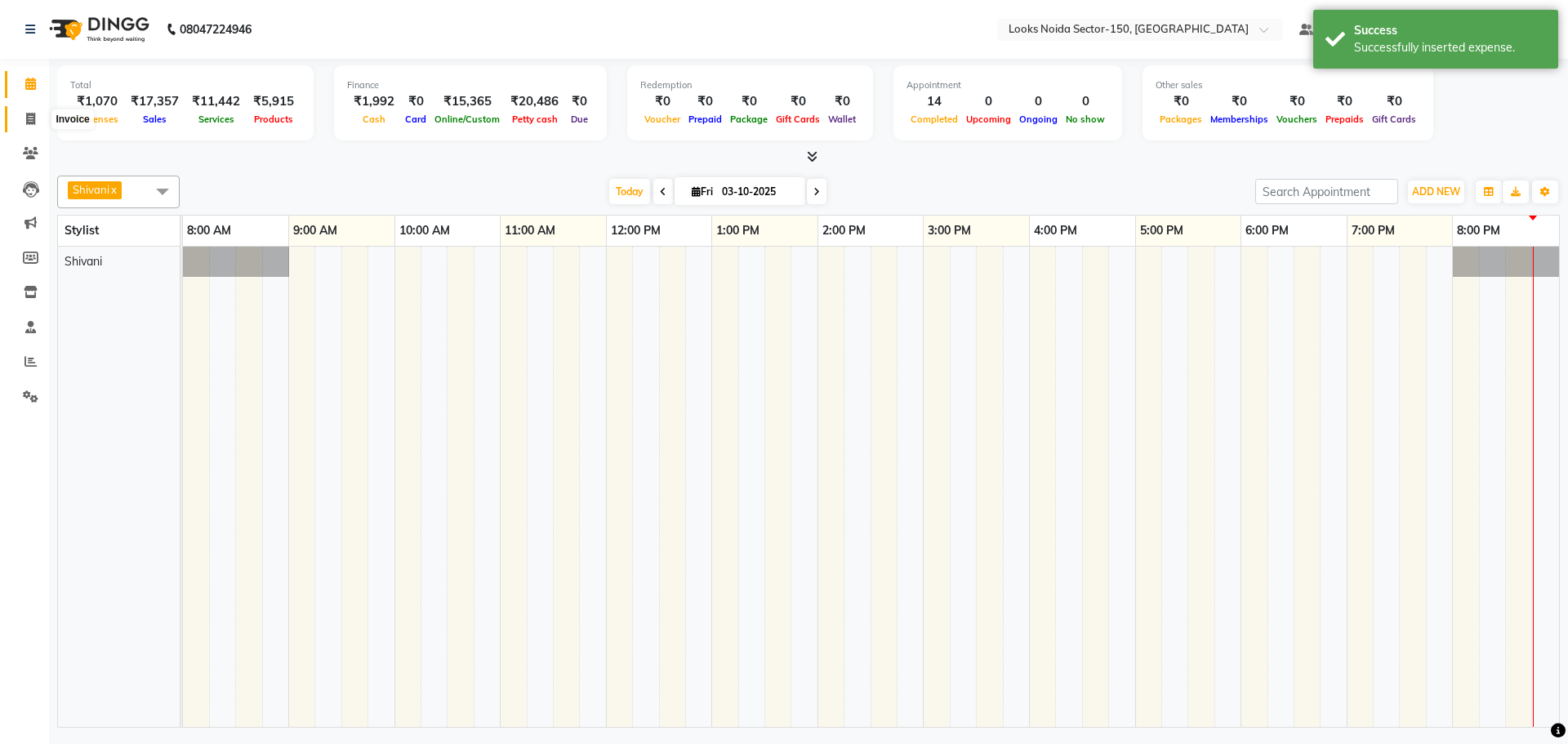
click at [30, 117] on icon at bounding box center [30, 119] width 9 height 12
select select "service"
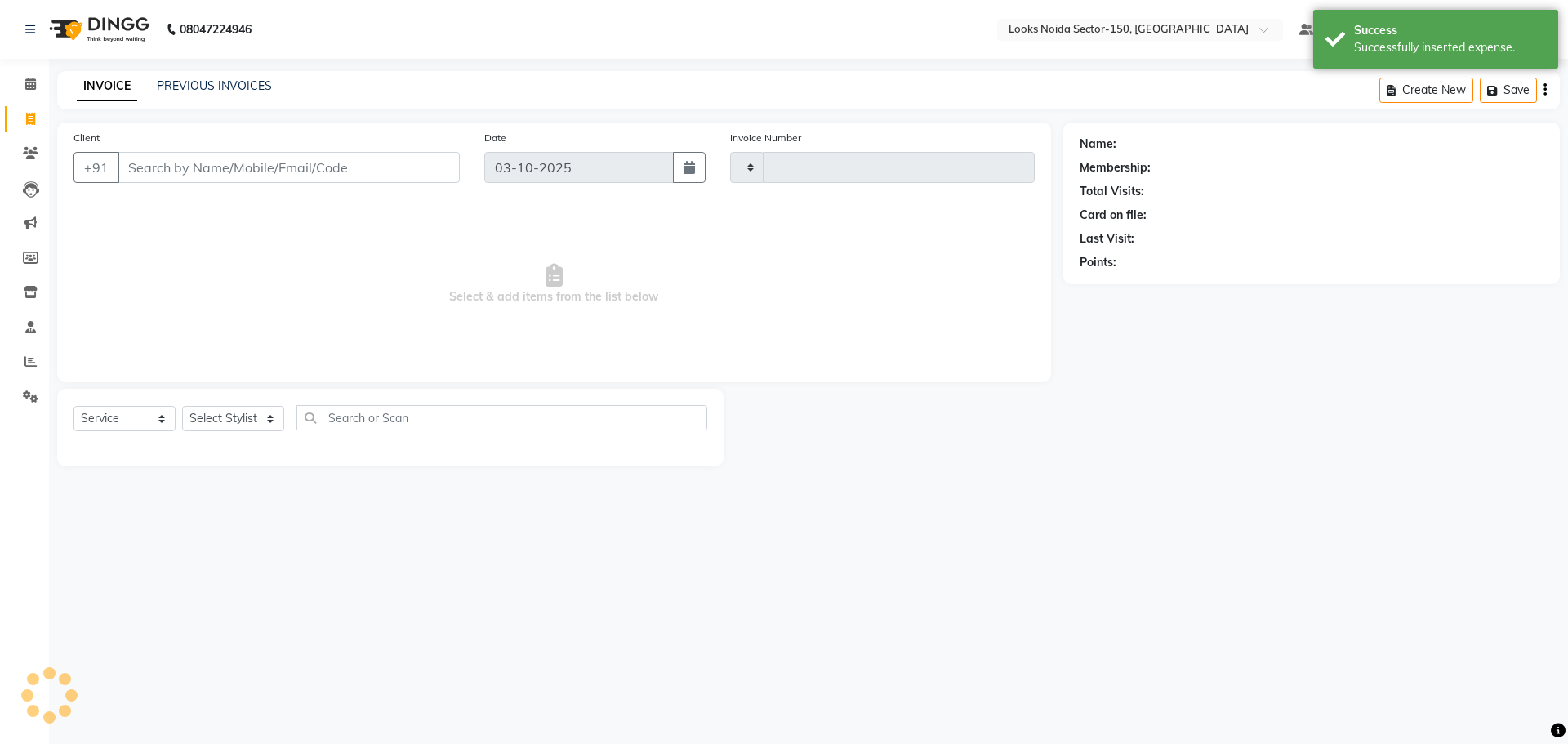
type input "1151"
select select "8587"
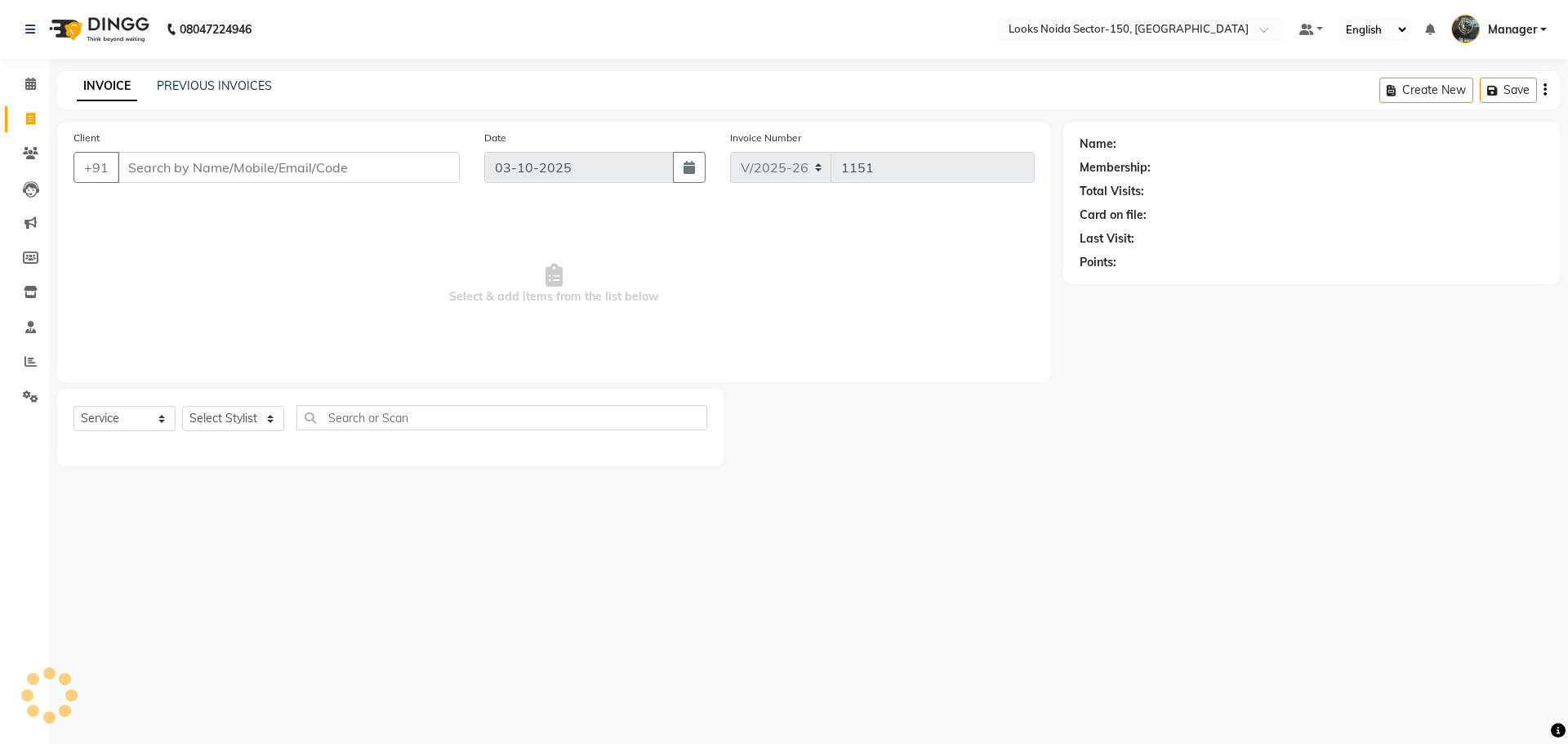
select select "8587"
select select "service"
click at [35, 113] on icon at bounding box center [30, 119] width 9 height 12
select select "service"
type input "1151"
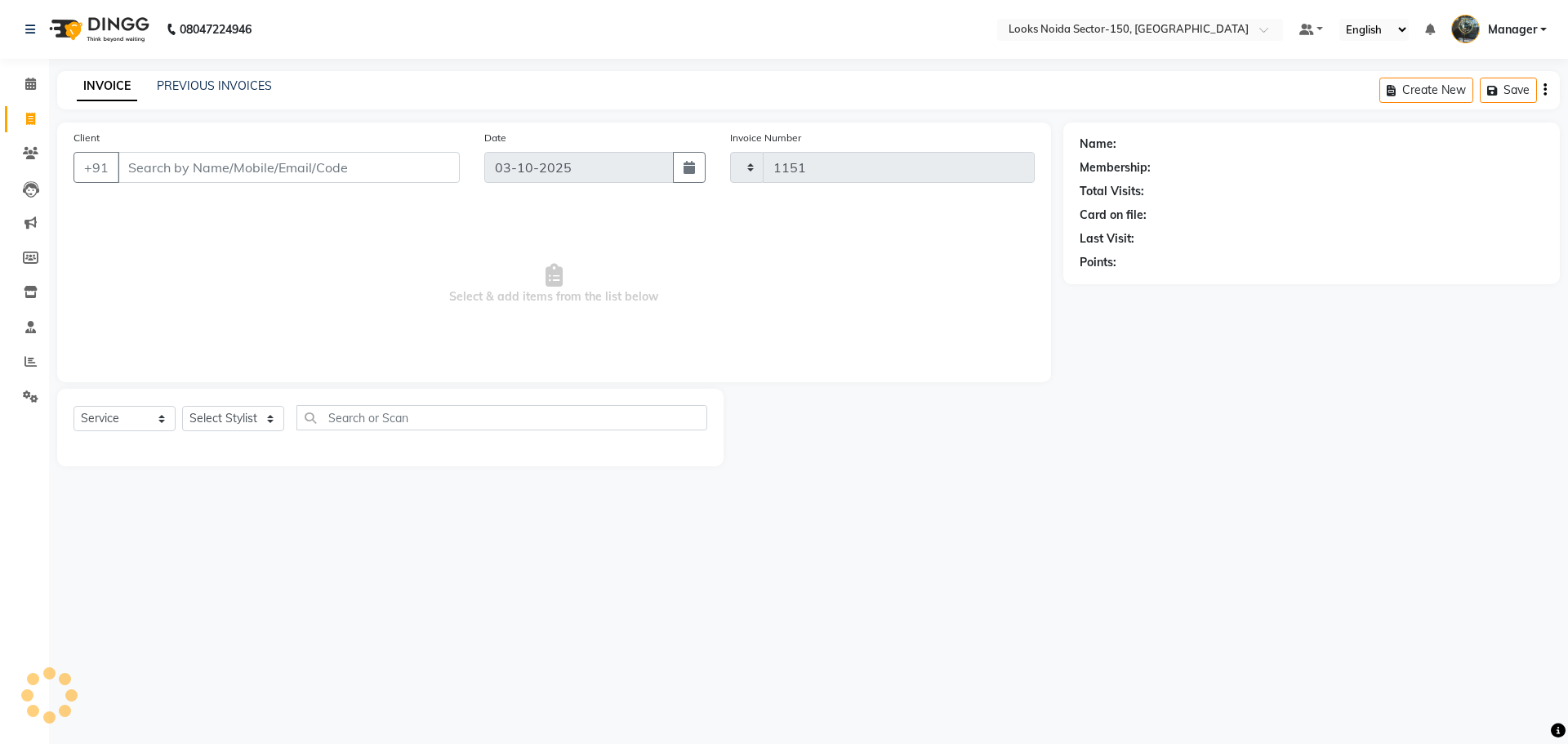
select select "8587"
click at [35, 81] on icon at bounding box center [30, 83] width 10 height 12
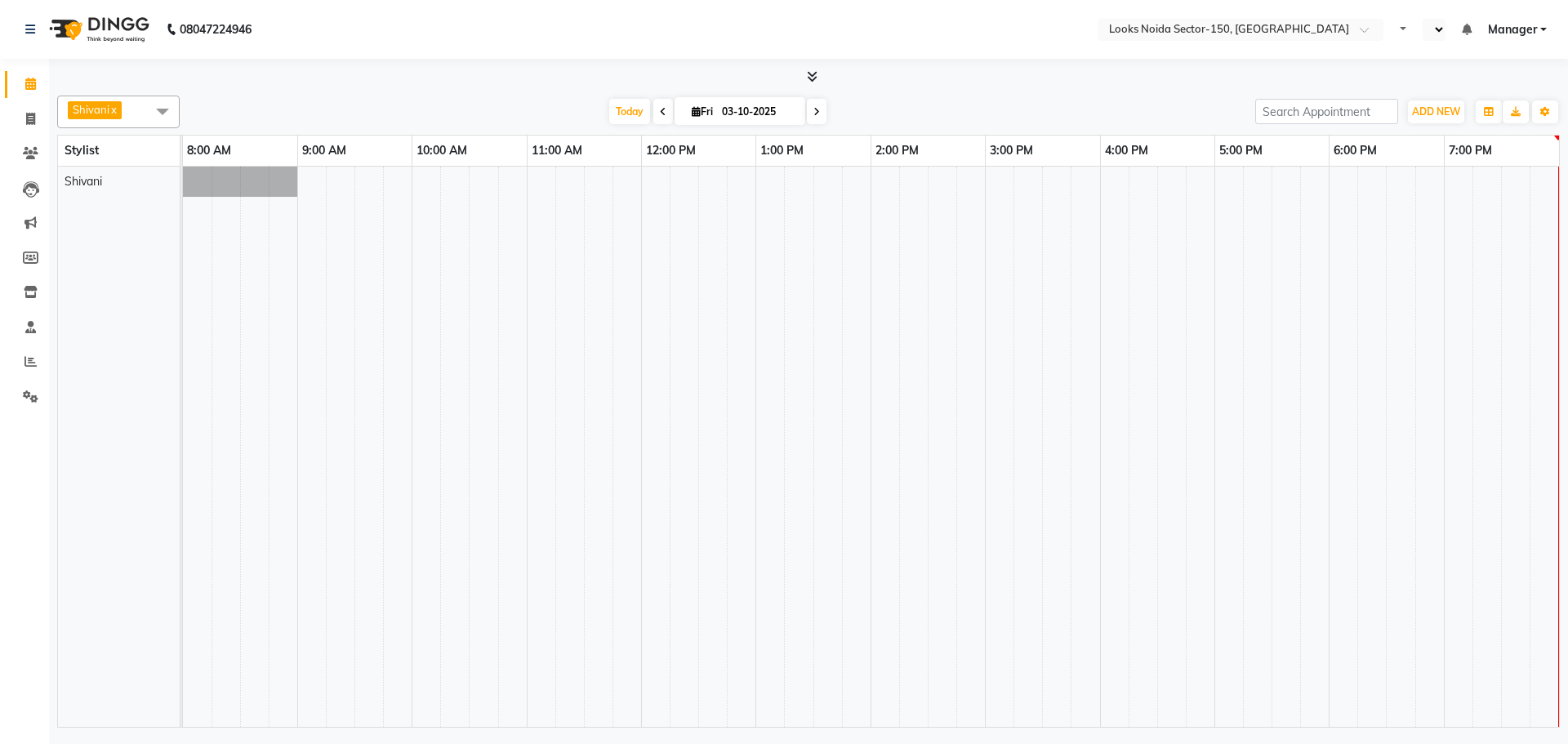
select select "en"
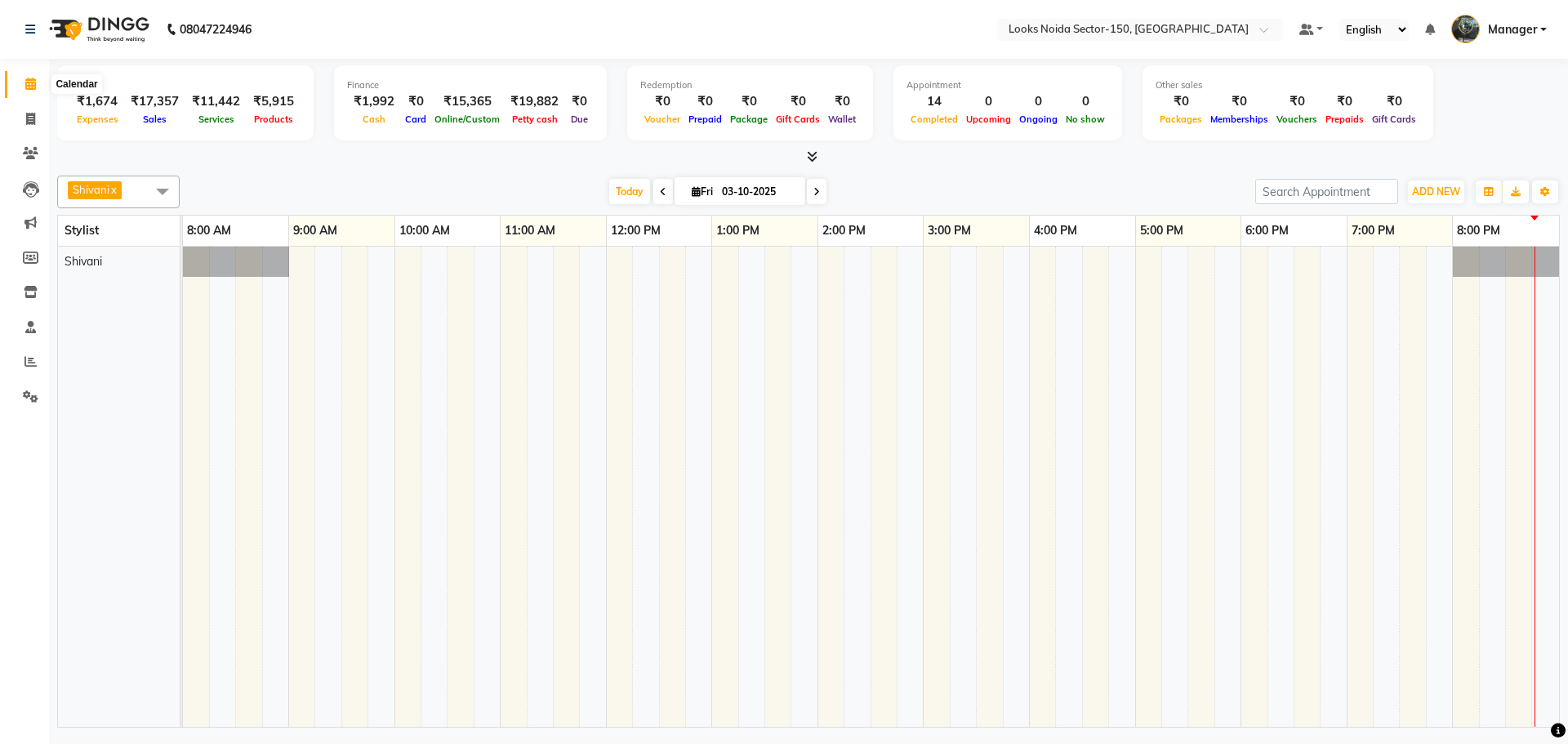
click at [30, 85] on icon at bounding box center [30, 83] width 10 height 12
click at [33, 121] on icon at bounding box center [30, 119] width 9 height 12
select select "service"
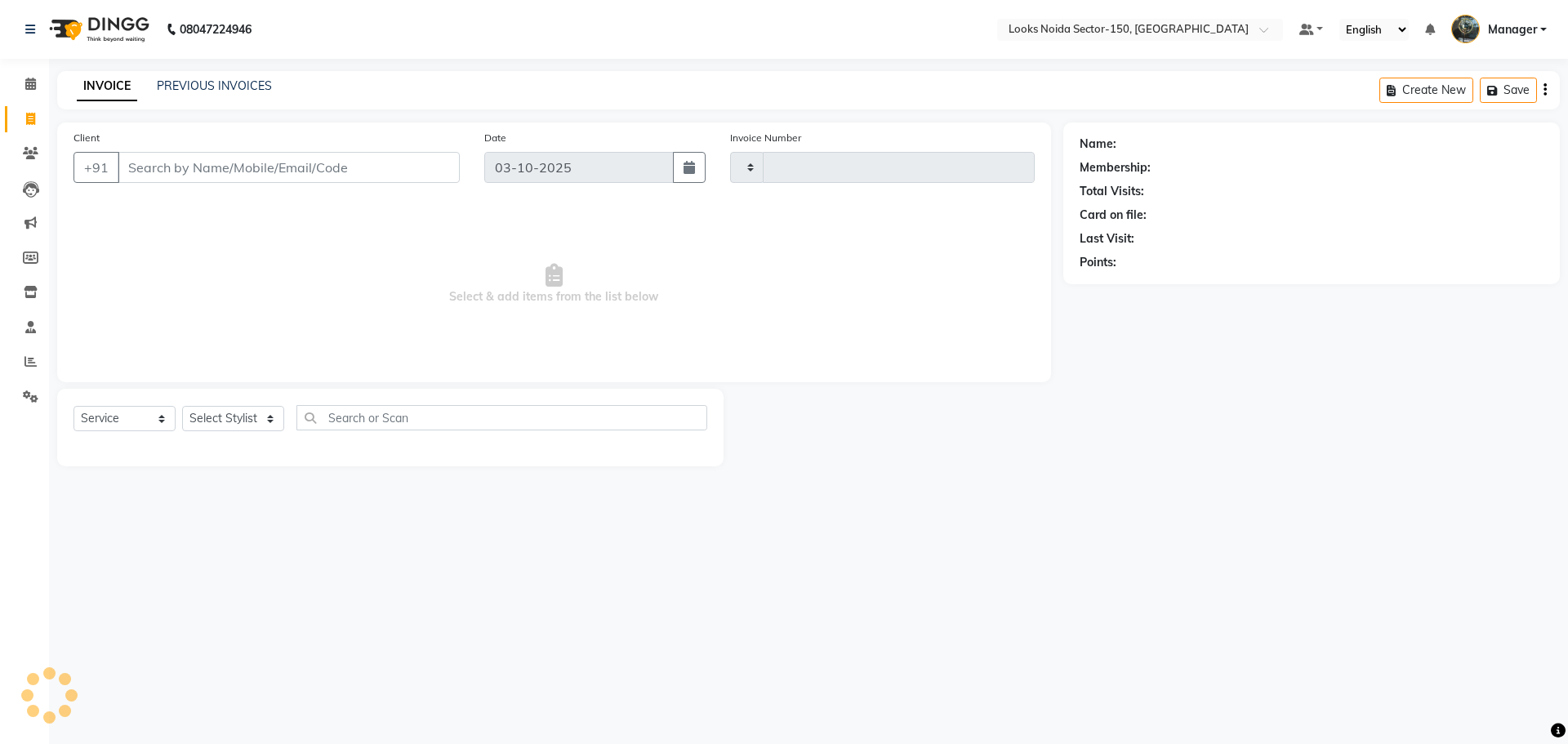
type input "1151"
select select "8587"
click at [31, 366] on icon at bounding box center [30, 361] width 12 height 12
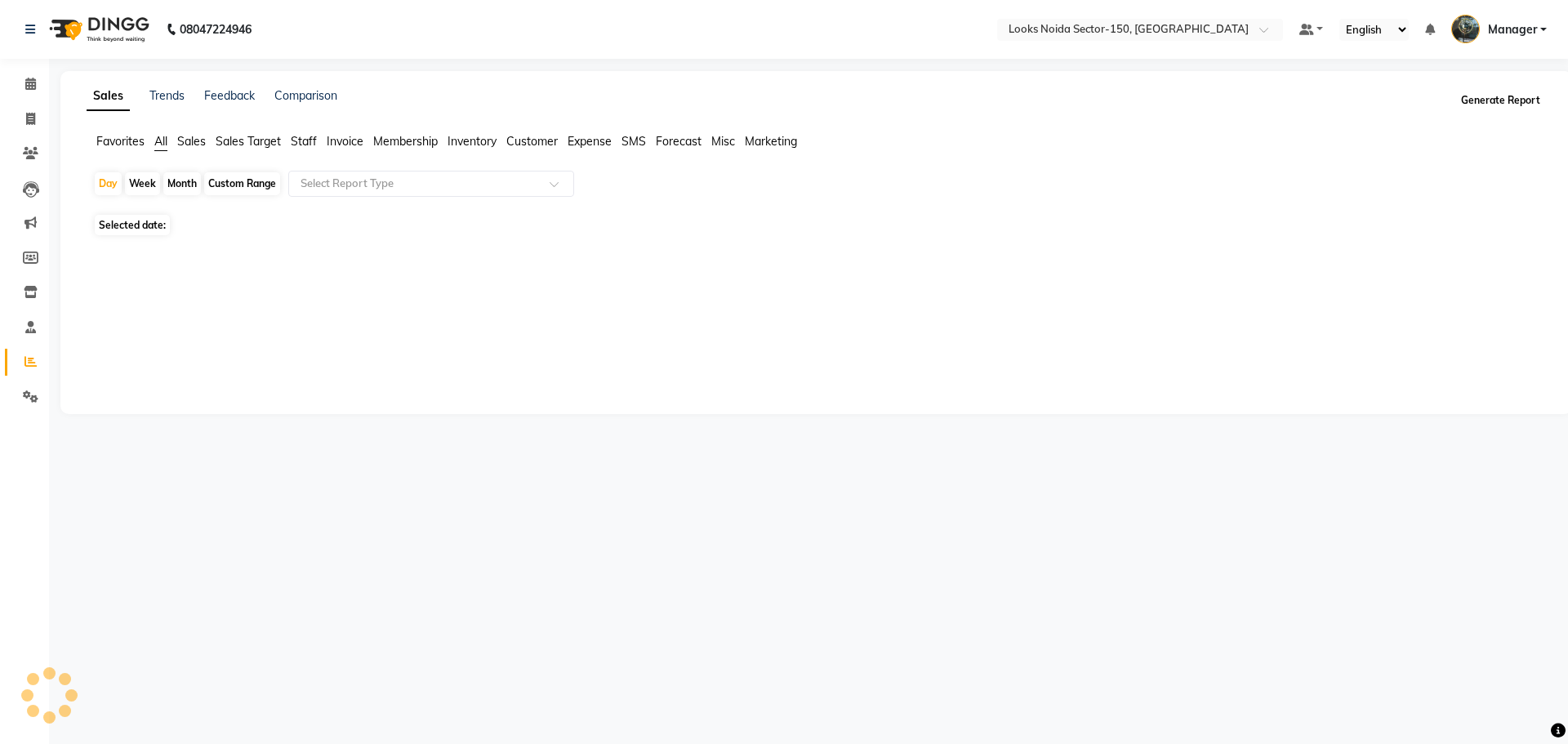
click at [1502, 96] on button "Generate Report" at bounding box center [1500, 101] width 88 height 23
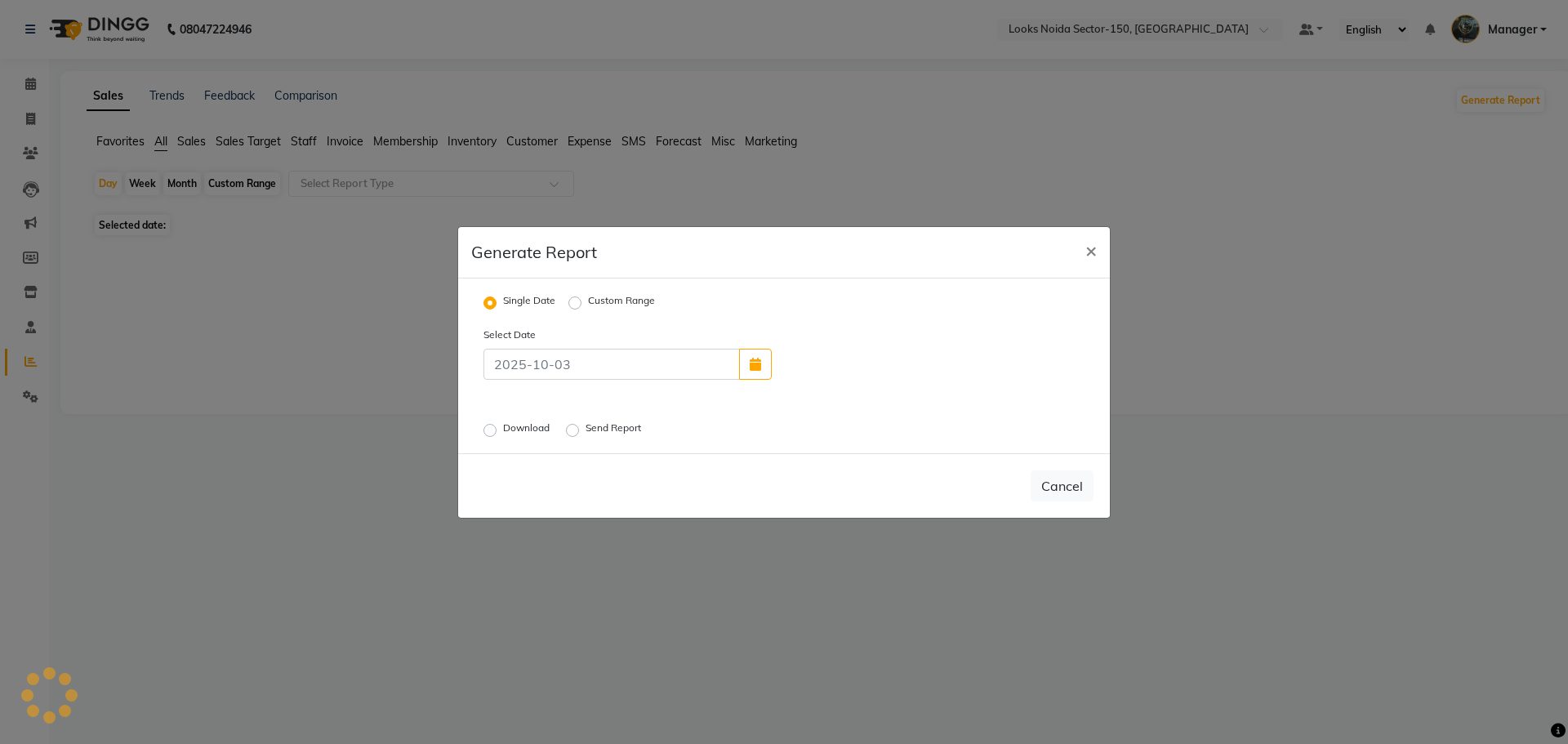
click at [503, 428] on label "Download" at bounding box center [528, 431] width 49 height 20
click at [492, 428] on input "Download" at bounding box center [492, 429] width 11 height 11
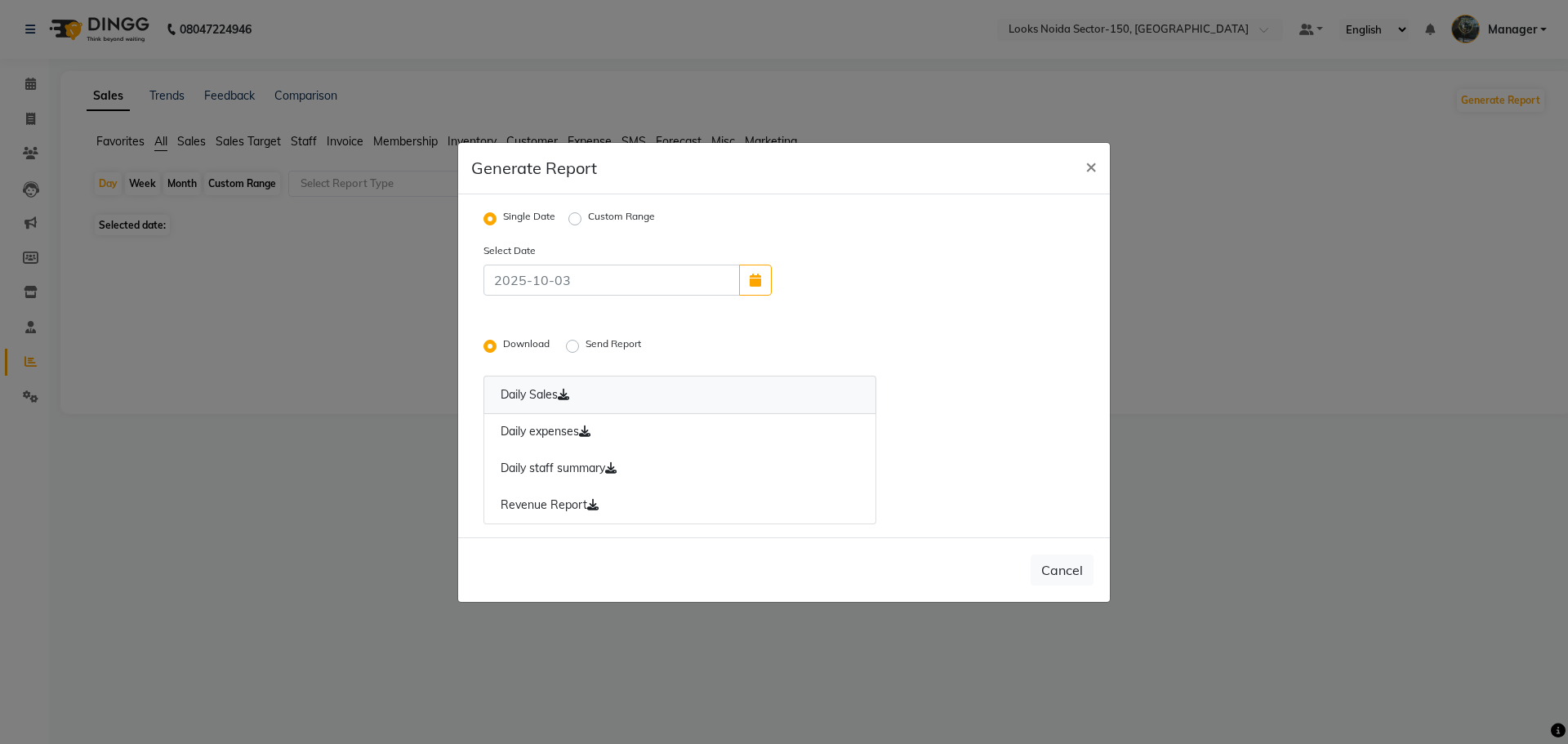
click at [579, 400] on link "Daily Sales" at bounding box center [679, 395] width 393 height 38
click at [562, 434] on link "Daily expenses" at bounding box center [679, 431] width 393 height 37
click at [566, 507] on link "Revenue Report" at bounding box center [679, 505] width 393 height 37
click at [1091, 168] on span "×" at bounding box center [1091, 166] width 11 height 24
radio input "false"
